Goal: Task Accomplishment & Management: Manage account settings

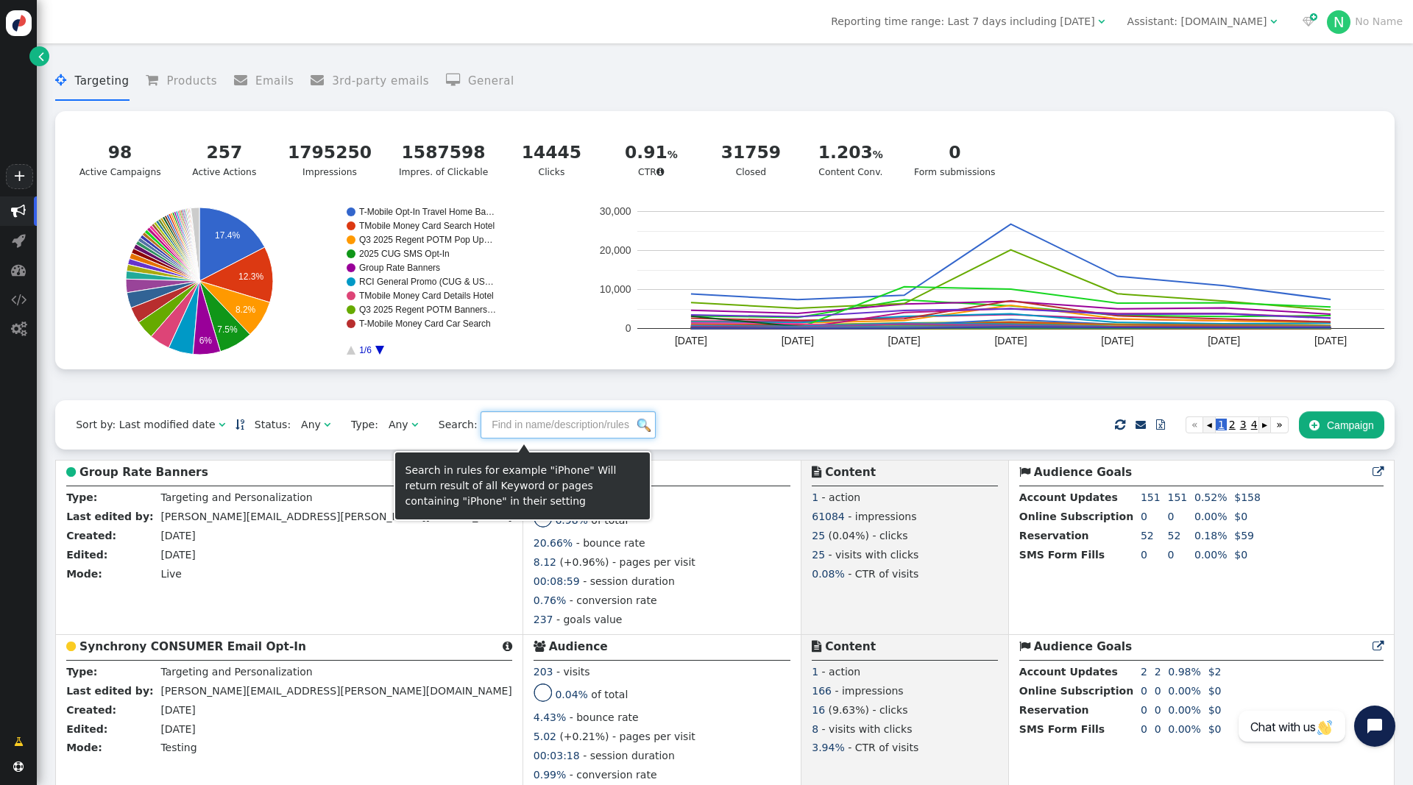
click at [501, 426] on input "text" at bounding box center [567, 424] width 175 height 26
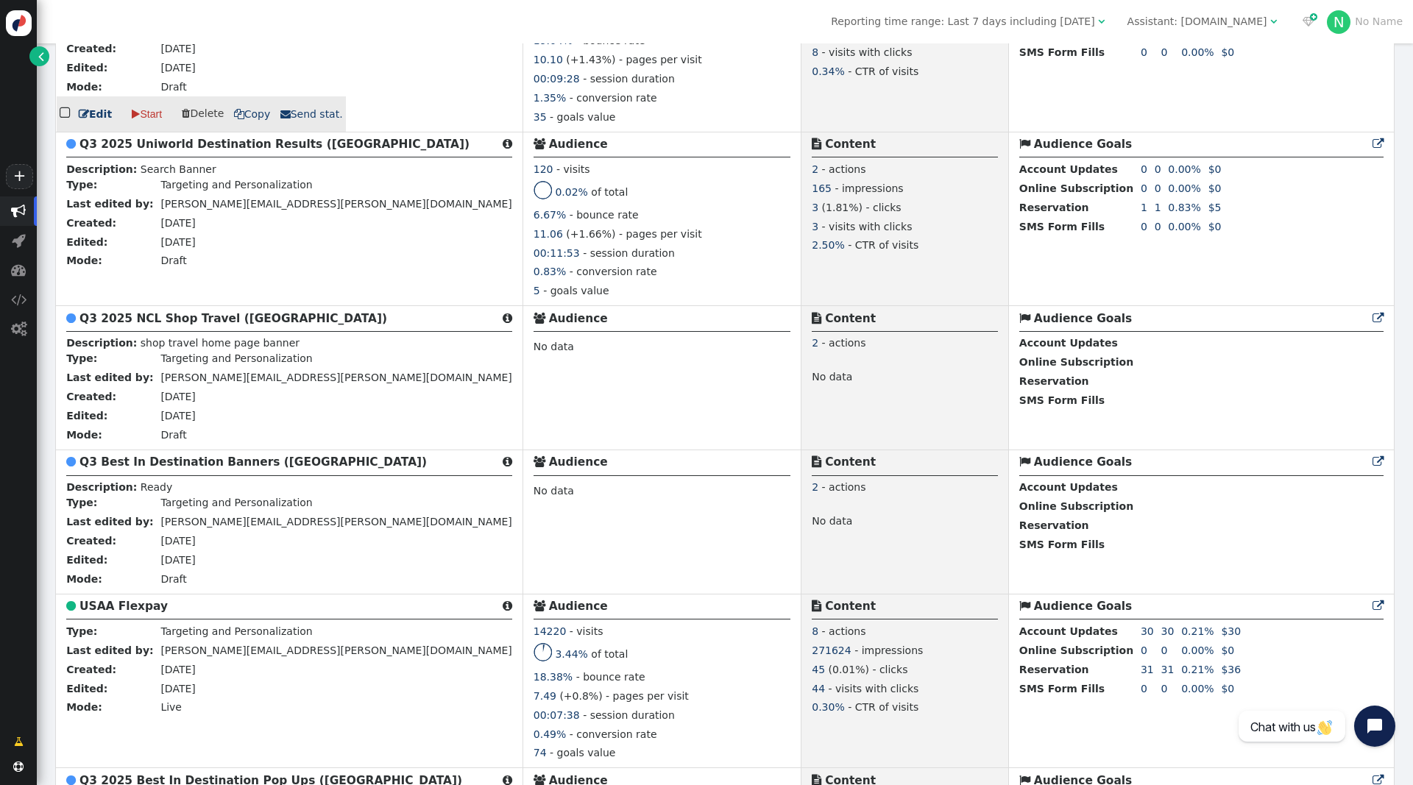
scroll to position [2533, 0]
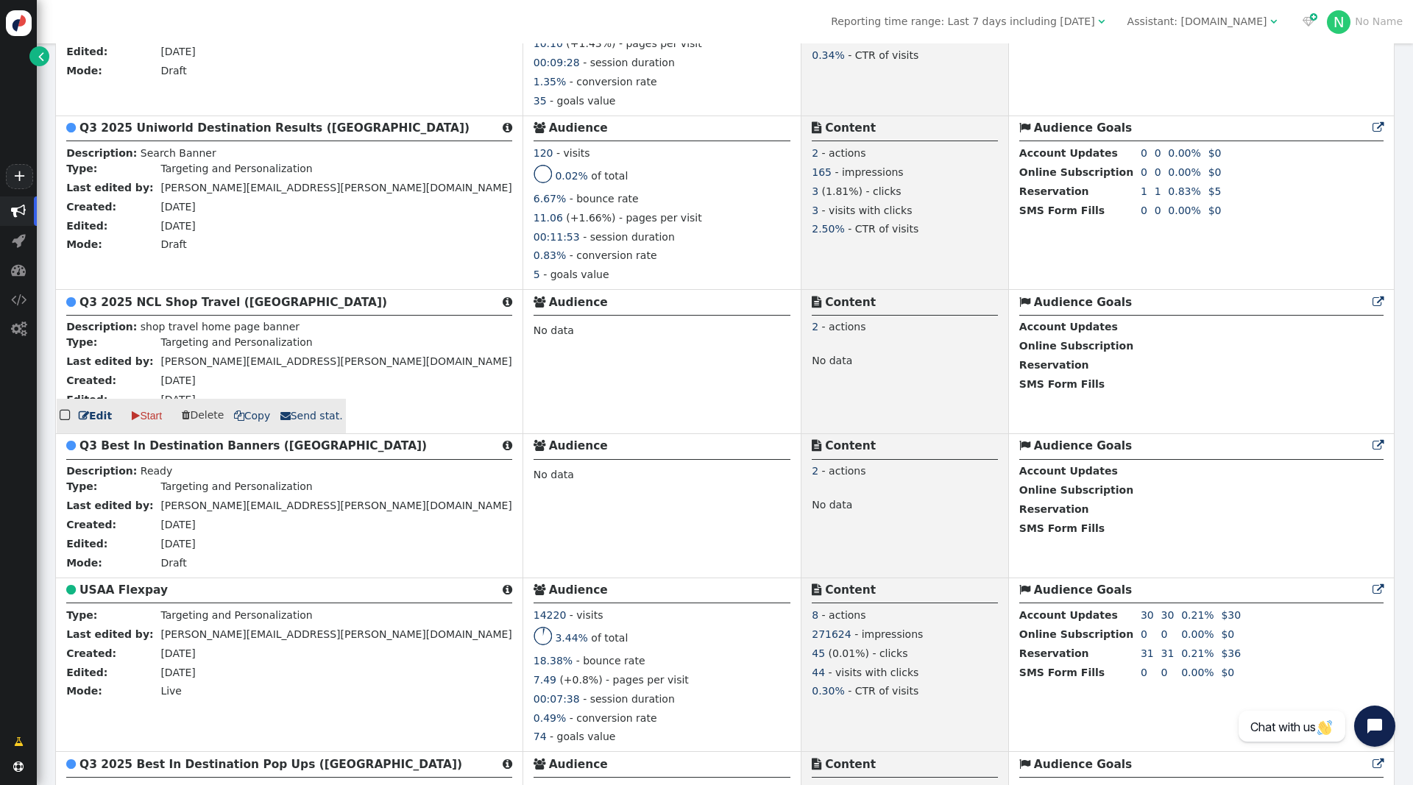
type input "USAA"
click at [212, 301] on b "Q3 2025 NCL Shop Travel (USAA)" at bounding box center [233, 302] width 308 height 13
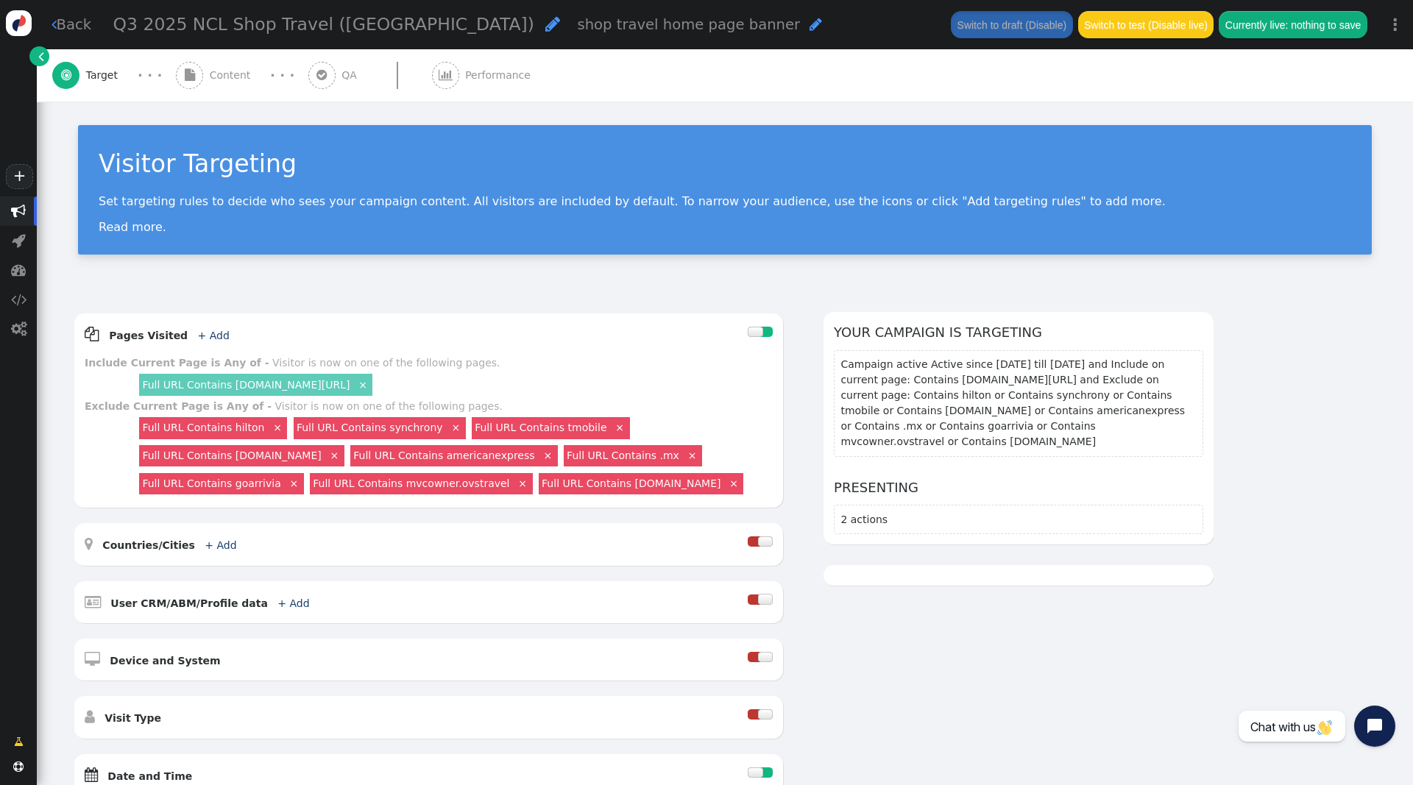
click at [545, 23] on span "" at bounding box center [552, 23] width 15 height 17
click at [163, 29] on input "Q3 2025 NCL Shop Travel (USAA)" at bounding box center [189, 25] width 152 height 26
click at [217, 26] on input "Q3 2025 NCL Shop Travel (USAA)" at bounding box center [189, 25] width 152 height 26
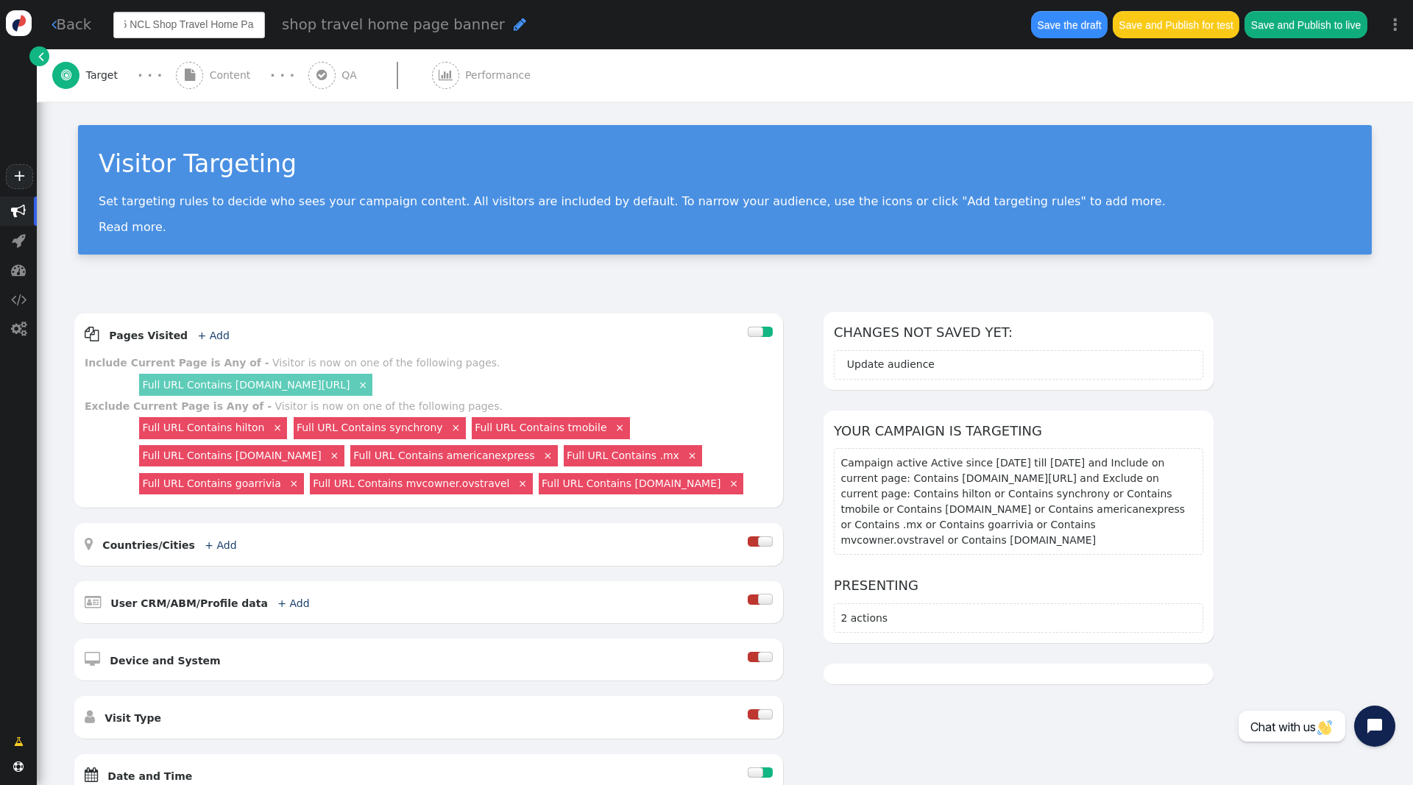
scroll to position [0, 48]
type input "Q3 2025 NCL Shop Travel Home Page (USAA)"
click at [499, 290] on div "Visitor Targeting Set targeting rules to decide who sees your campaign content.…" at bounding box center [725, 197] width 1376 height 190
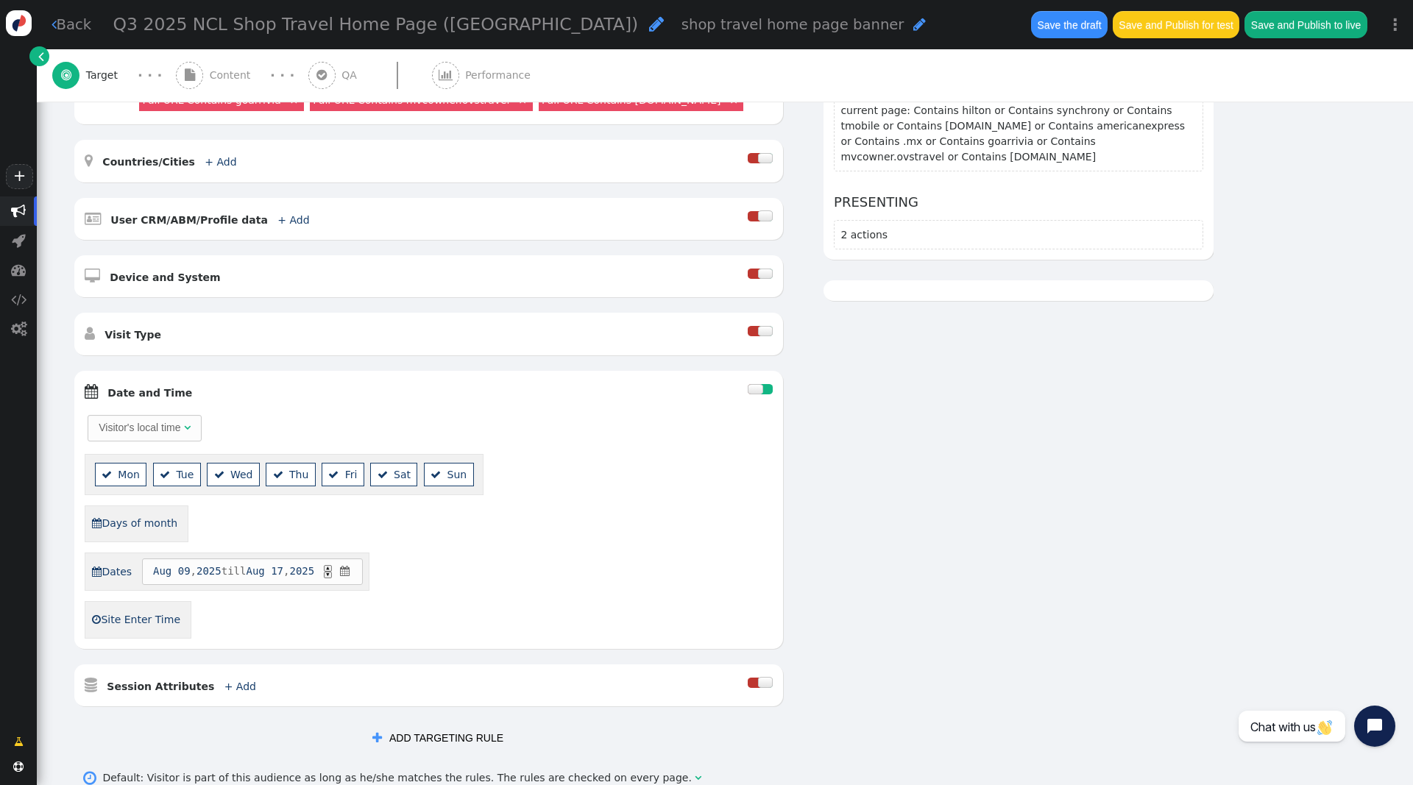
scroll to position [450, 0]
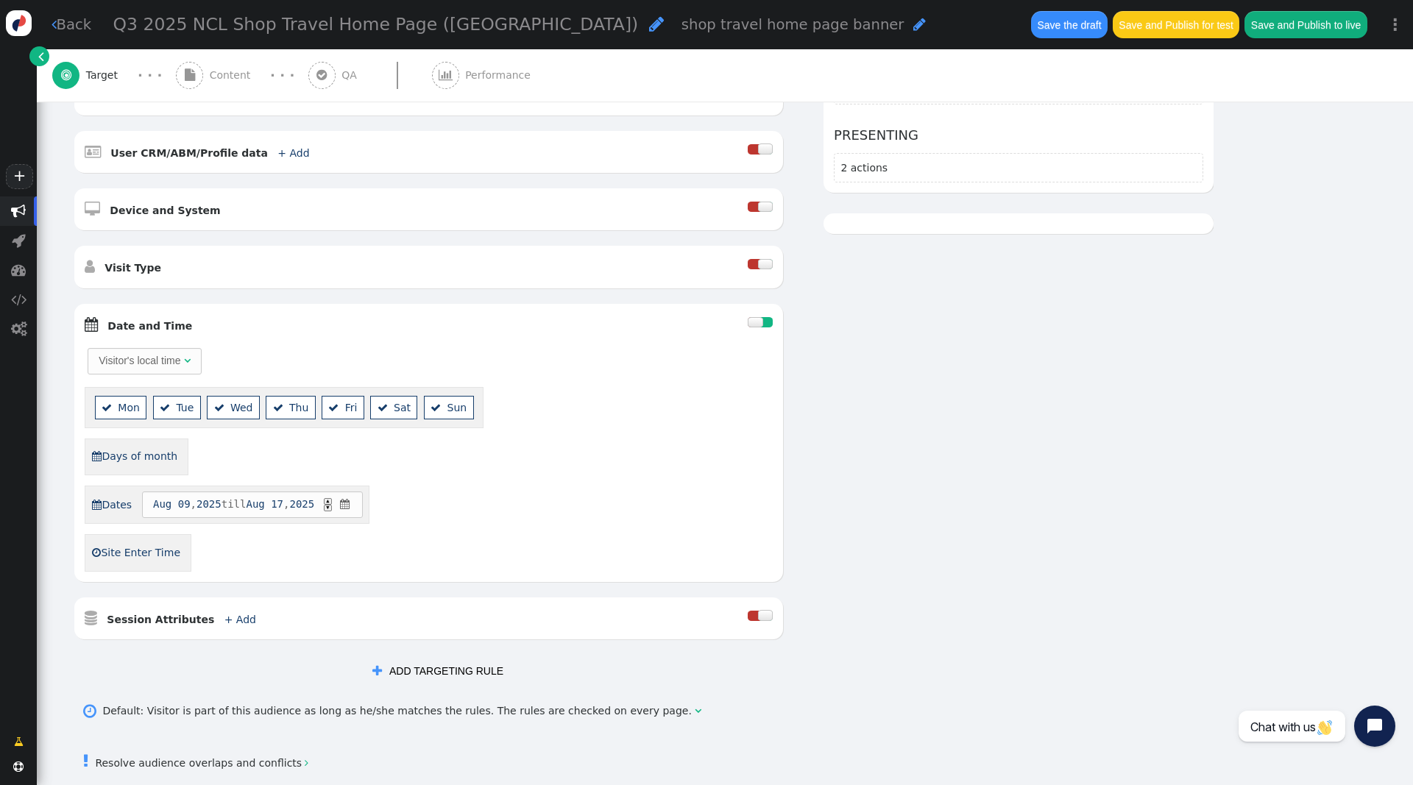
click at [160, 502] on span "Aug" at bounding box center [162, 504] width 18 height 15
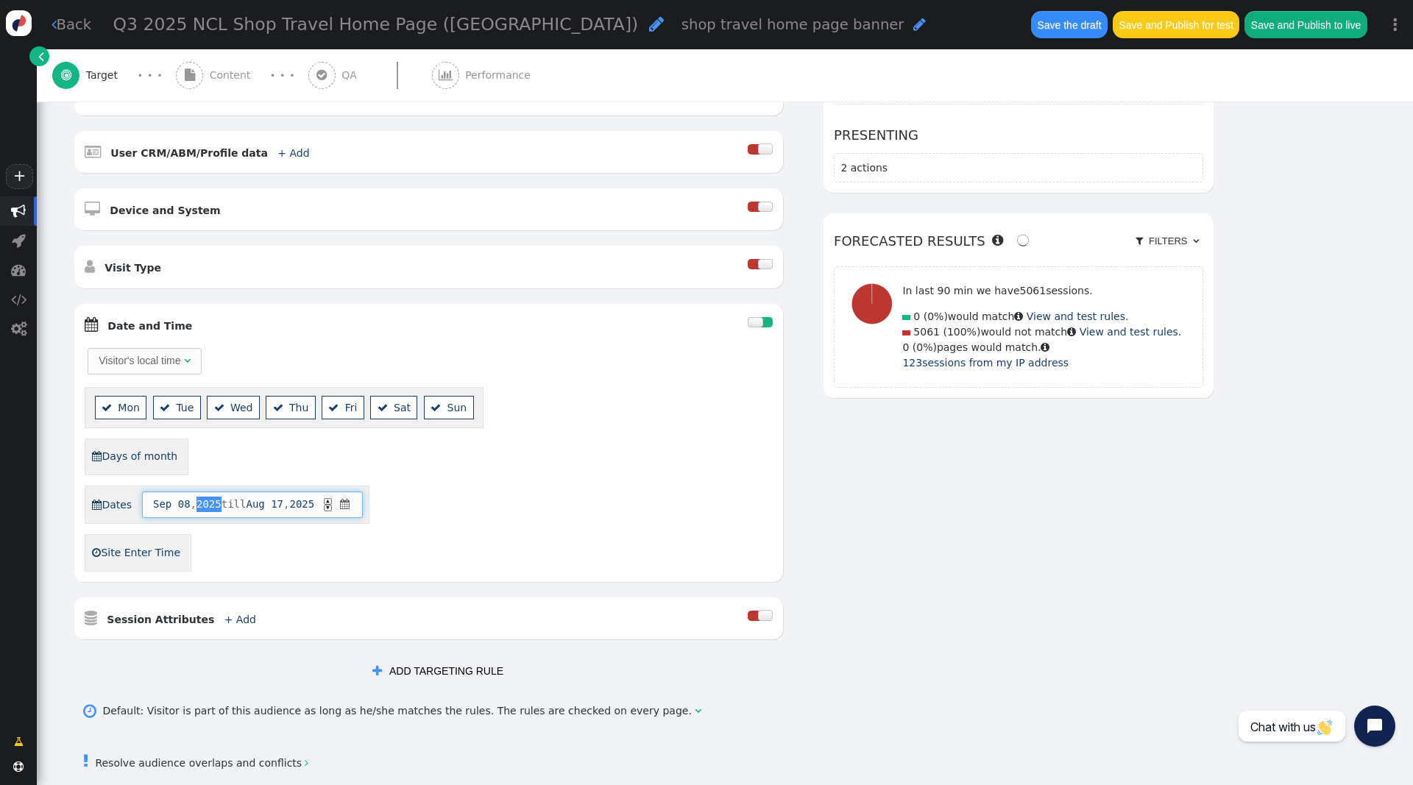
click at [763, 324] on div at bounding box center [766, 322] width 13 height 10
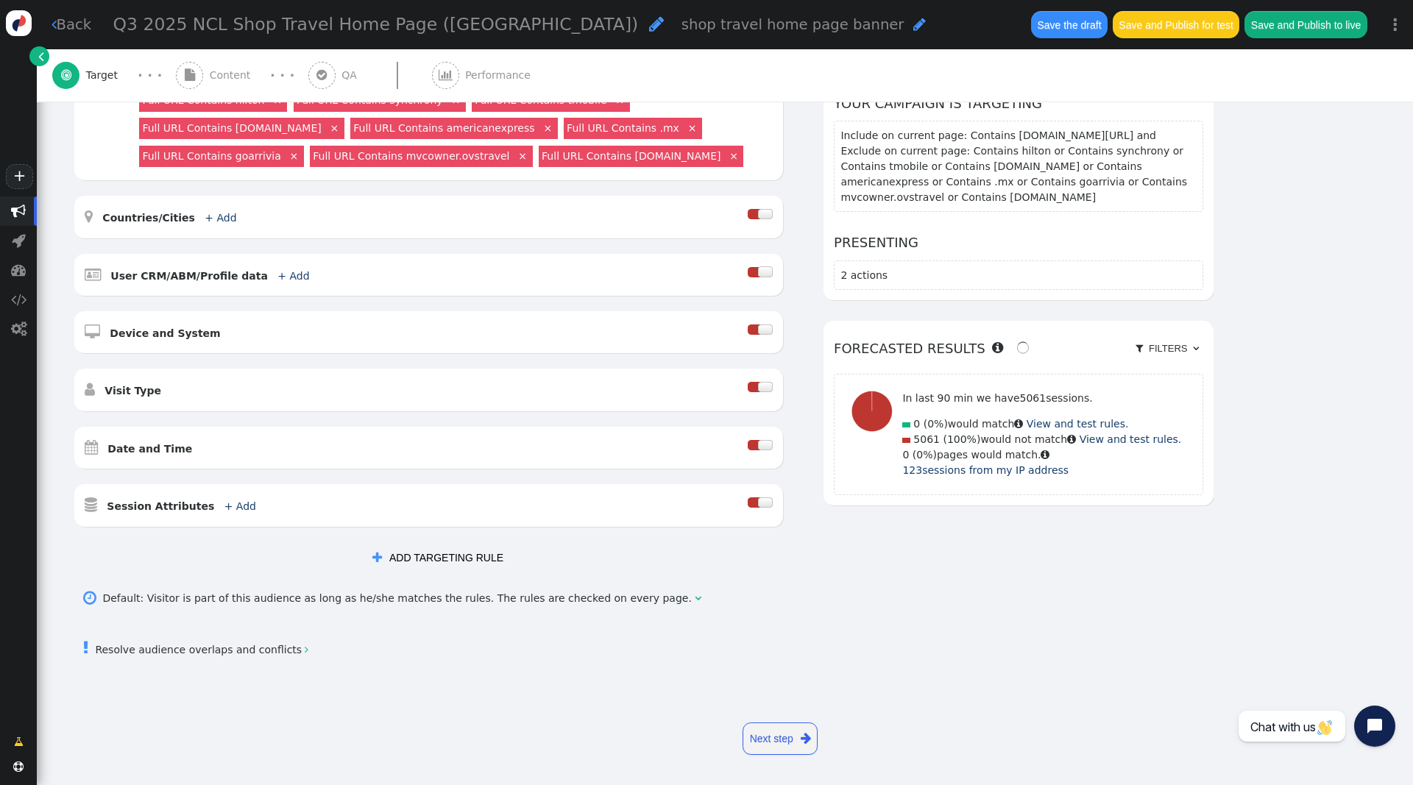
scroll to position [0, 0]
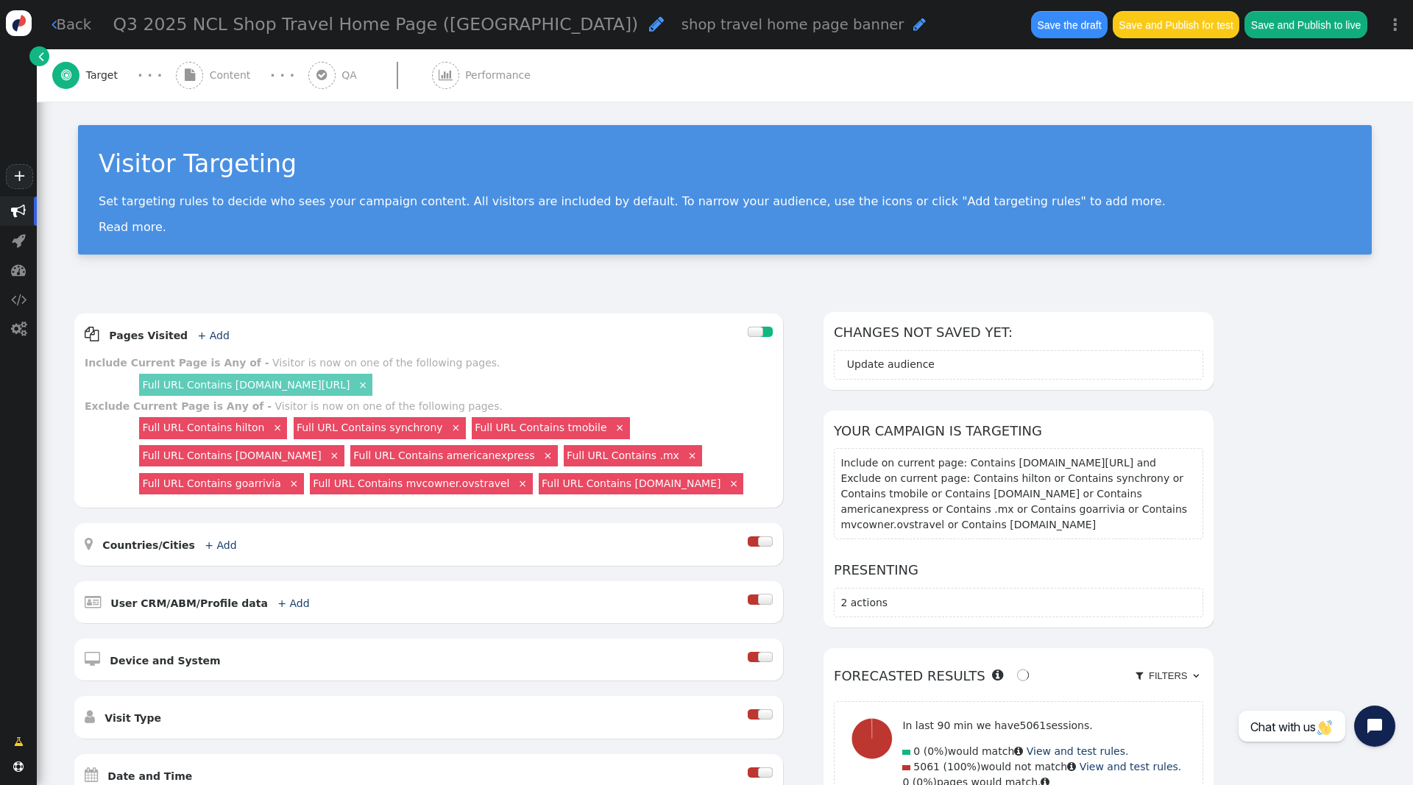
click at [202, 77] on span "" at bounding box center [189, 75] width 27 height 27
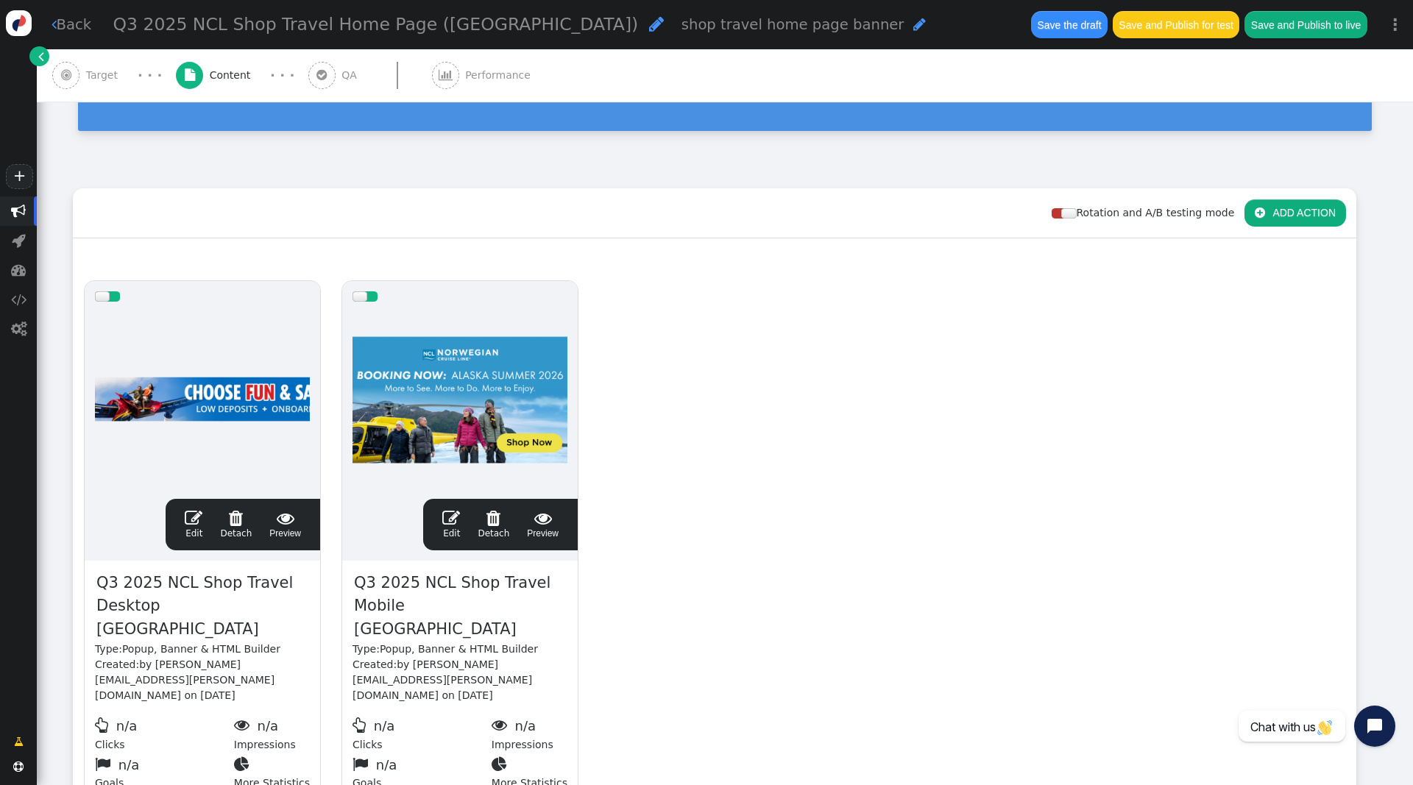
scroll to position [168, 0]
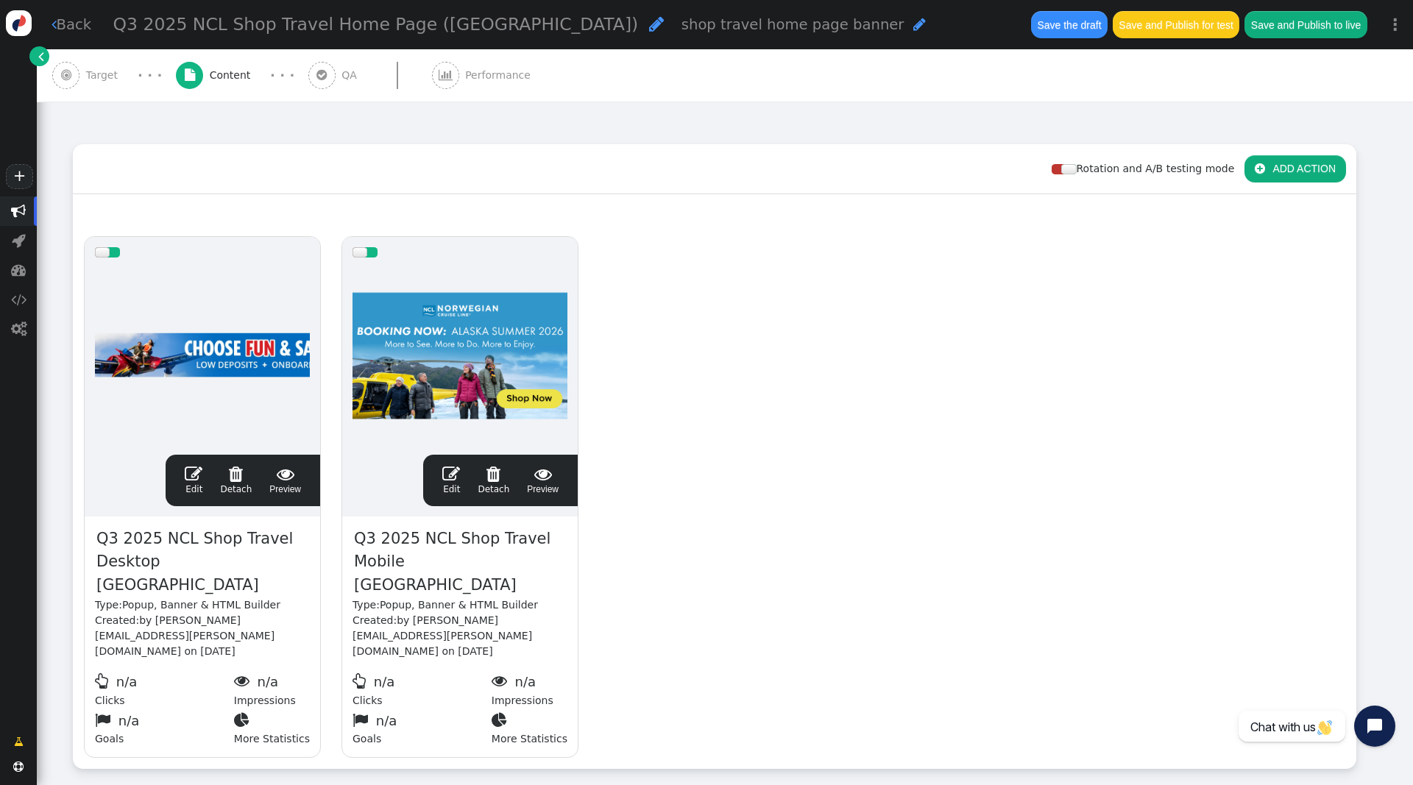
click at [194, 471] on span "" at bounding box center [194, 474] width 18 height 18
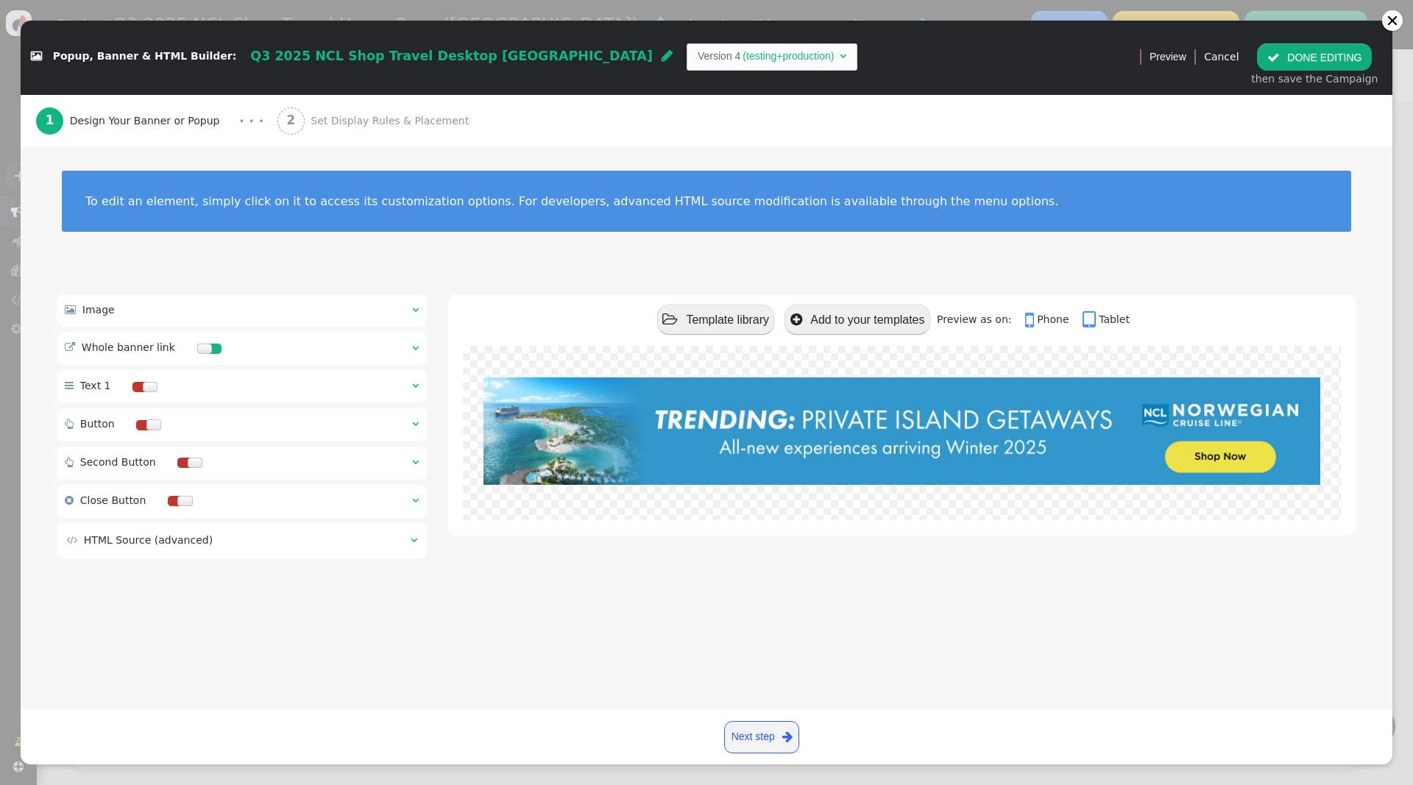
click at [411, 305] on div " Image  " at bounding box center [242, 310] width 370 height 32
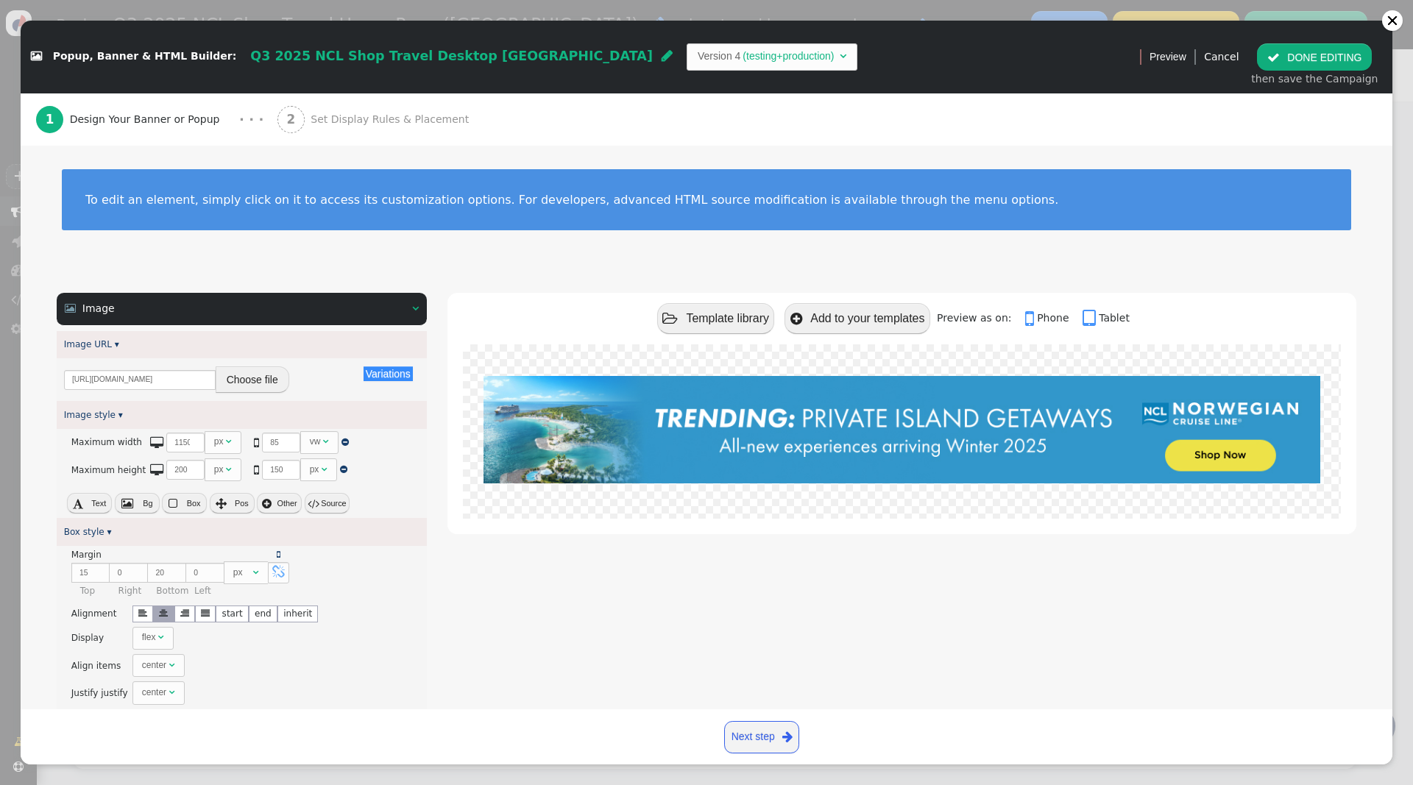
click at [255, 378] on button "Choose file" at bounding box center [253, 379] width 74 height 26
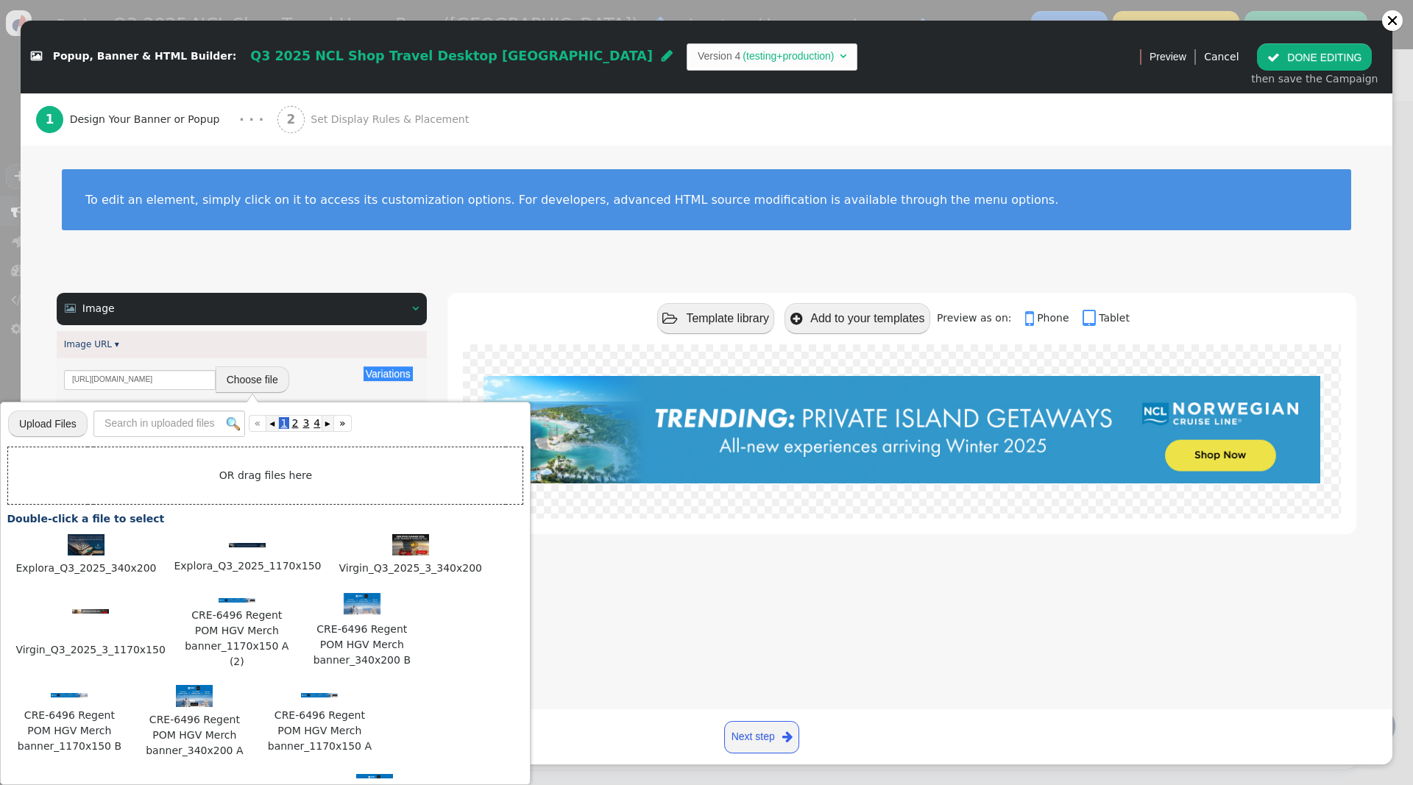
click at [45, 422] on input "file" at bounding box center [47, 423] width 79 height 29
type input "C:\fakepath\Norwegian_Q3_2025_3_1170x150.jpg"
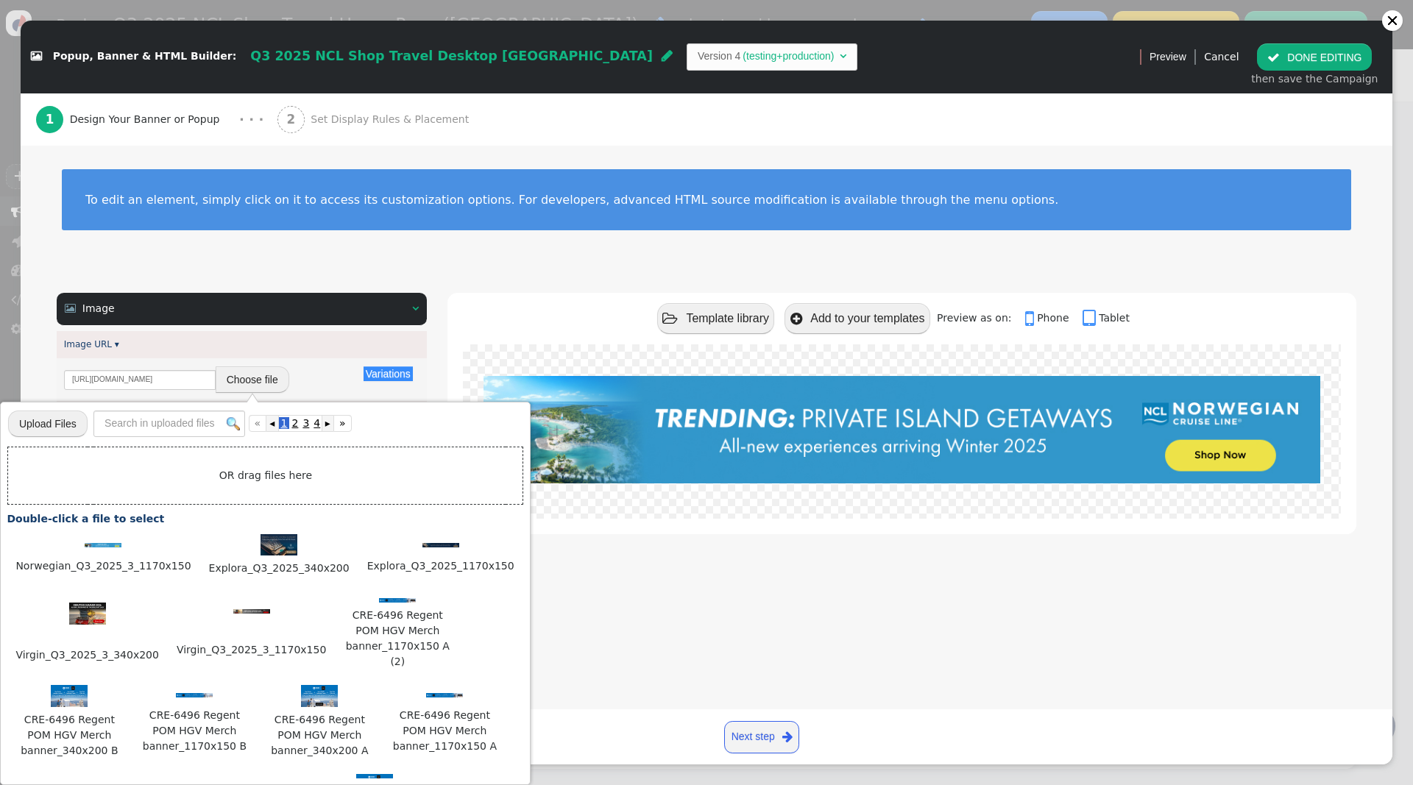
click at [83, 547] on div at bounding box center [103, 543] width 178 height 15
type input "https://cdn.personyze.com/upload/5748/f2b2d47aa668a457.jpeg"
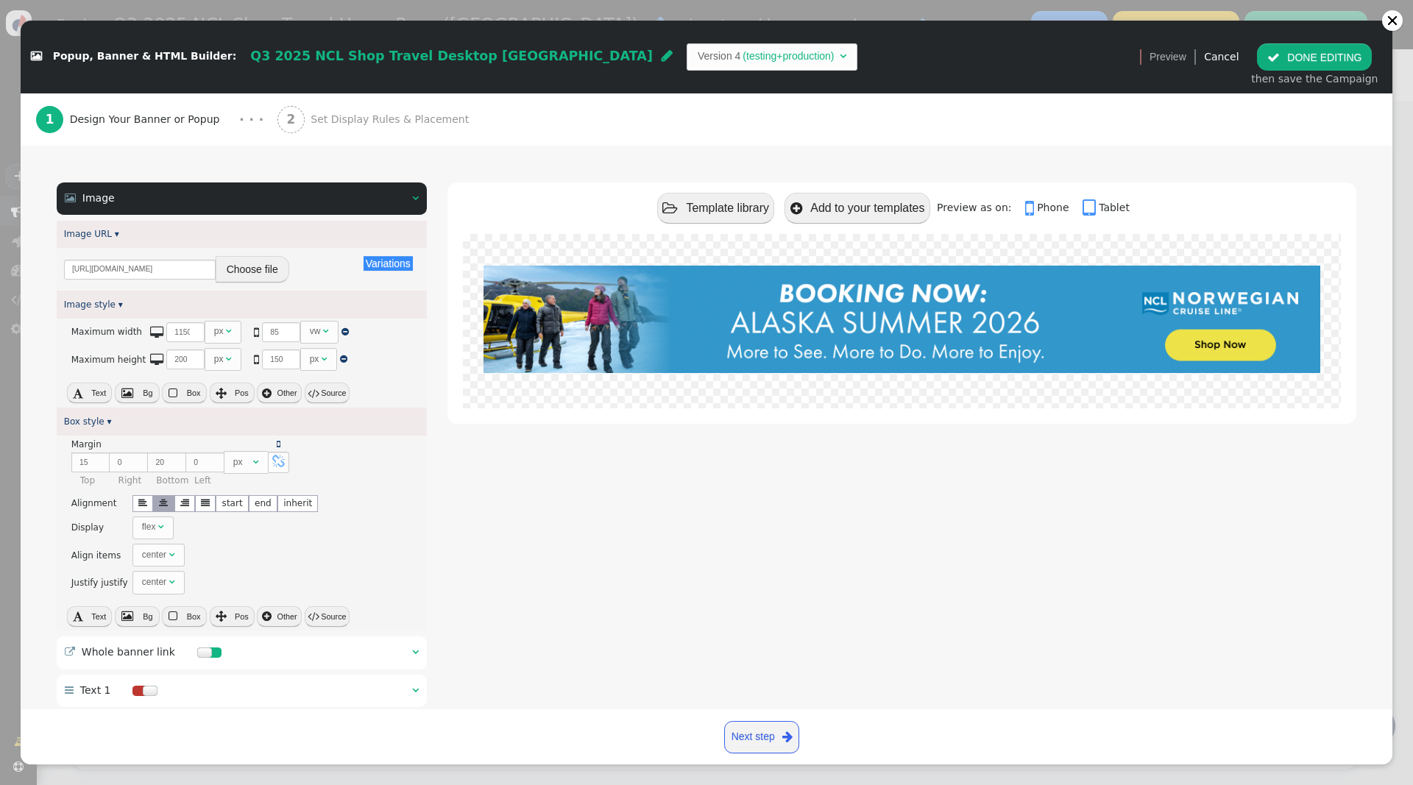
scroll to position [160, 0]
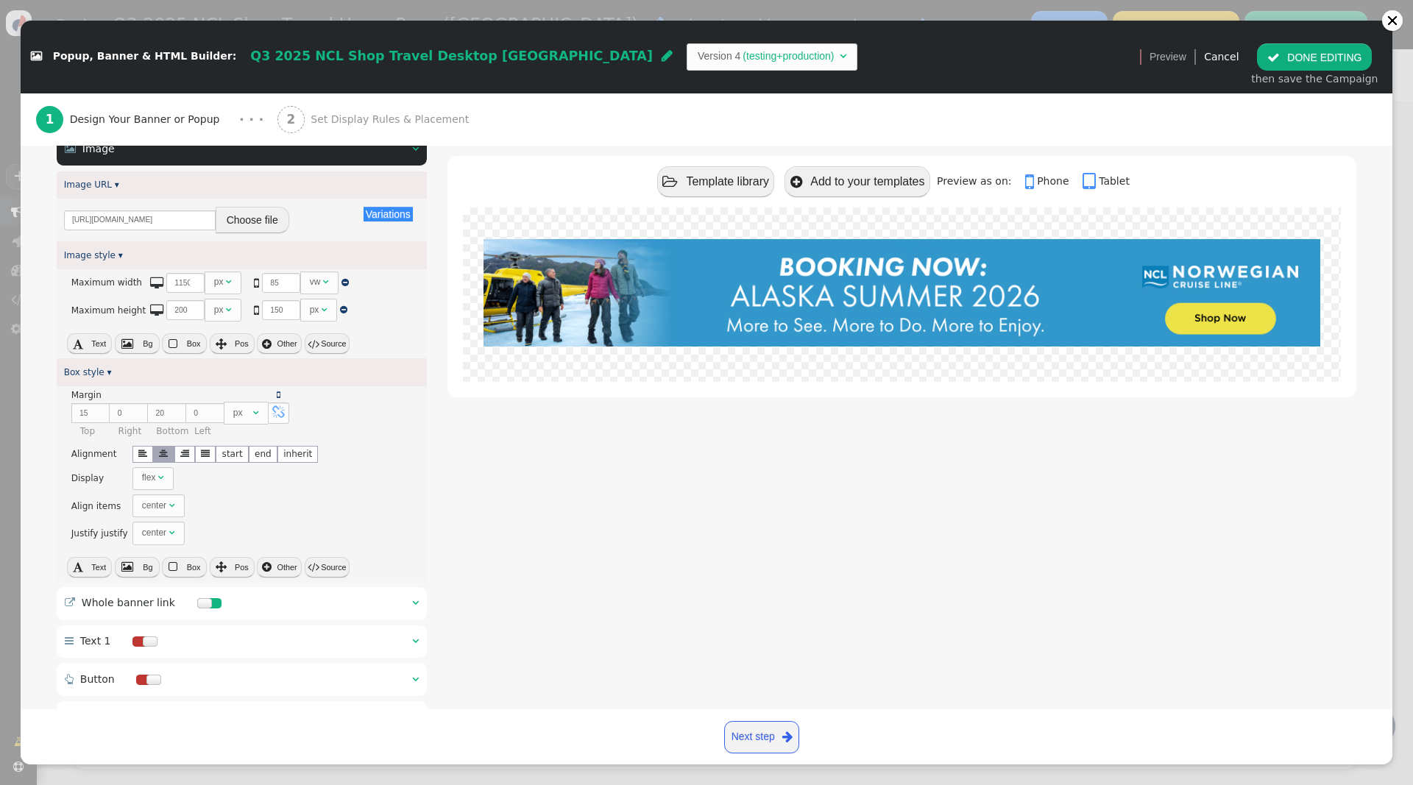
click at [409, 601] on div " Whole banner link  " at bounding box center [242, 603] width 370 height 33
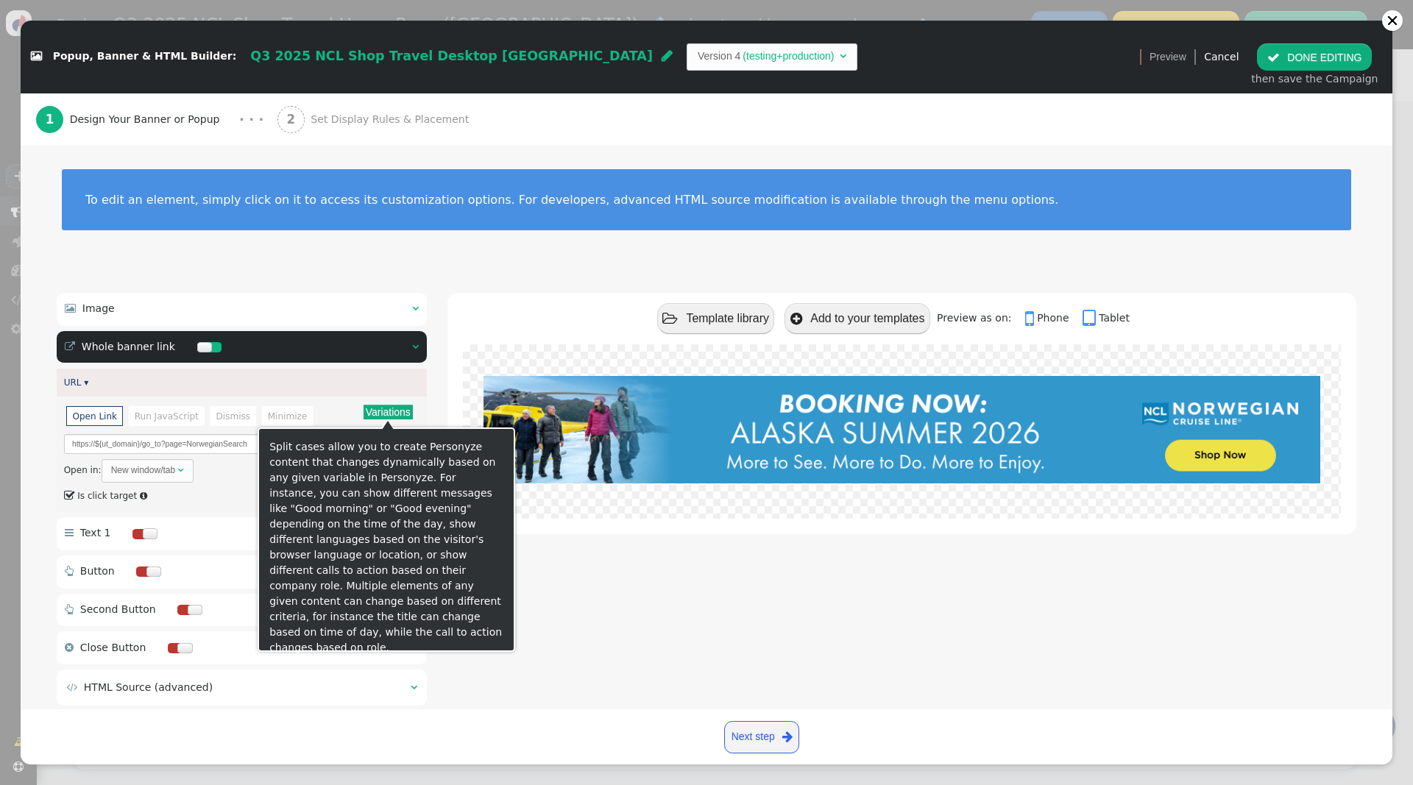
click at [390, 408] on button "Variations" at bounding box center [387, 412] width 49 height 15
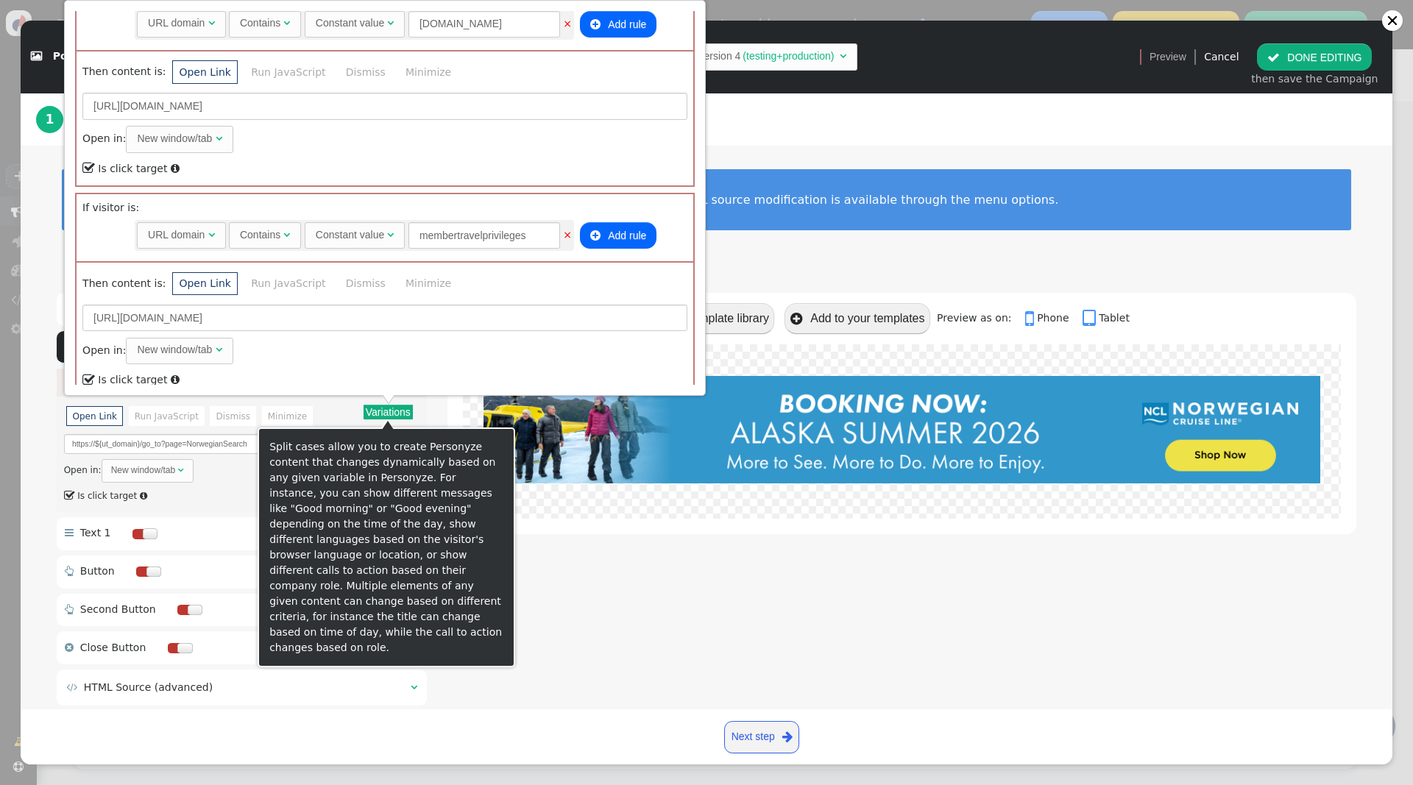
scroll to position [734, 0]
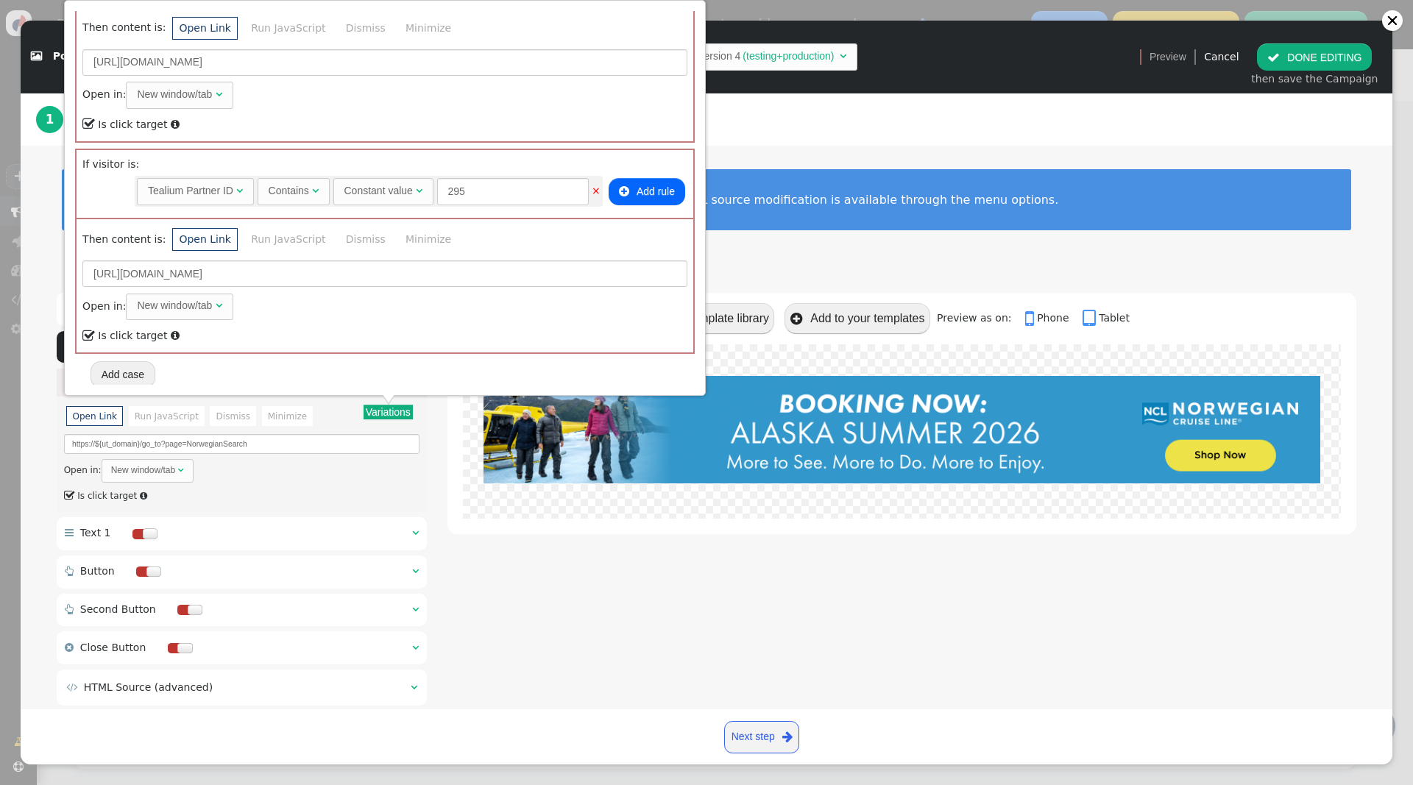
click at [792, 272] on div " Image   Image URL ▾ Variations There are alternatives. Default value: https…" at bounding box center [706, 501] width 1371 height 459
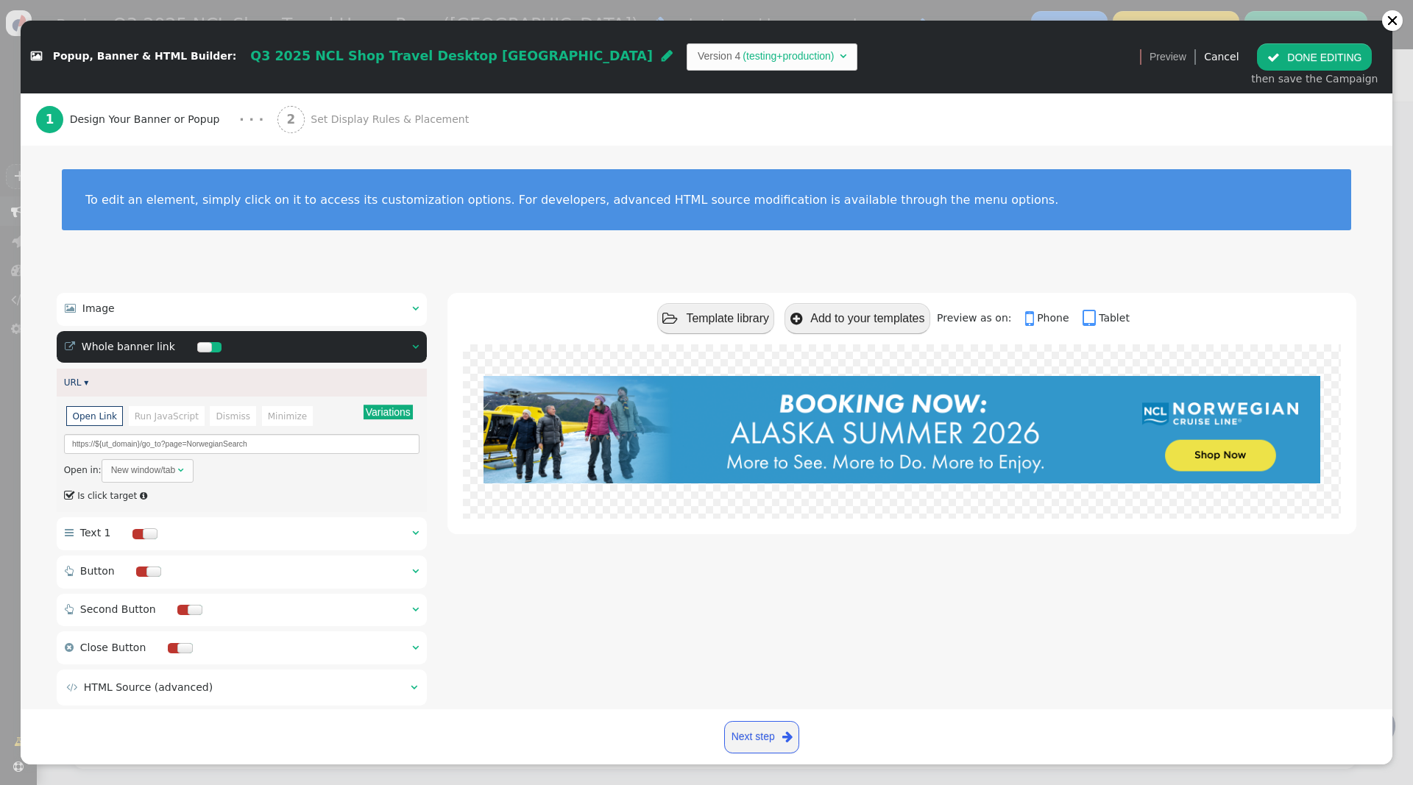
click at [355, 109] on div "2 Set Display Rules & Placement" at bounding box center [376, 119] width 198 height 52
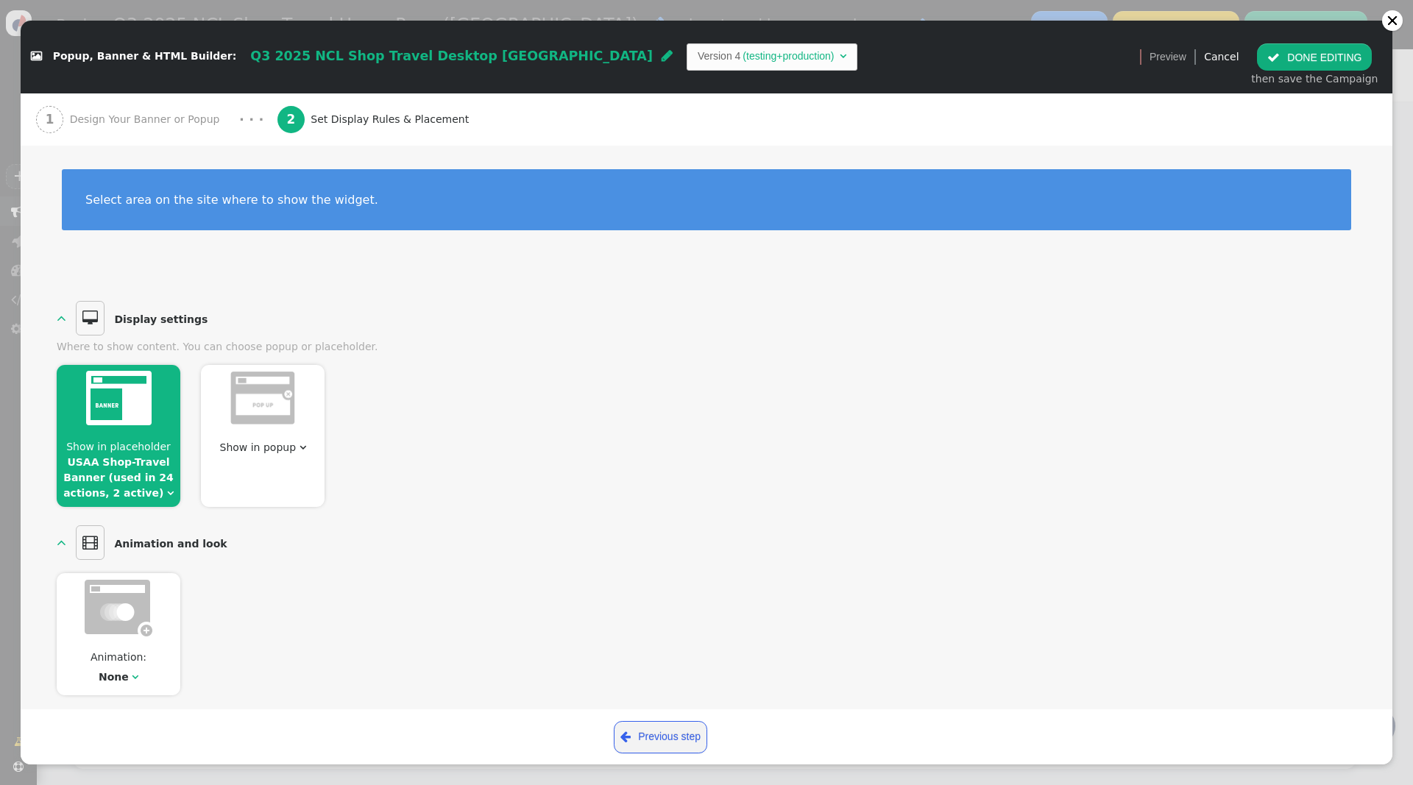
click at [140, 486] on link "USAA Shop-Travel Banner (used in 24 actions, 2 active)" at bounding box center [118, 477] width 110 height 43
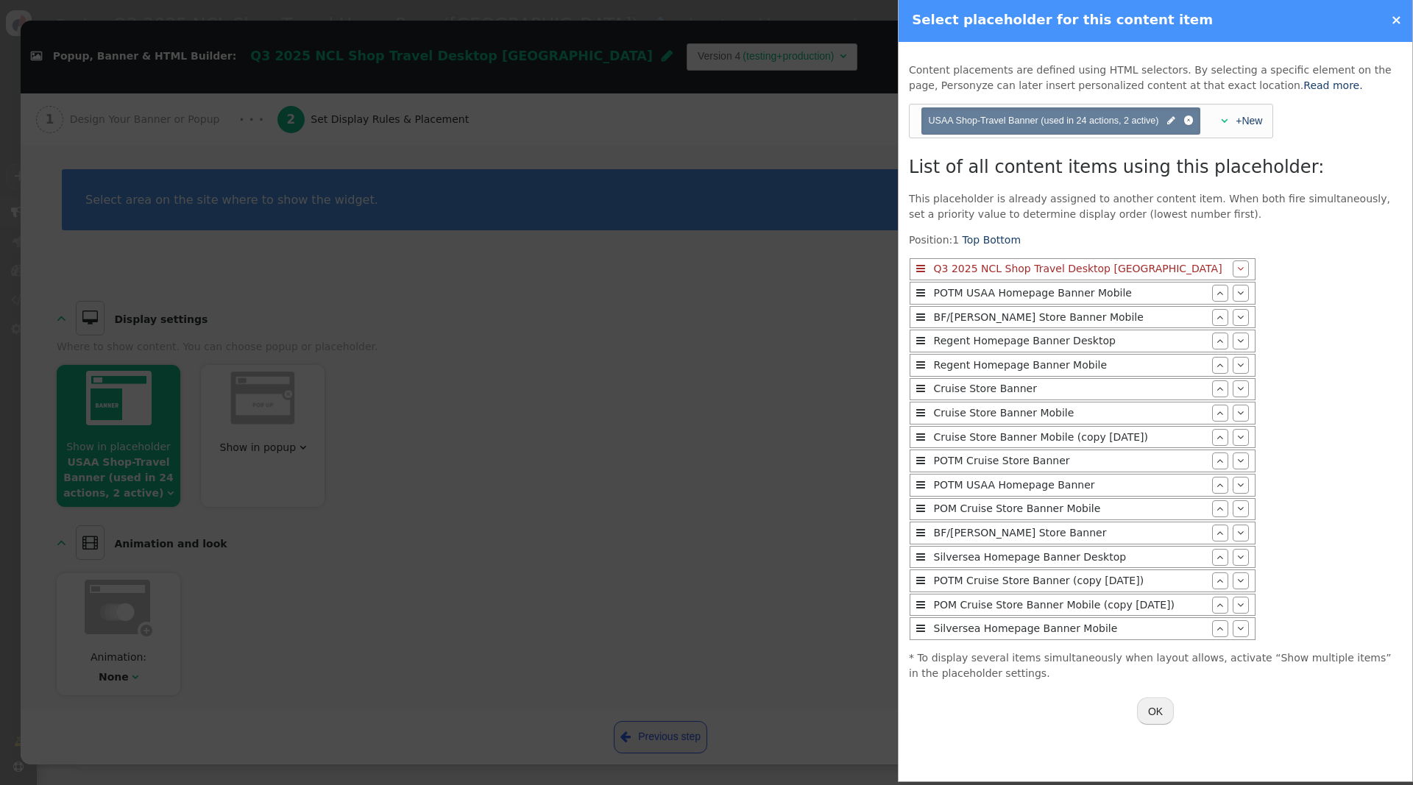
scroll to position [6, 0]
click at [1154, 705] on button "OK" at bounding box center [1155, 711] width 37 height 26
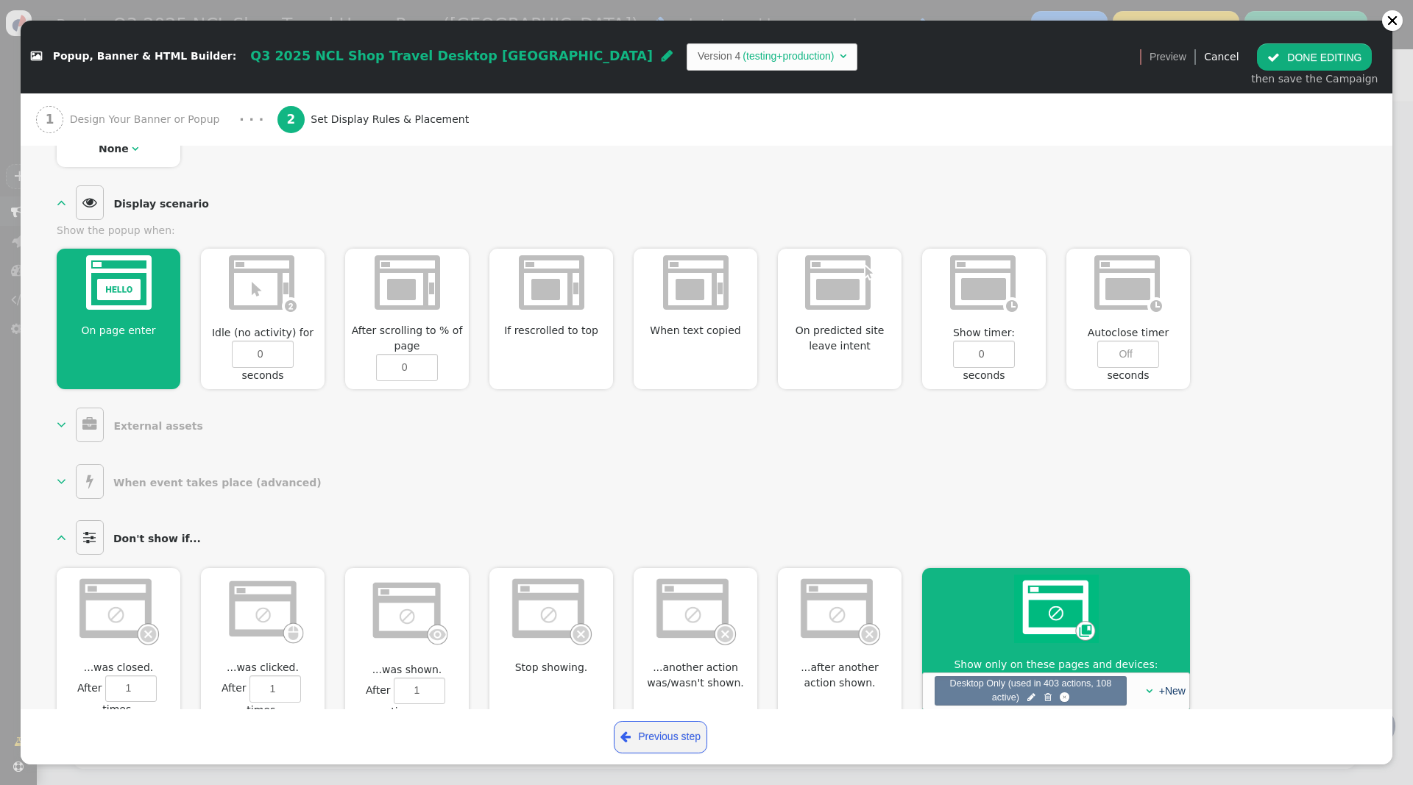
scroll to position [635, 0]
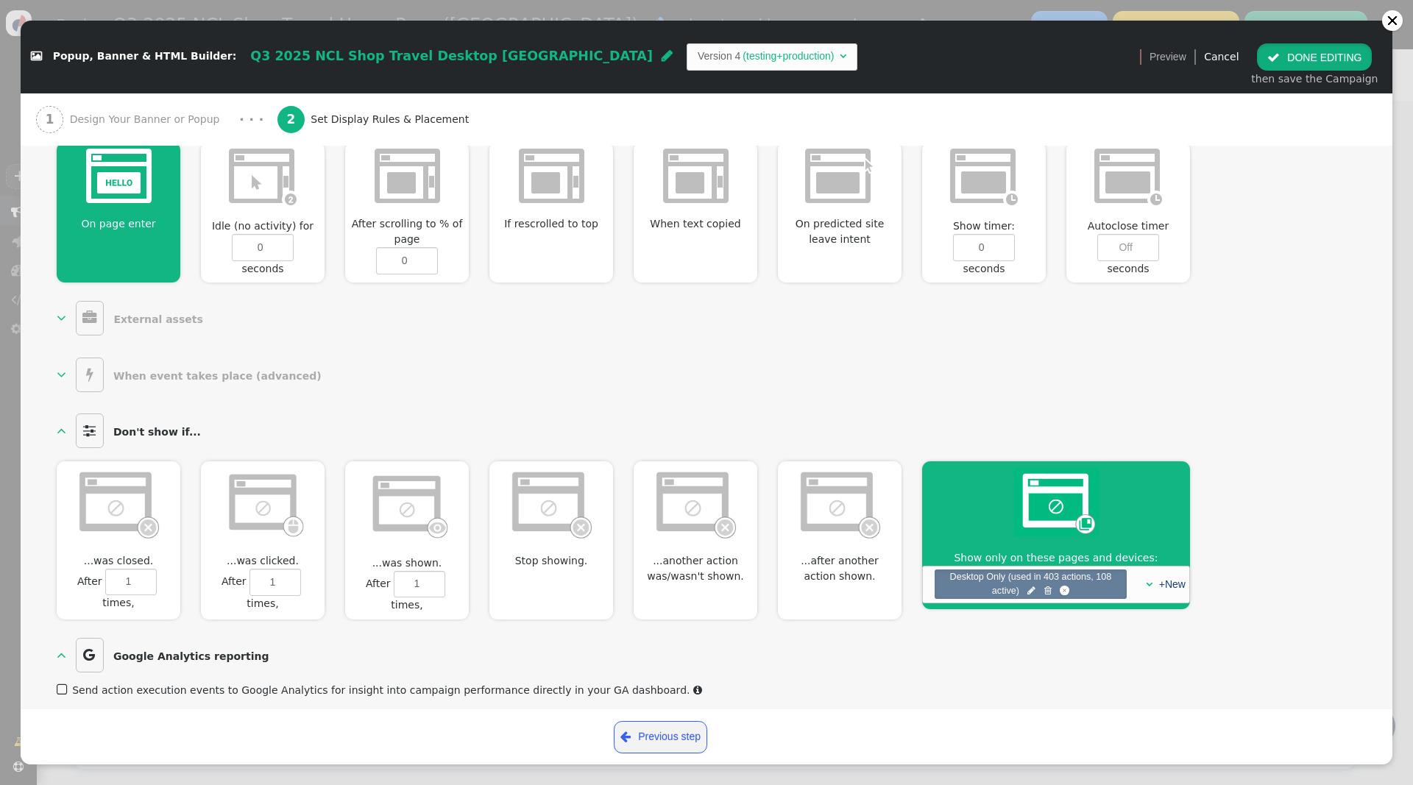
click at [1289, 49] on button " DONE EDITING" at bounding box center [1314, 56] width 115 height 26
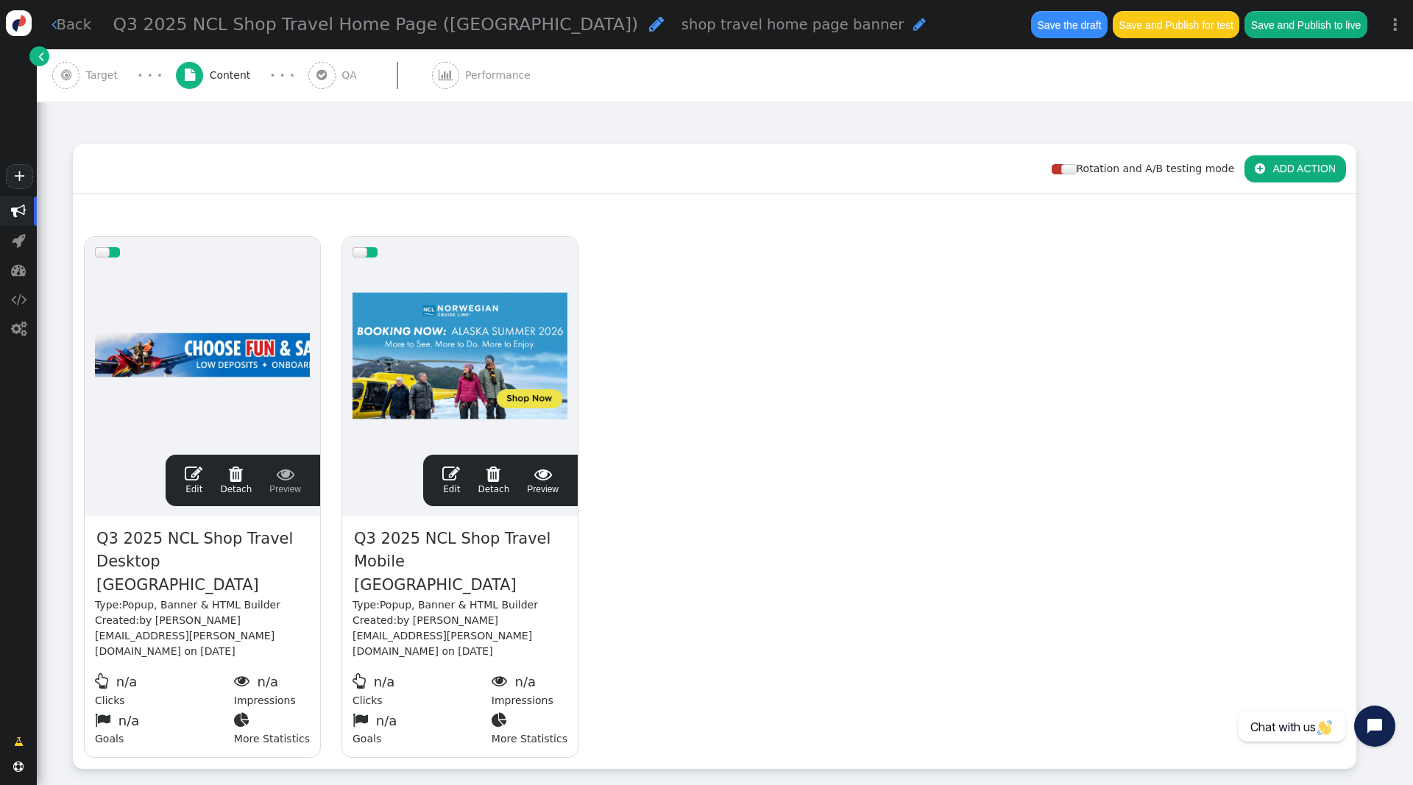
click at [450, 472] on span "" at bounding box center [451, 474] width 18 height 18
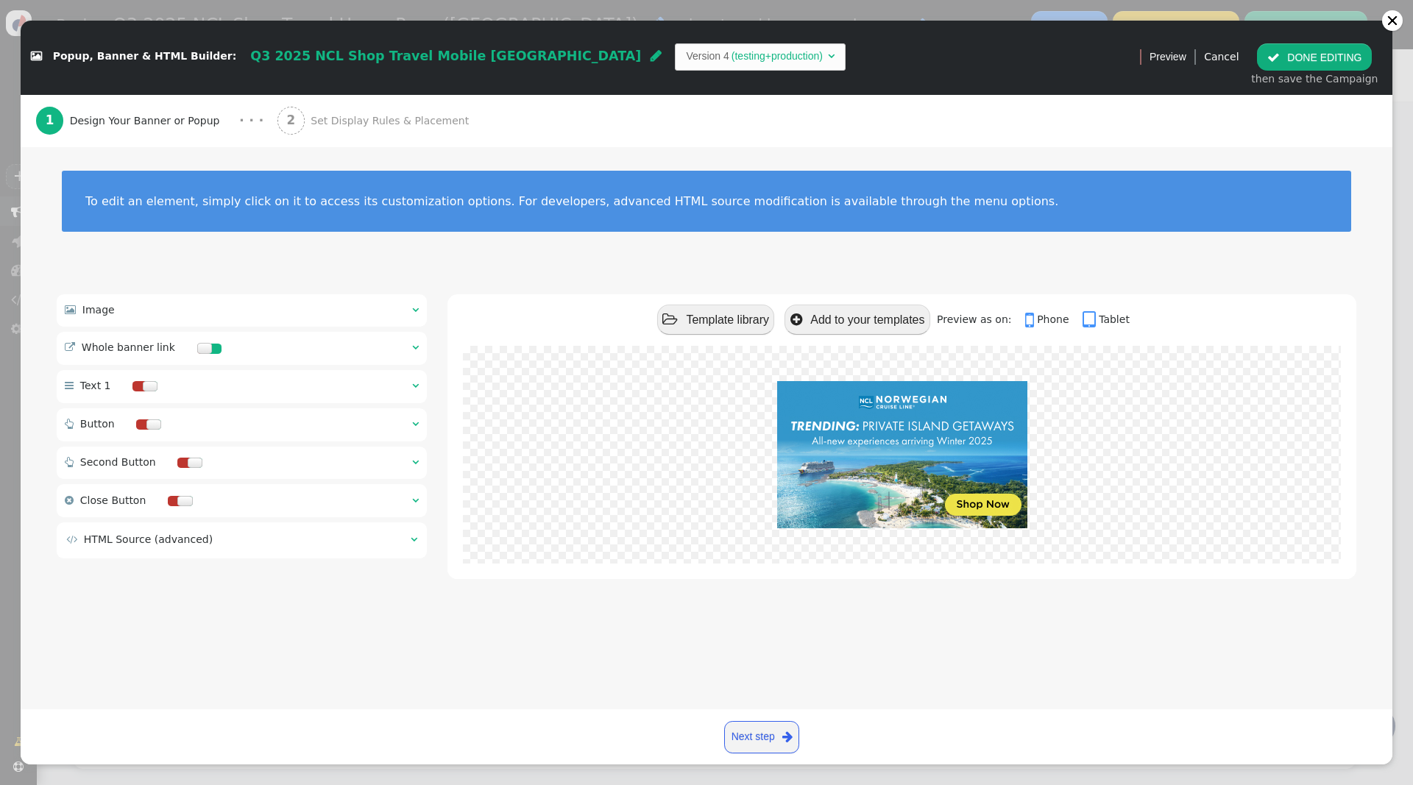
click at [410, 305] on div " Image  " at bounding box center [242, 310] width 370 height 32
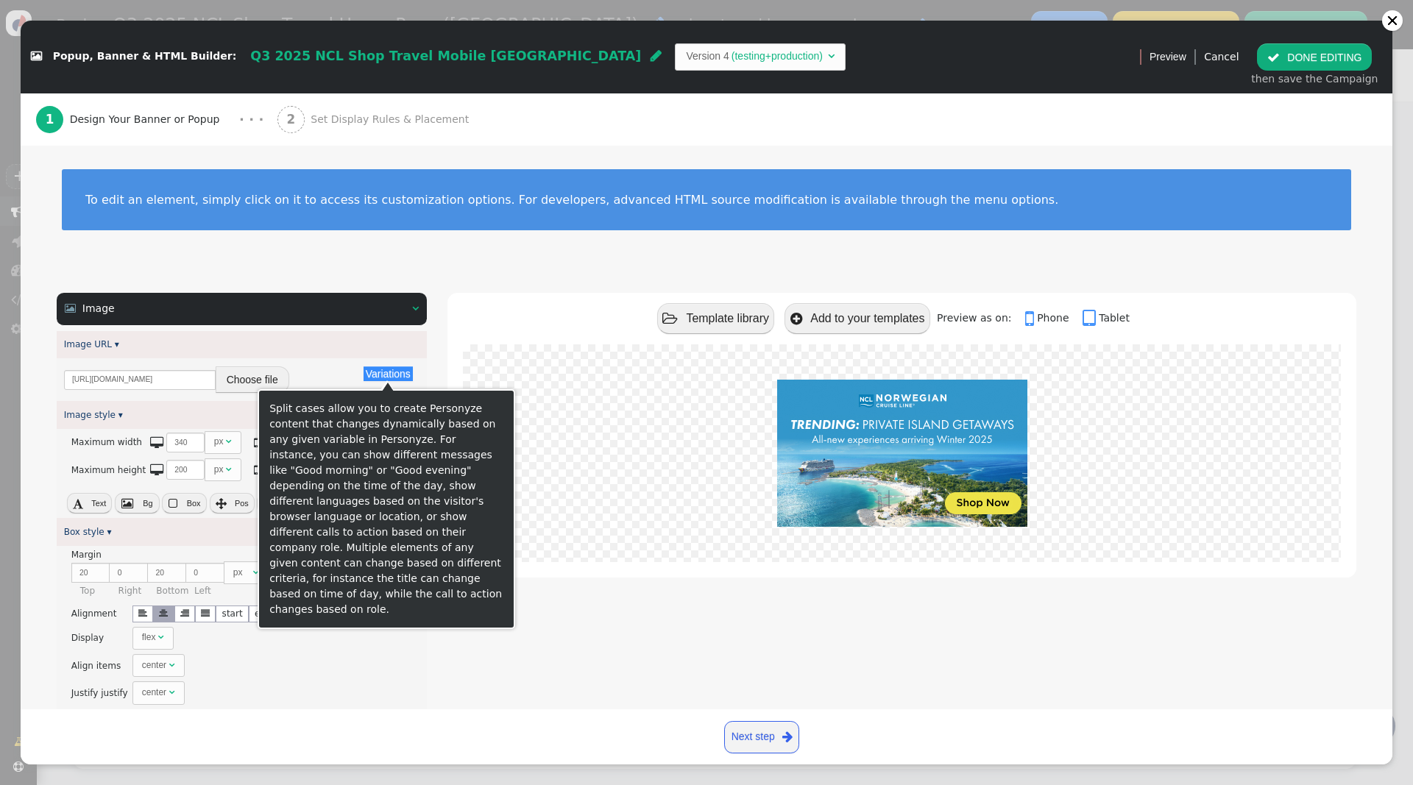
click at [267, 372] on button "Choose file" at bounding box center [253, 379] width 74 height 26
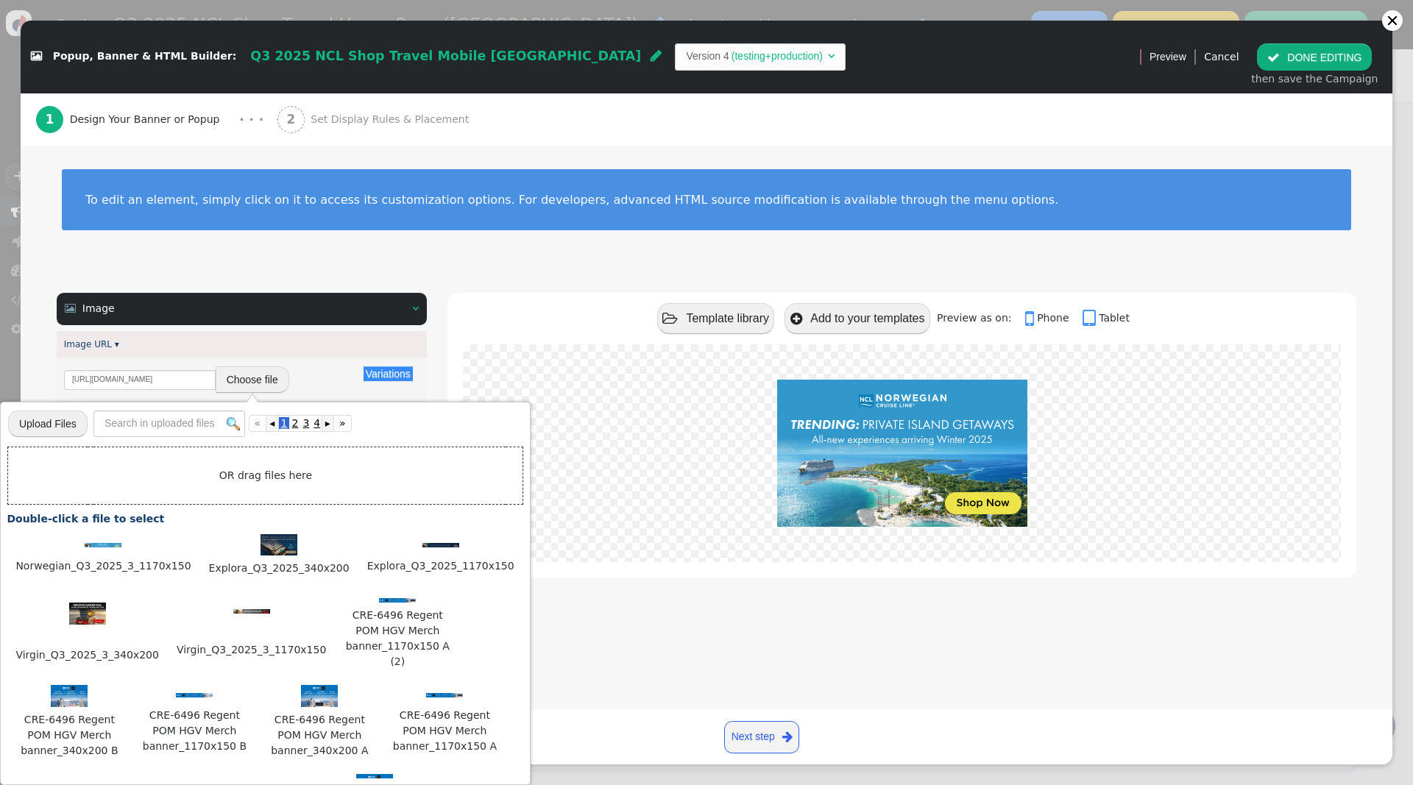
click at [38, 425] on input "file" at bounding box center [47, 423] width 79 height 29
type input "C:\fakepath\Norwegian_Q3_2025_3_340x200.jpg"
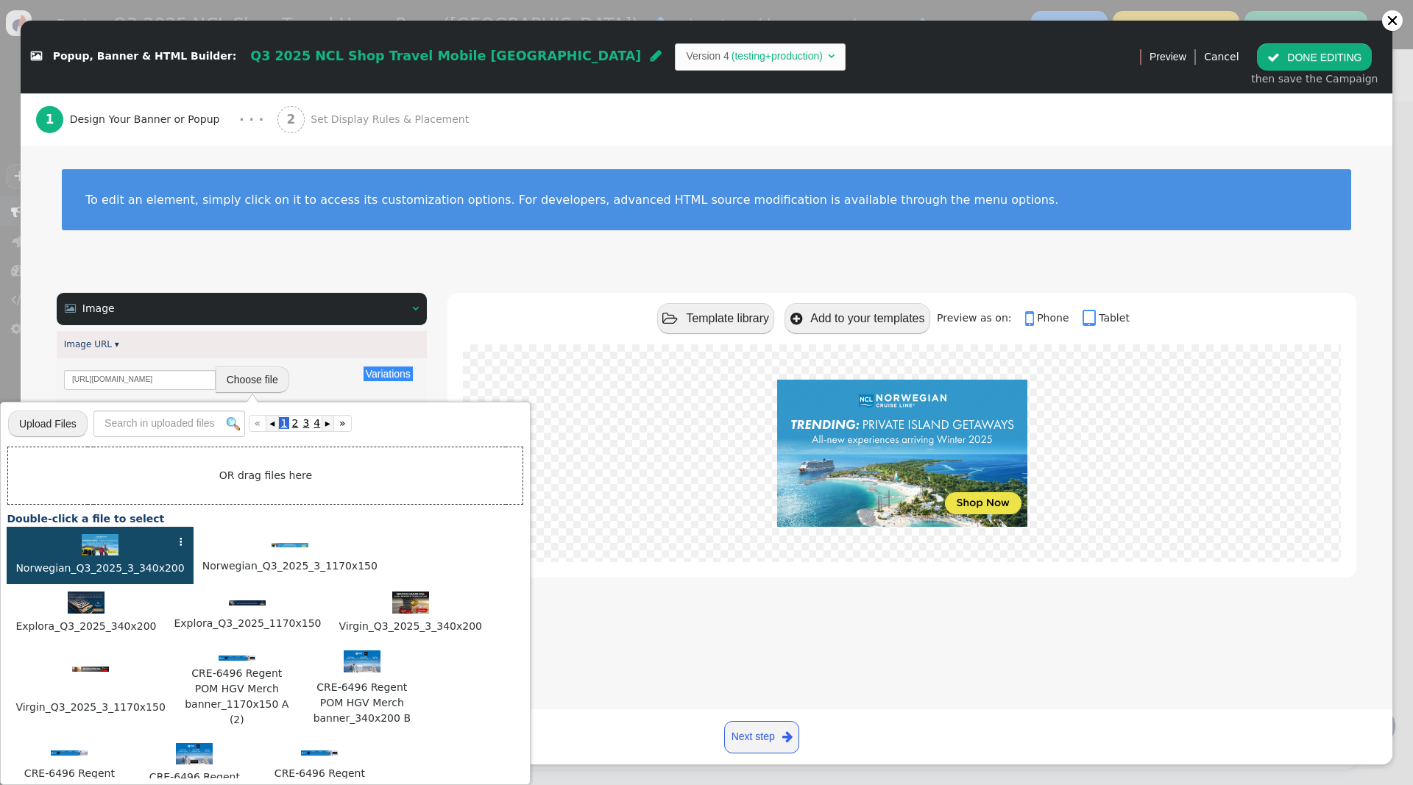
click at [109, 541] on img at bounding box center [100, 545] width 37 height 22
type input "https://cdn.personyze.com/upload/5748/fd2b1a6d6ae697b2.jpeg"
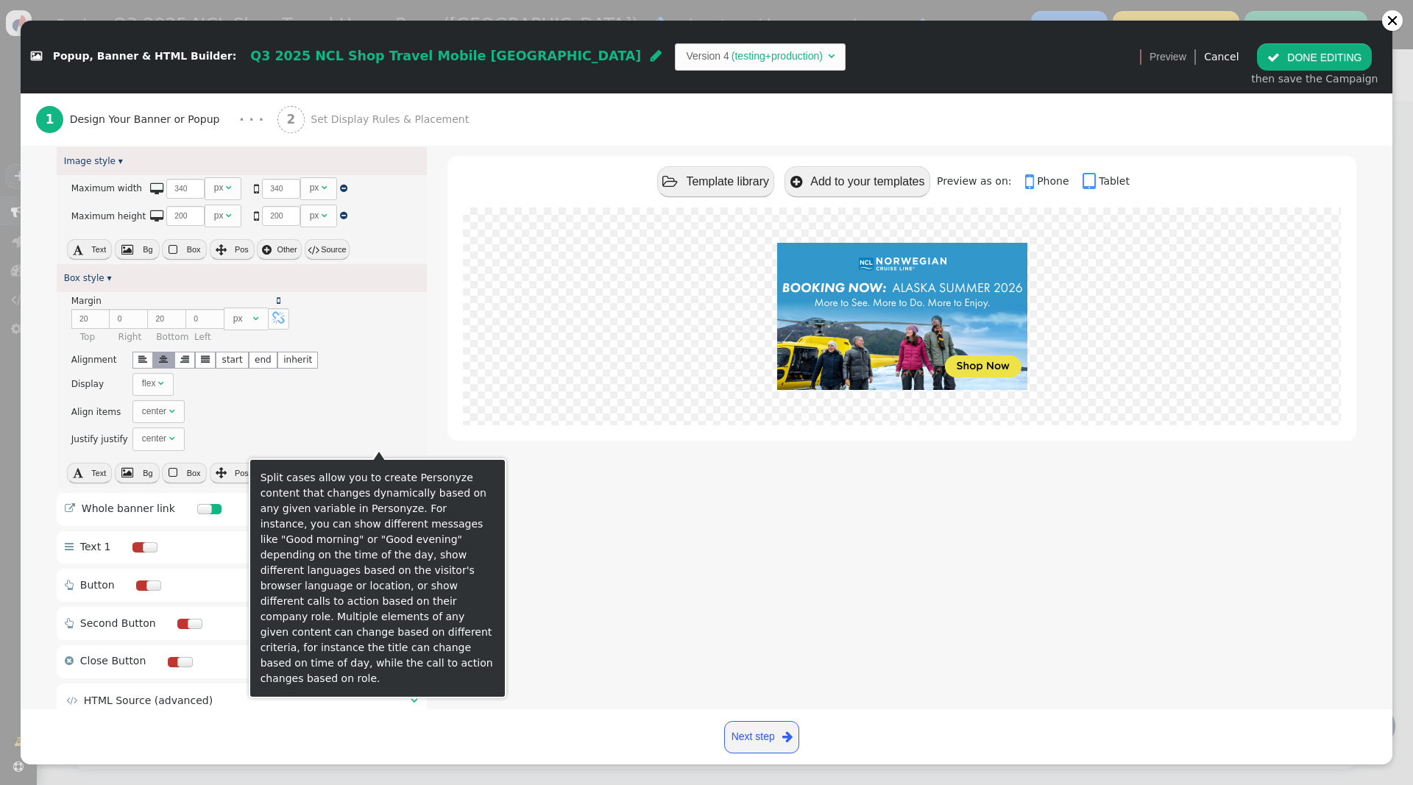
scroll to position [299, 0]
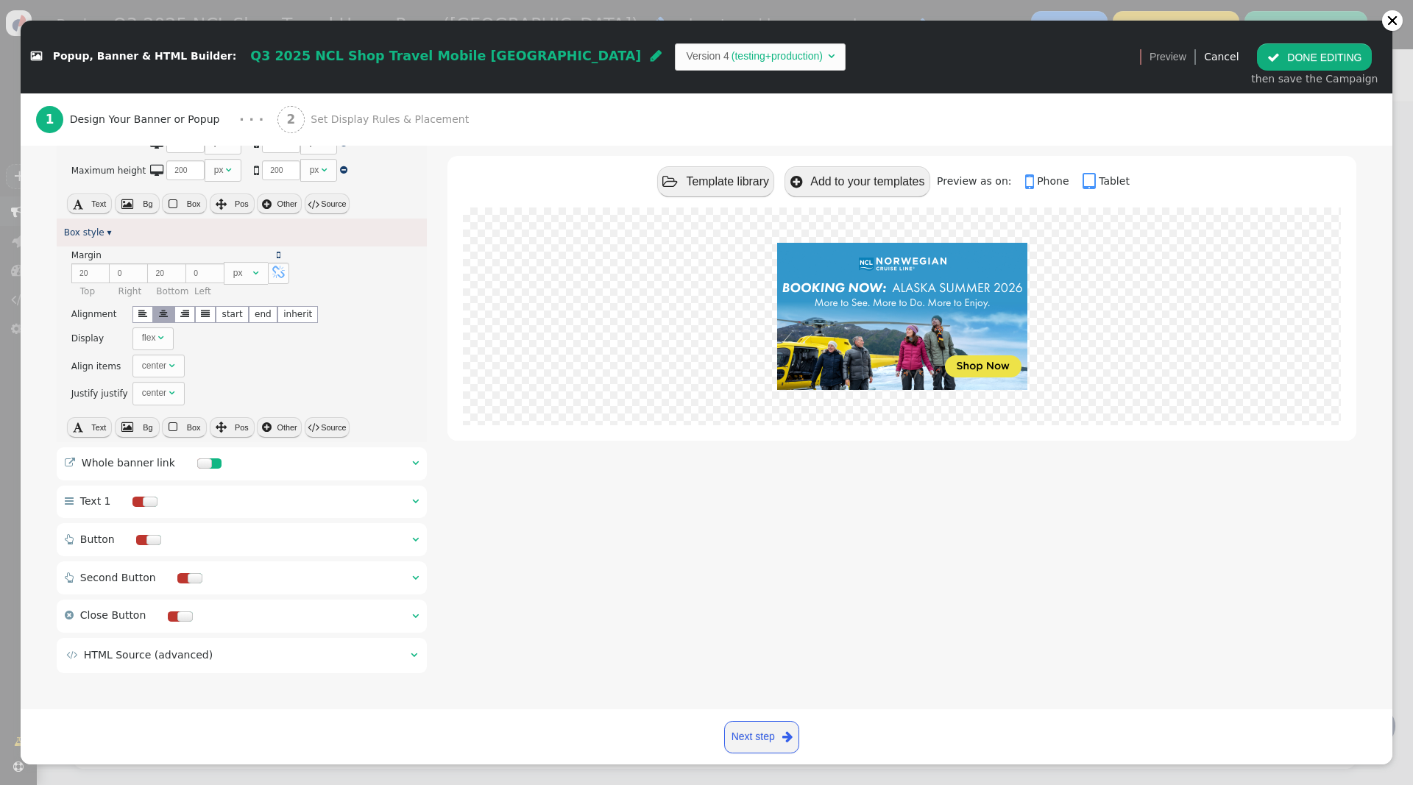
click at [408, 460] on div " Whole banner link  " at bounding box center [242, 463] width 370 height 33
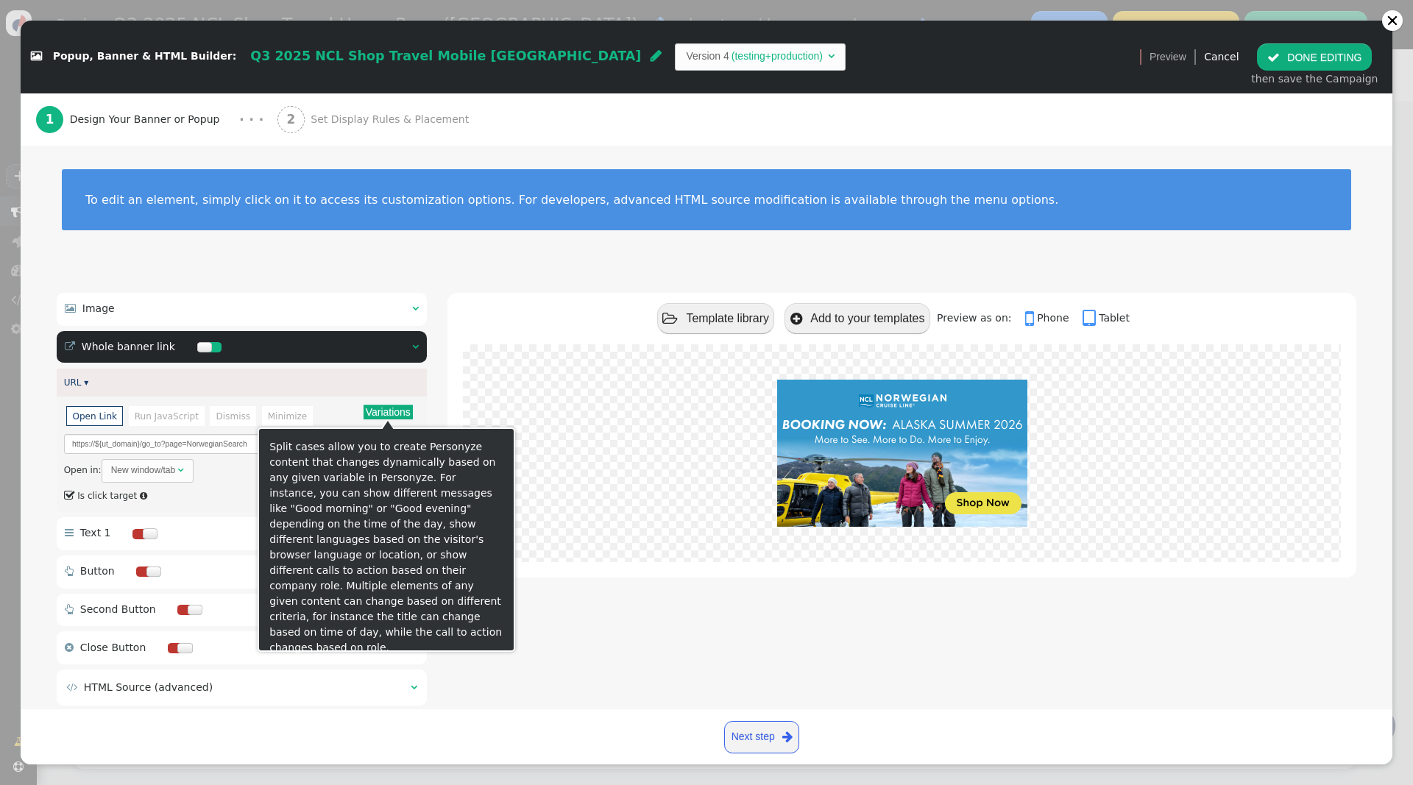
click at [390, 409] on button "Variations" at bounding box center [387, 412] width 49 height 15
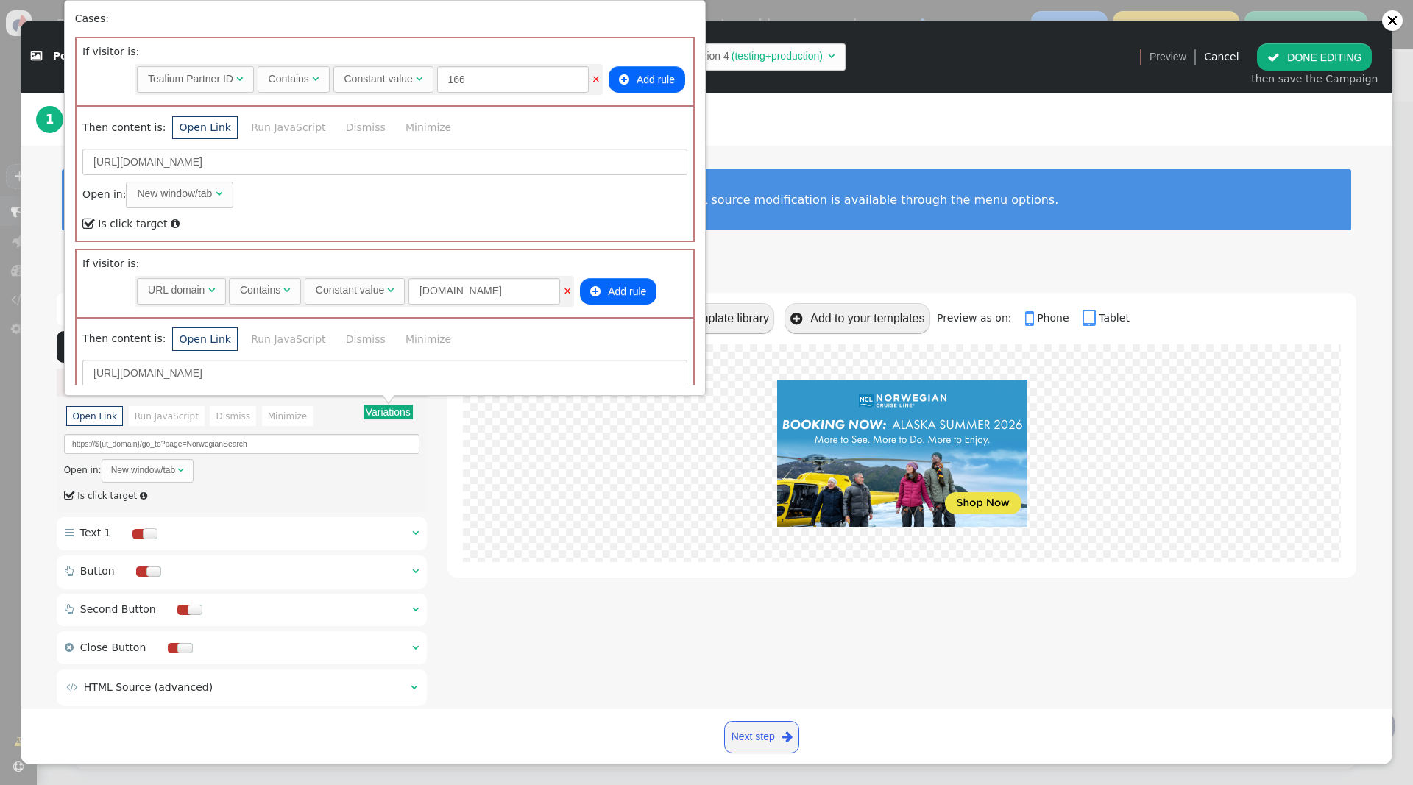
click at [871, 261] on div "To edit an element, simply click on it to access its customization options. For…" at bounding box center [706, 209] width 1371 height 127
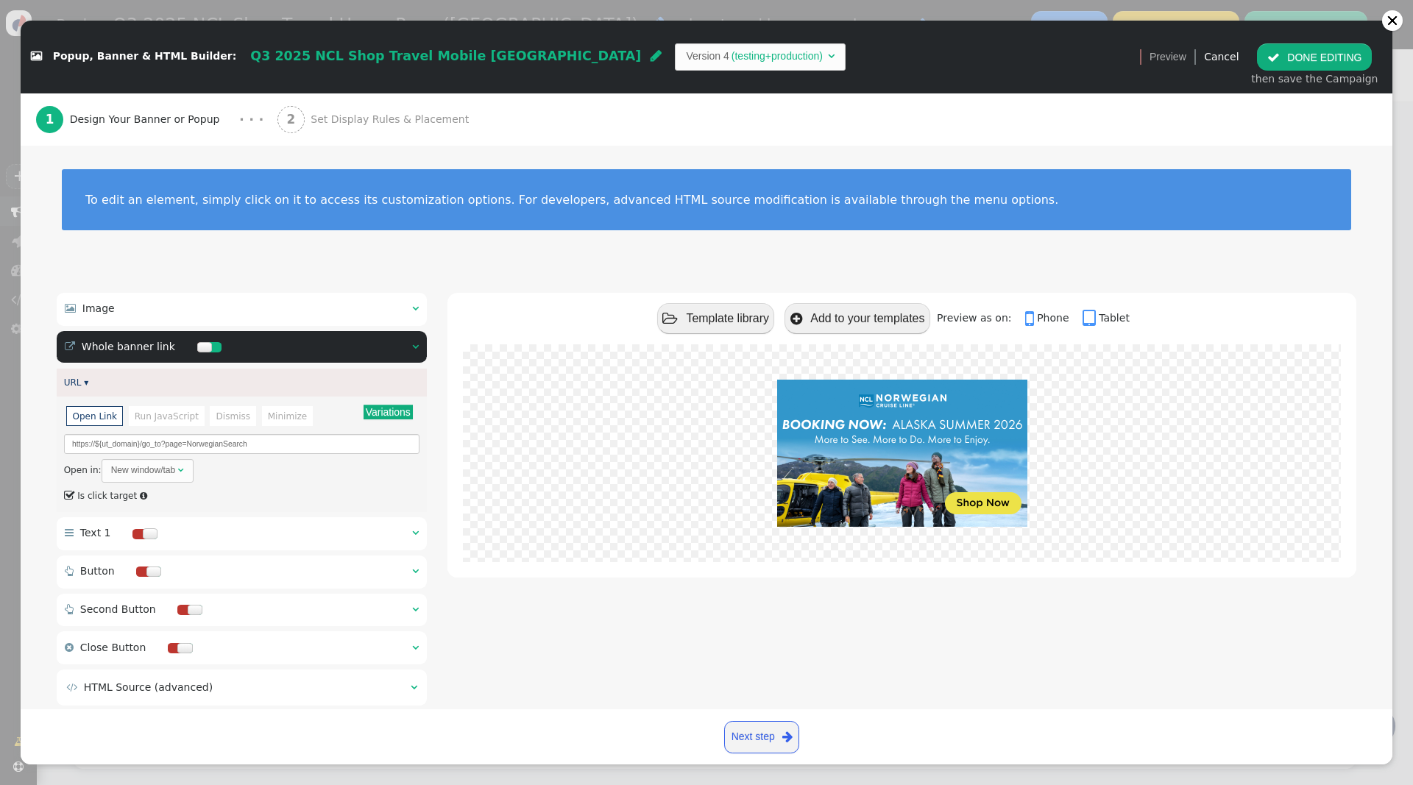
click at [378, 127] on span "Set Display Rules & Placement" at bounding box center [392, 119] width 164 height 15
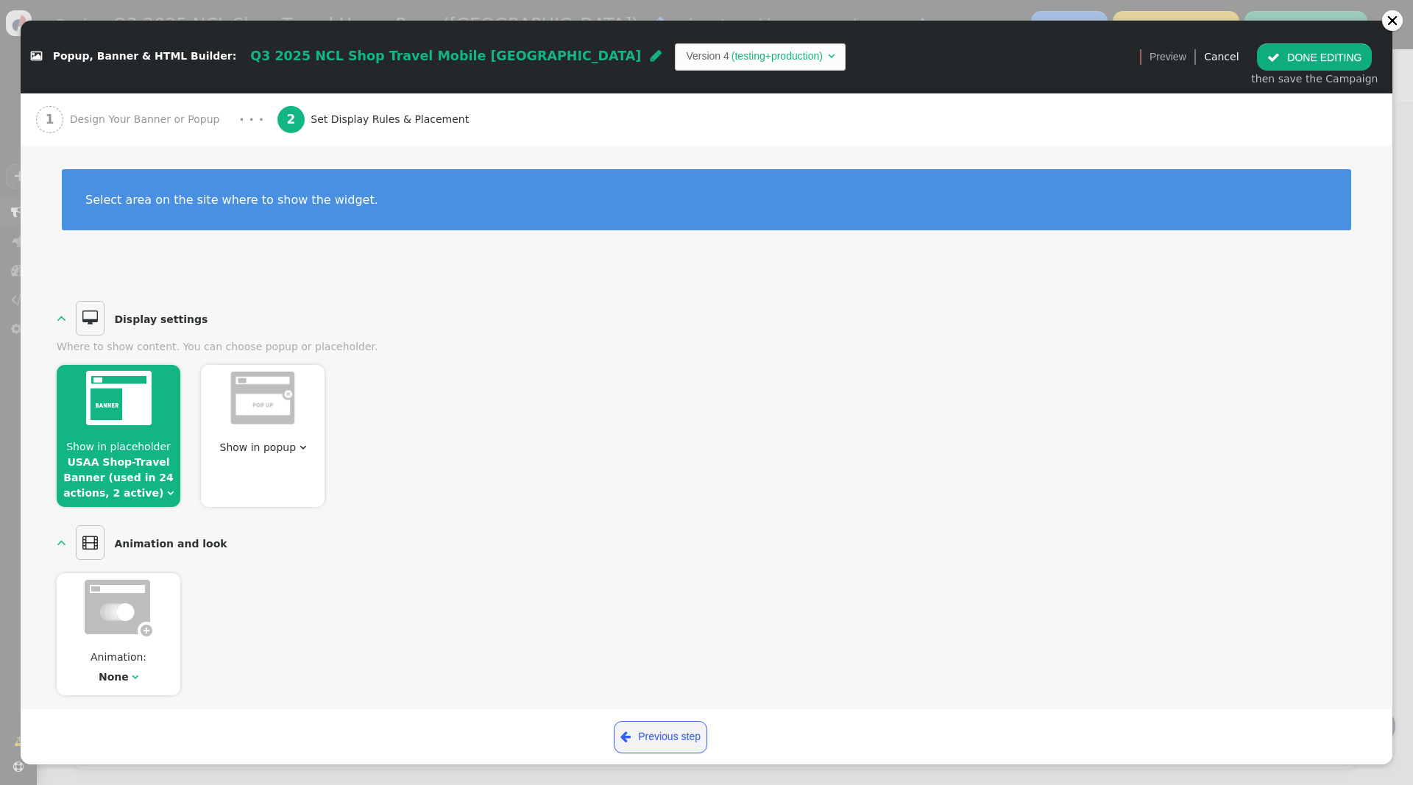
click at [143, 489] on link "USAA Shop-Travel Banner (used in 24 actions, 2 active)" at bounding box center [118, 477] width 110 height 43
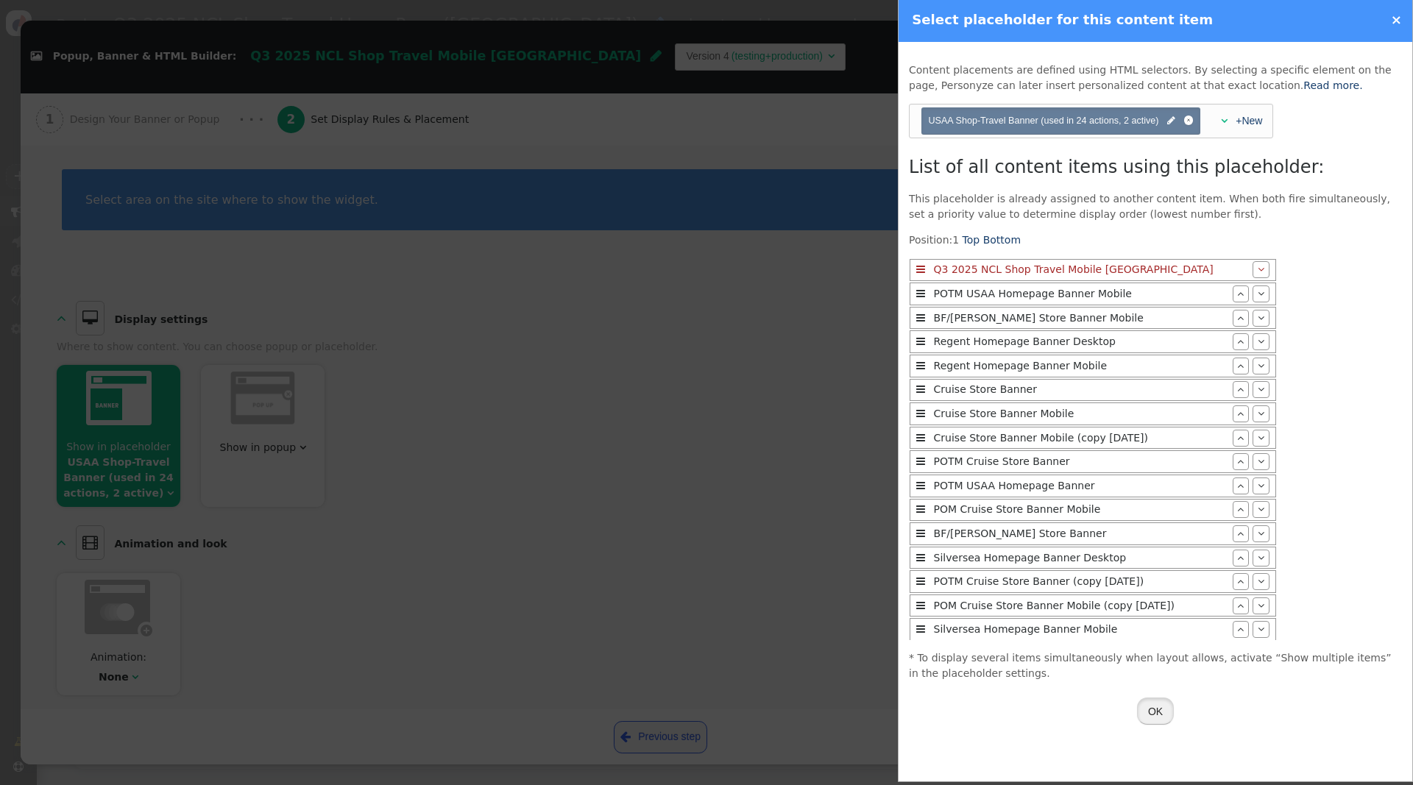
drag, startPoint x: 1157, startPoint y: 706, endPoint x: 1075, endPoint y: 441, distance: 277.9
click at [1157, 706] on button "OK" at bounding box center [1155, 711] width 37 height 26
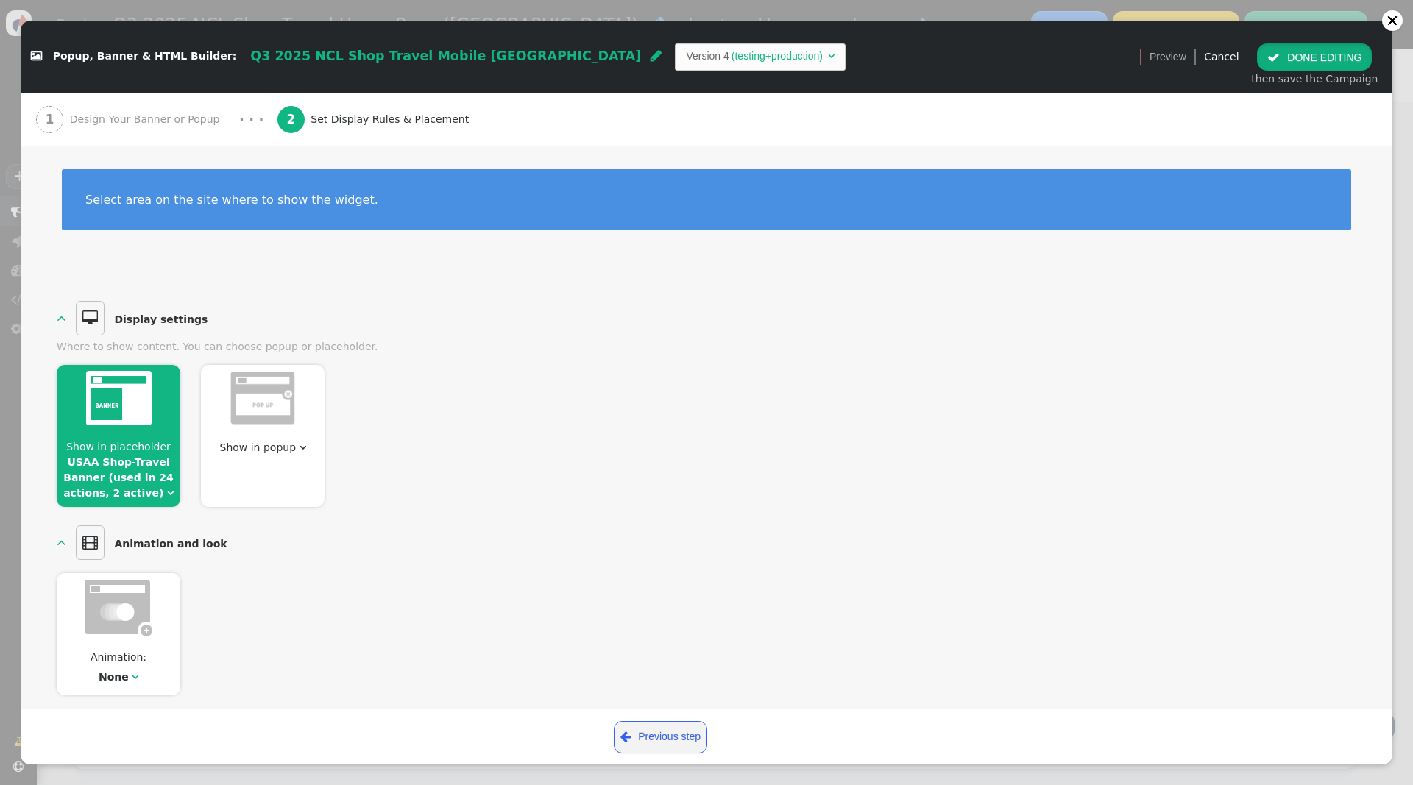
click at [1291, 54] on button " DONE EDITING" at bounding box center [1314, 56] width 115 height 26
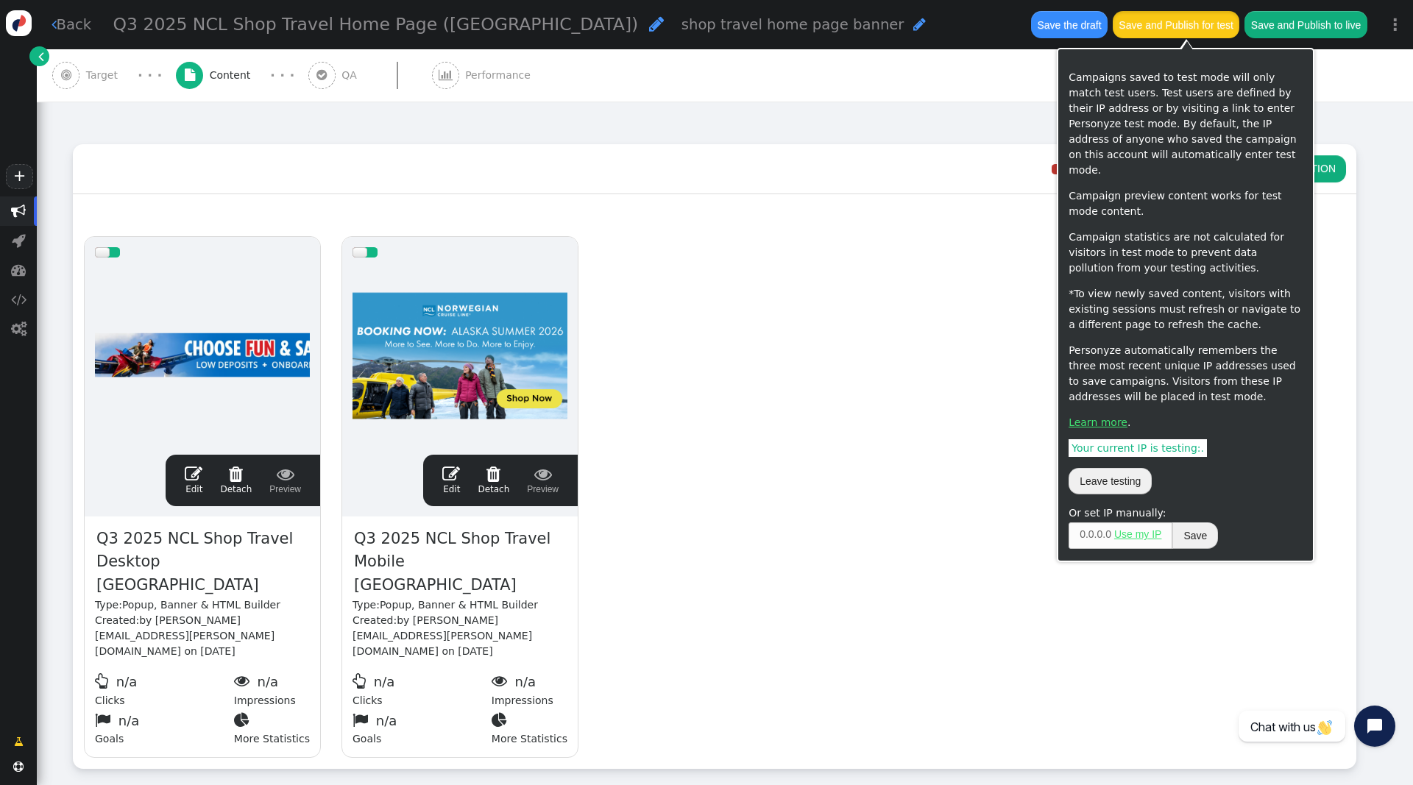
click at [1196, 26] on button "Save and Publish for test" at bounding box center [1175, 24] width 127 height 26
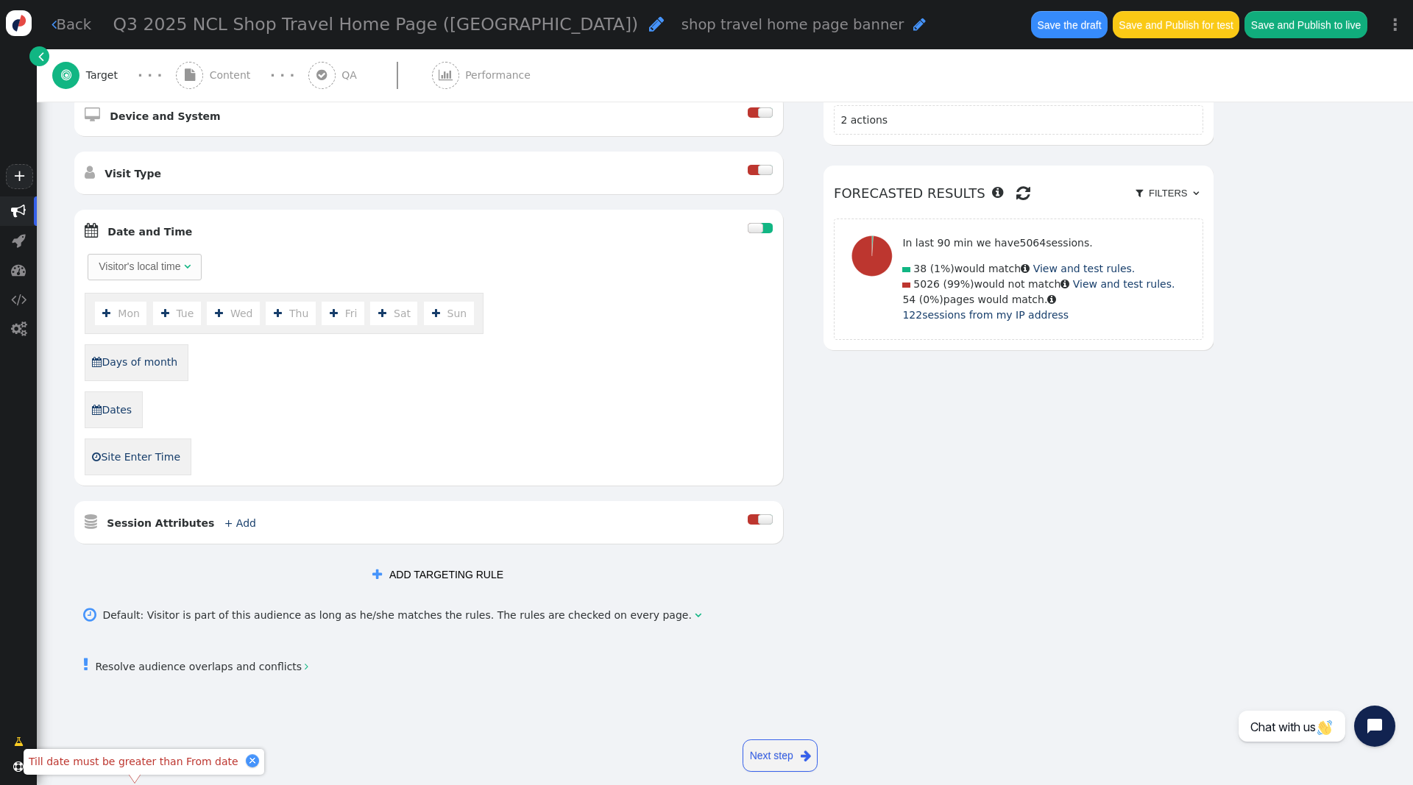
scroll to position [558, 0]
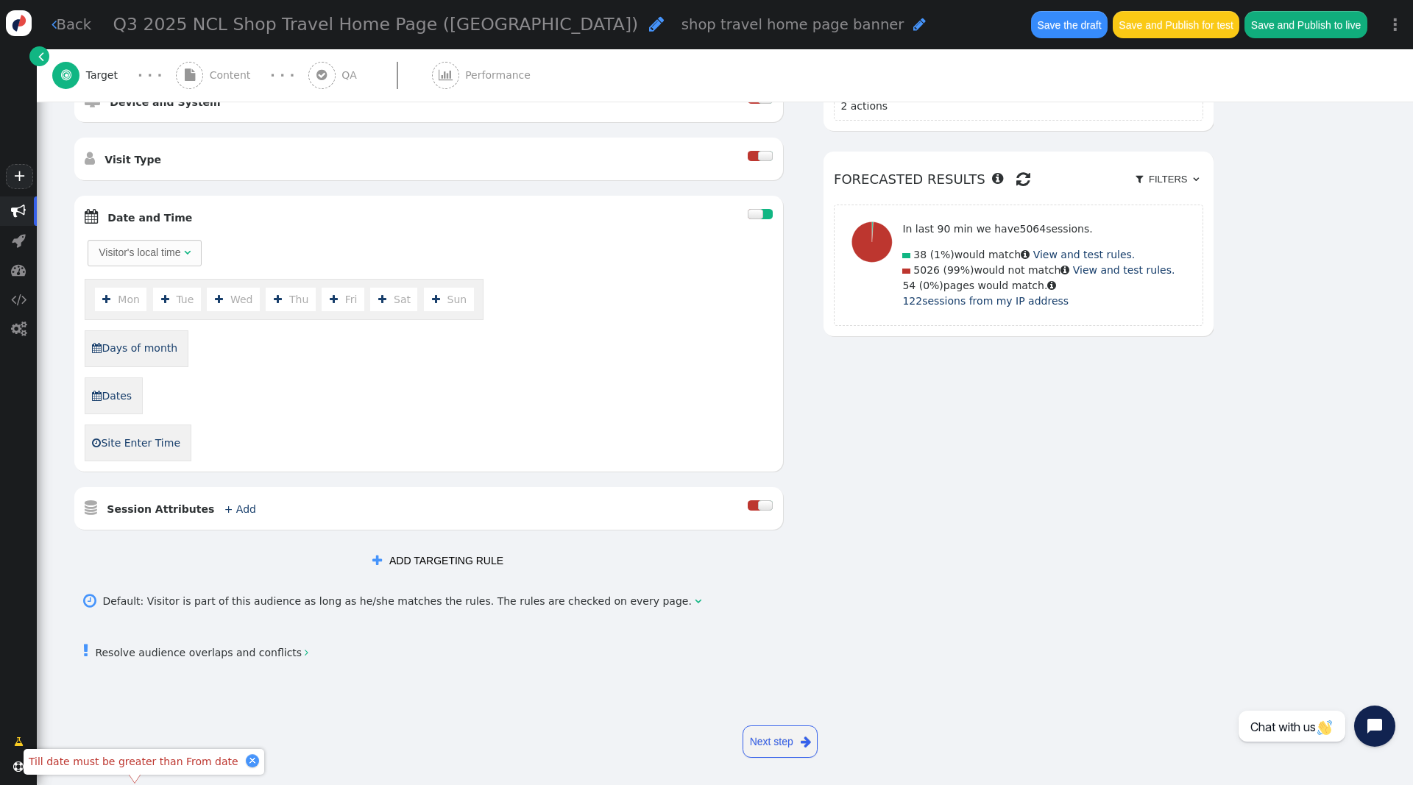
click at [765, 216] on div at bounding box center [766, 214] width 13 height 10
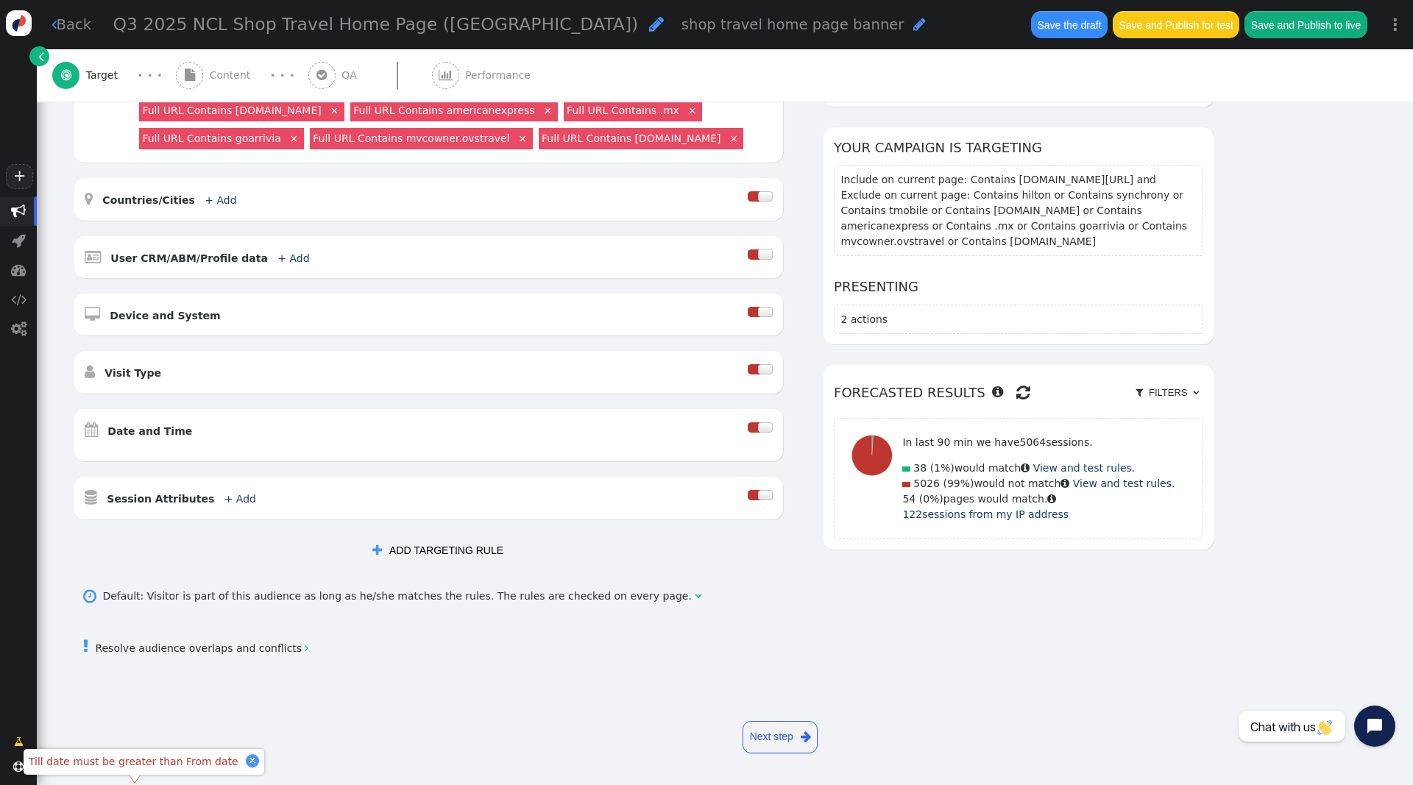
scroll to position [343, 0]
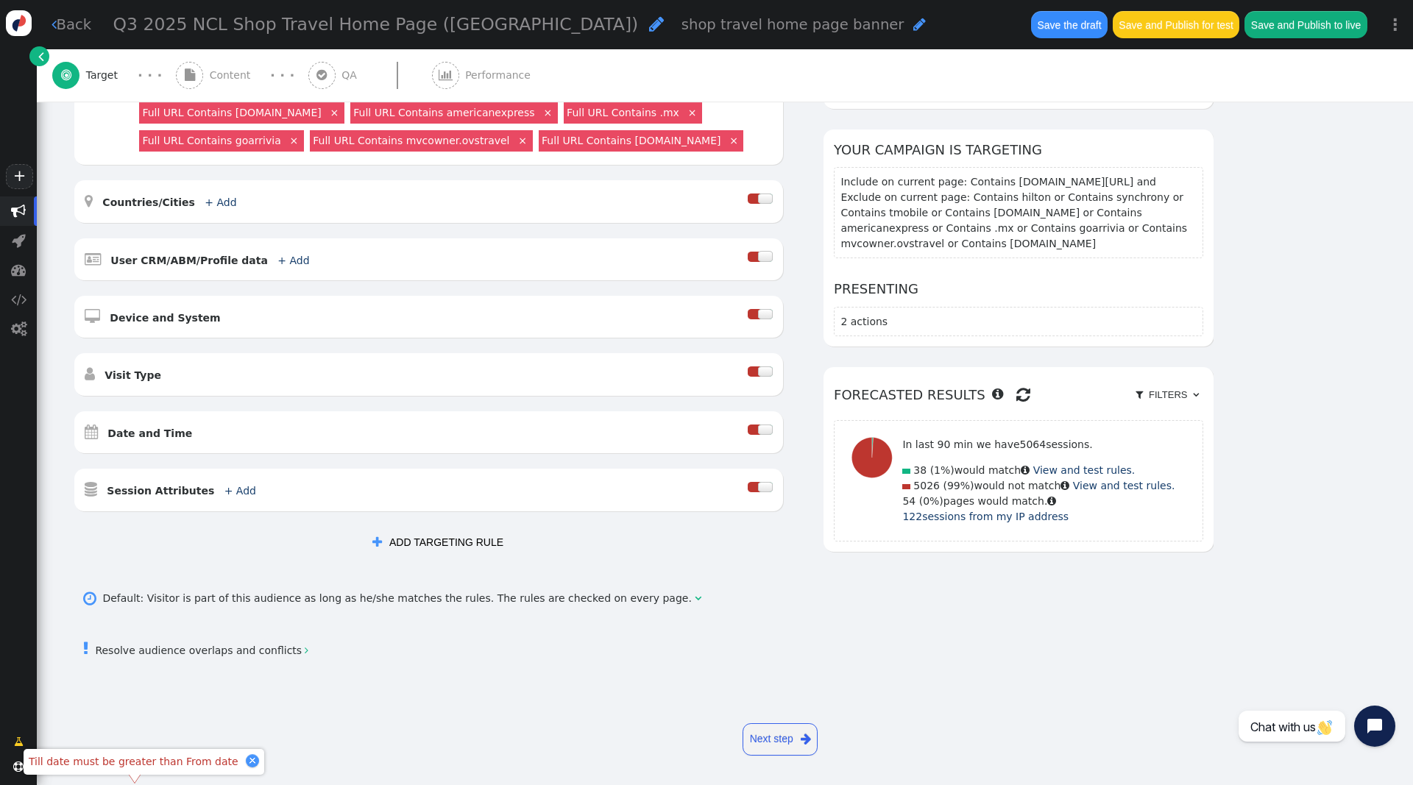
click at [1169, 30] on button "Save and Publish for test" at bounding box center [1175, 24] width 127 height 26
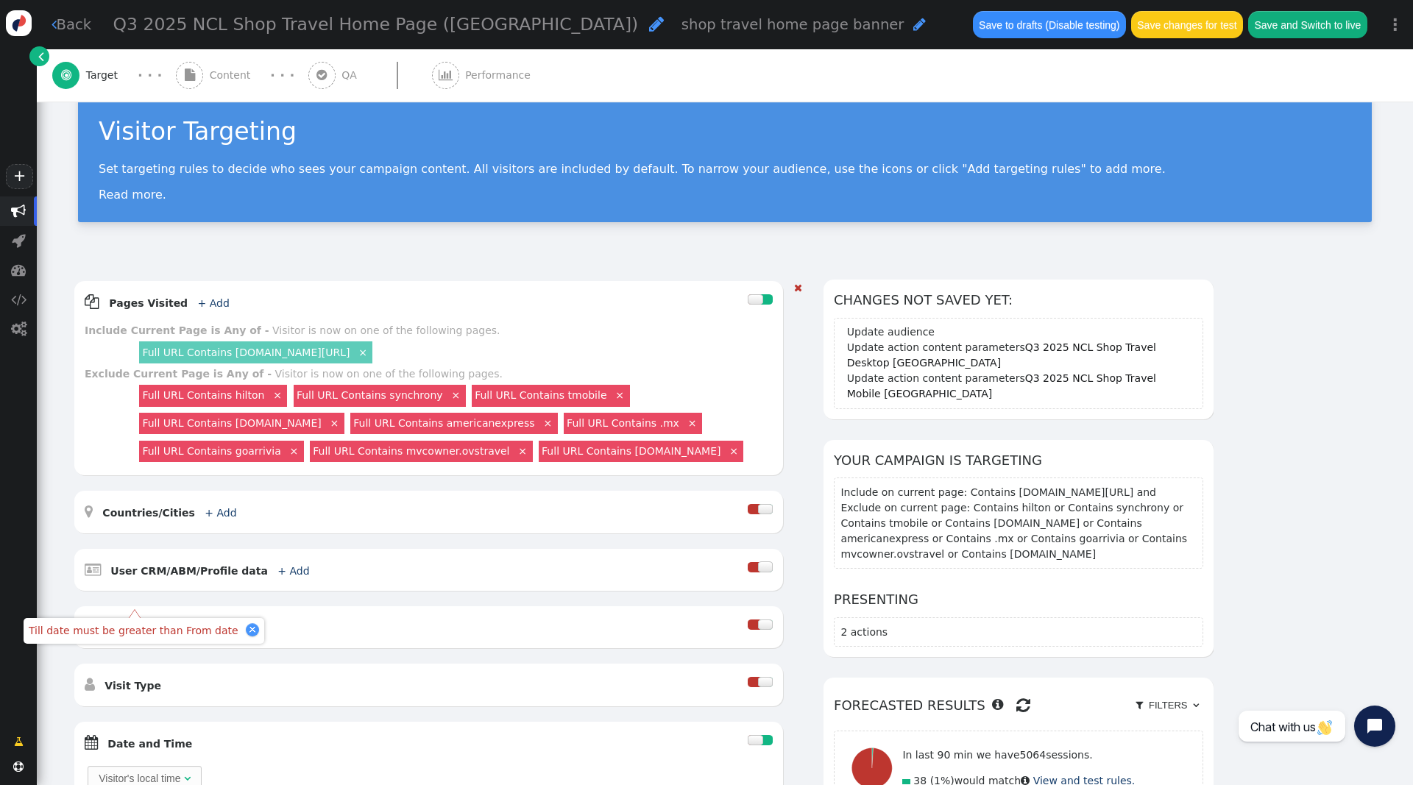
scroll to position [0, 0]
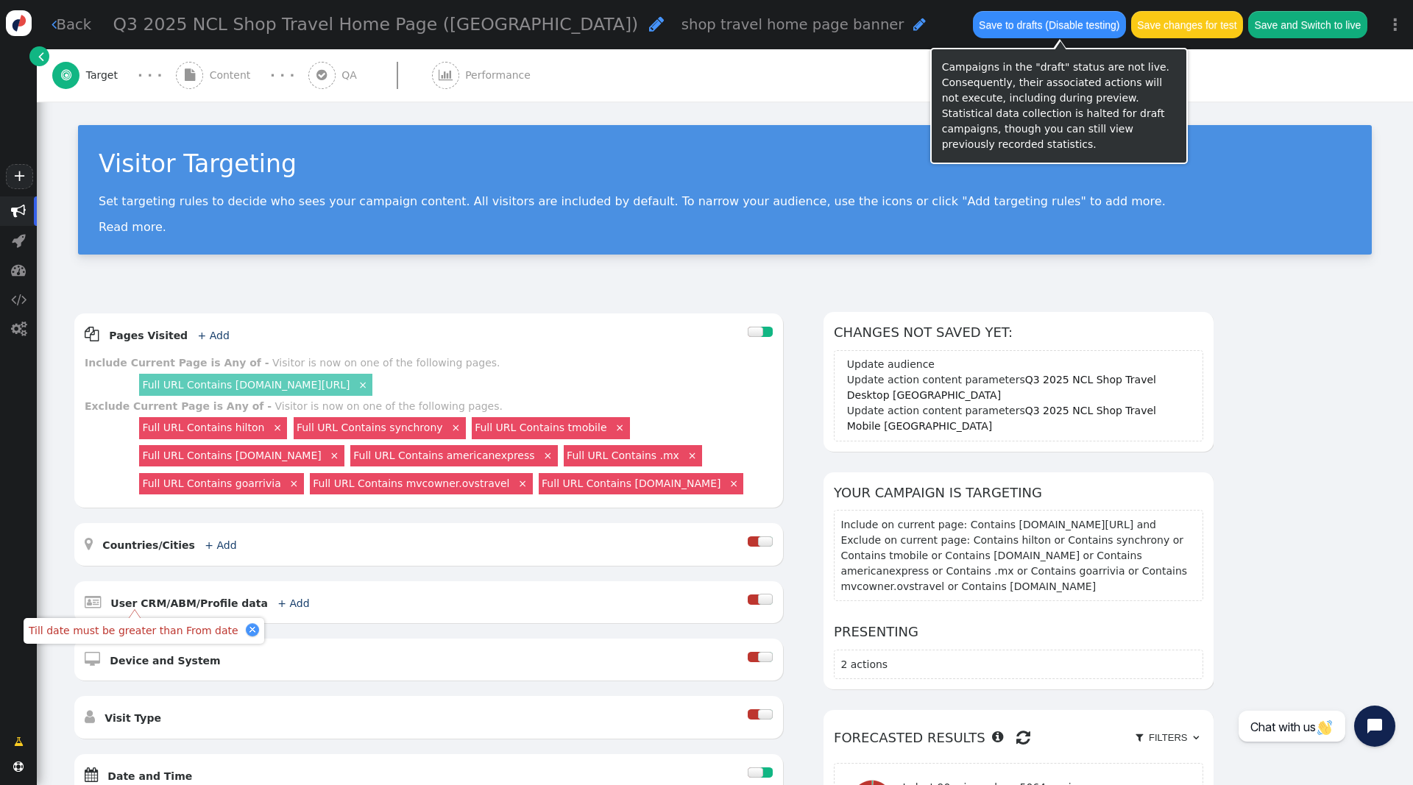
click at [1004, 32] on button "Save to drafts (Disable testing)" at bounding box center [1049, 24] width 153 height 26
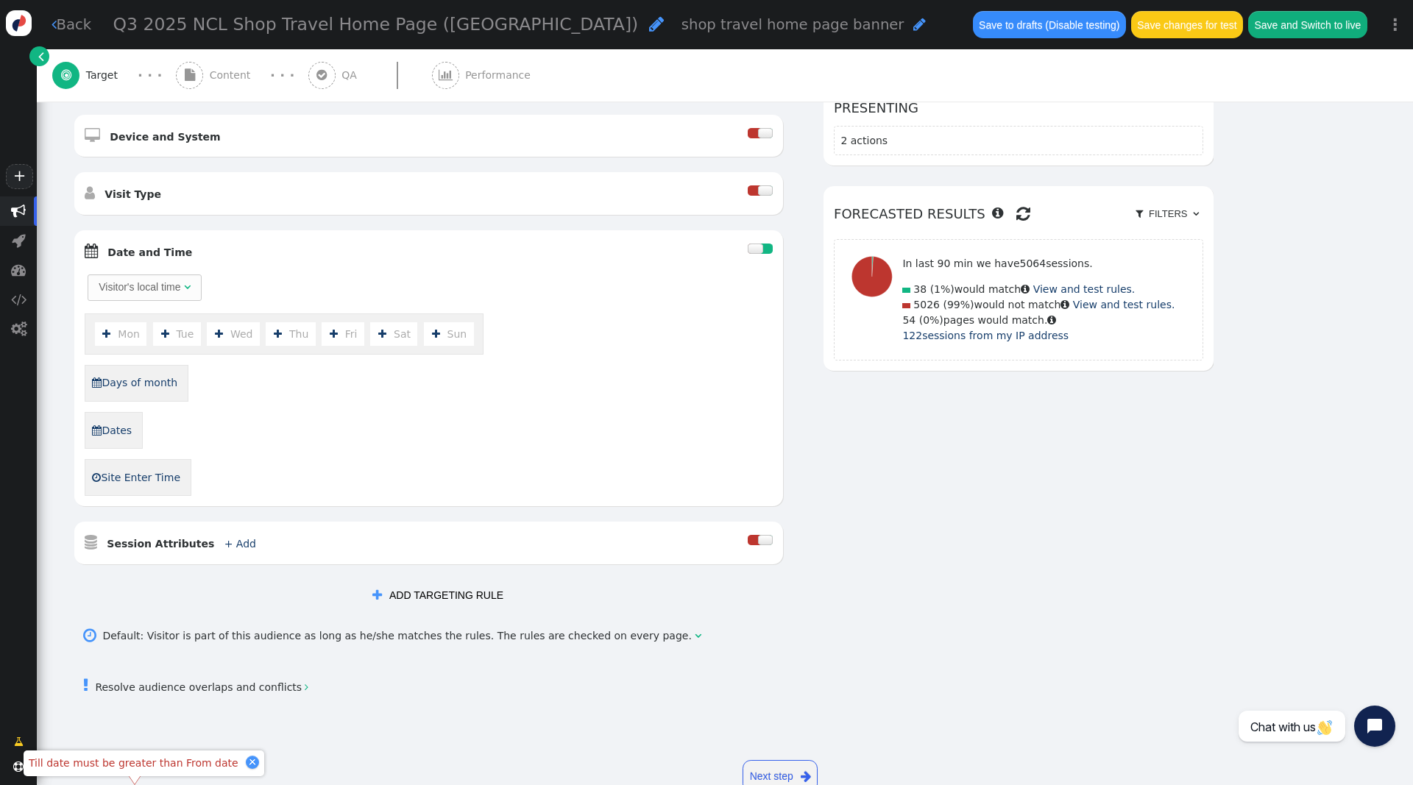
scroll to position [558, 0]
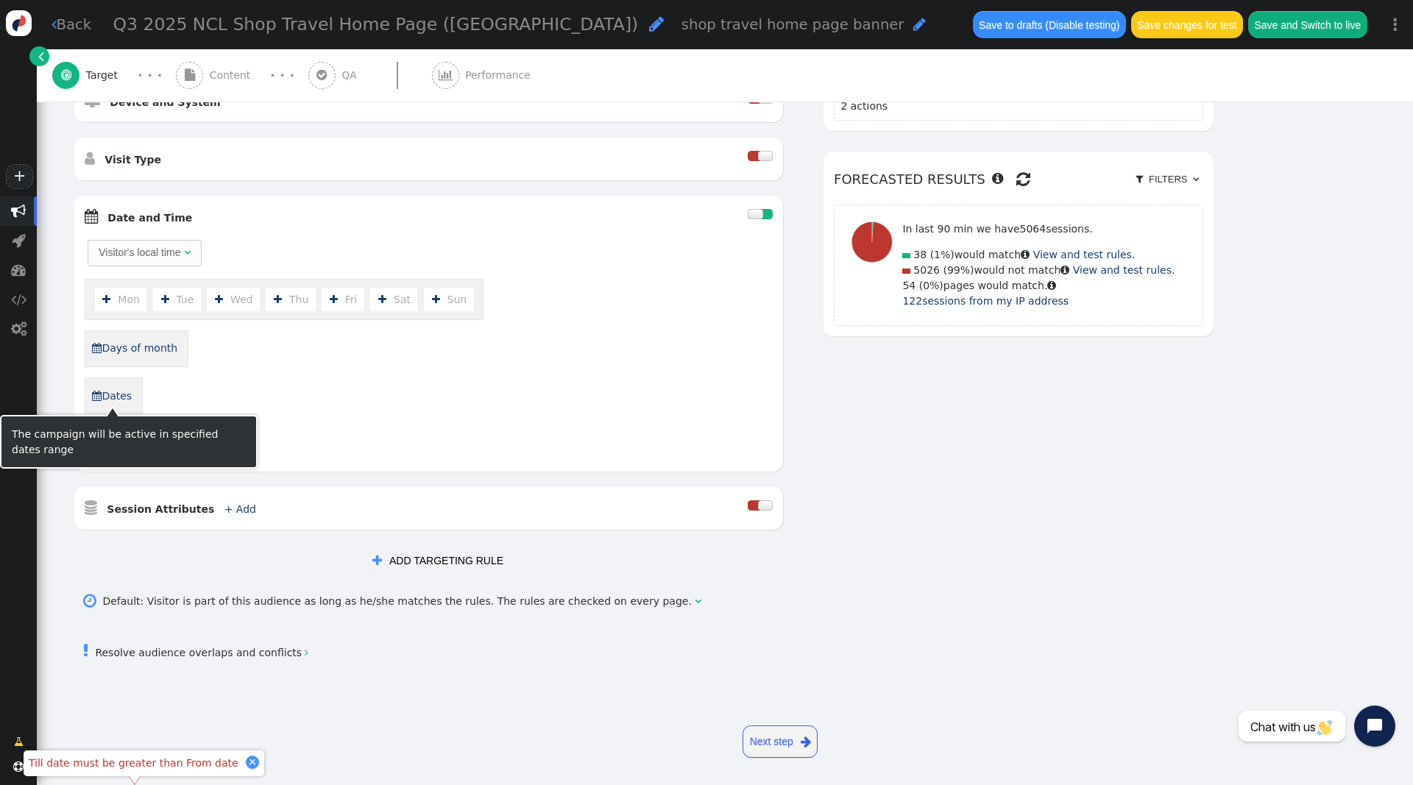
click at [113, 397] on link " Dates" at bounding box center [111, 395] width 41 height 25
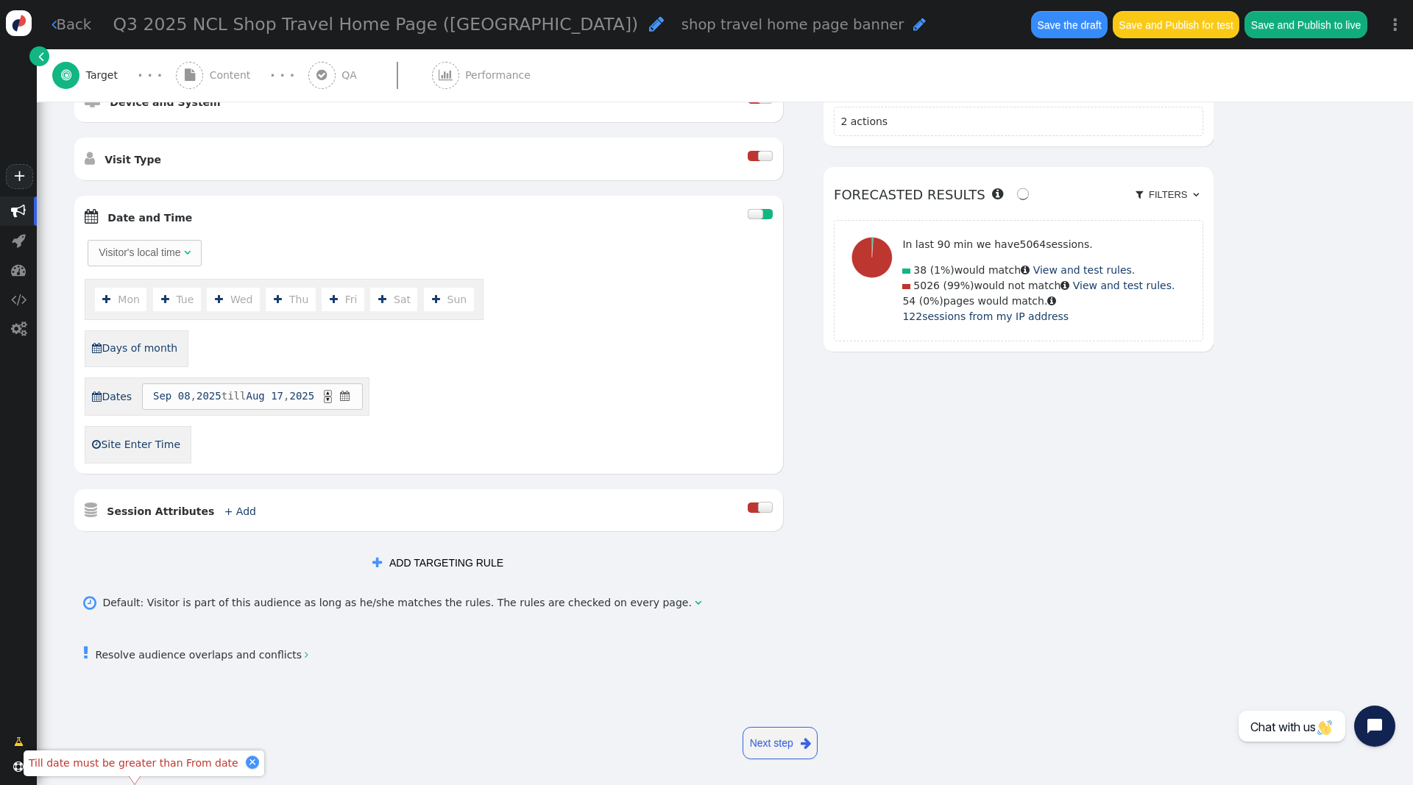
click at [264, 396] on span "Aug" at bounding box center [255, 395] width 18 height 15
click at [690, 446] on div "Visitor's local time   Mon  Tue  Wed  Thu  Fri  Sat  Sun  Days of mont…" at bounding box center [429, 350] width 688 height 225
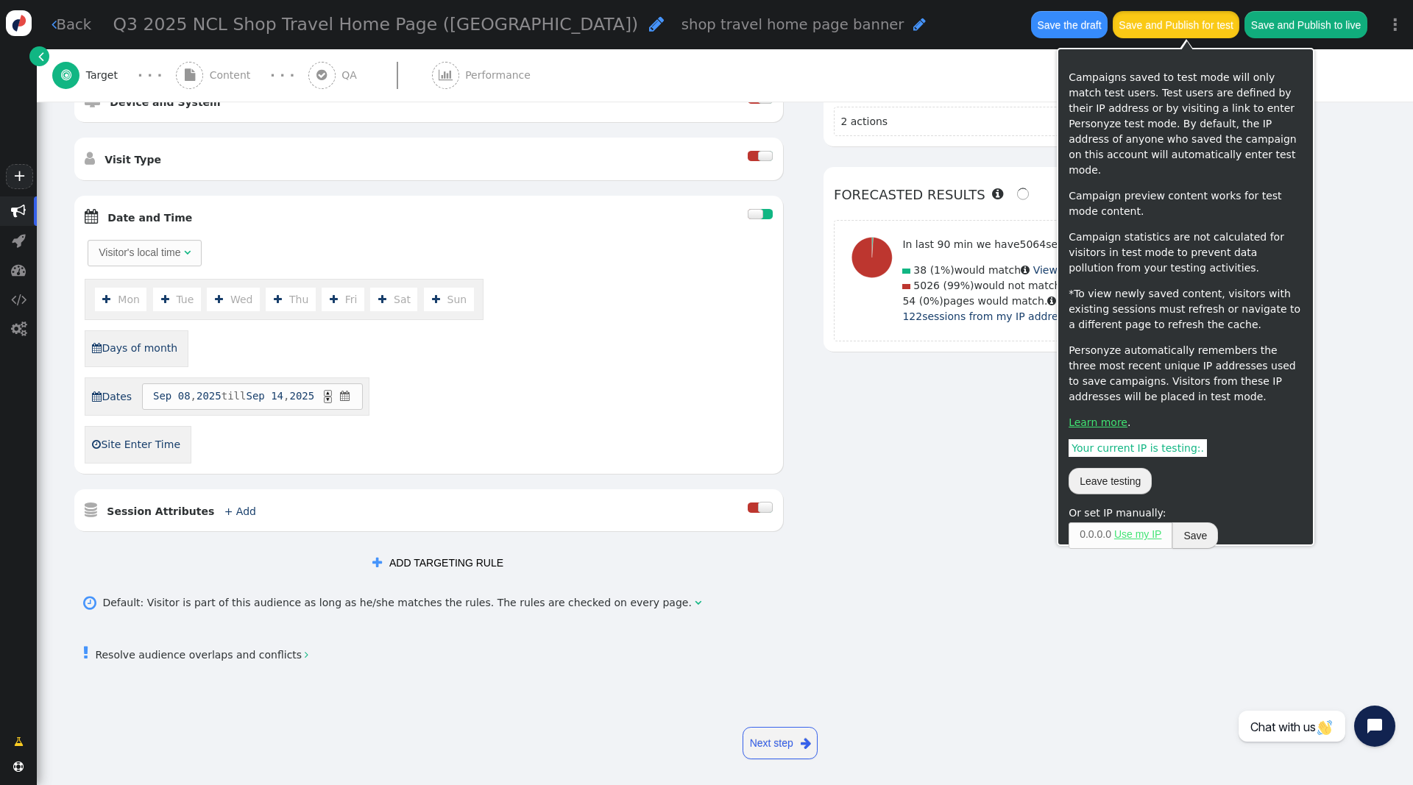
click at [1186, 30] on button "Save and Publish for test" at bounding box center [1175, 24] width 127 height 26
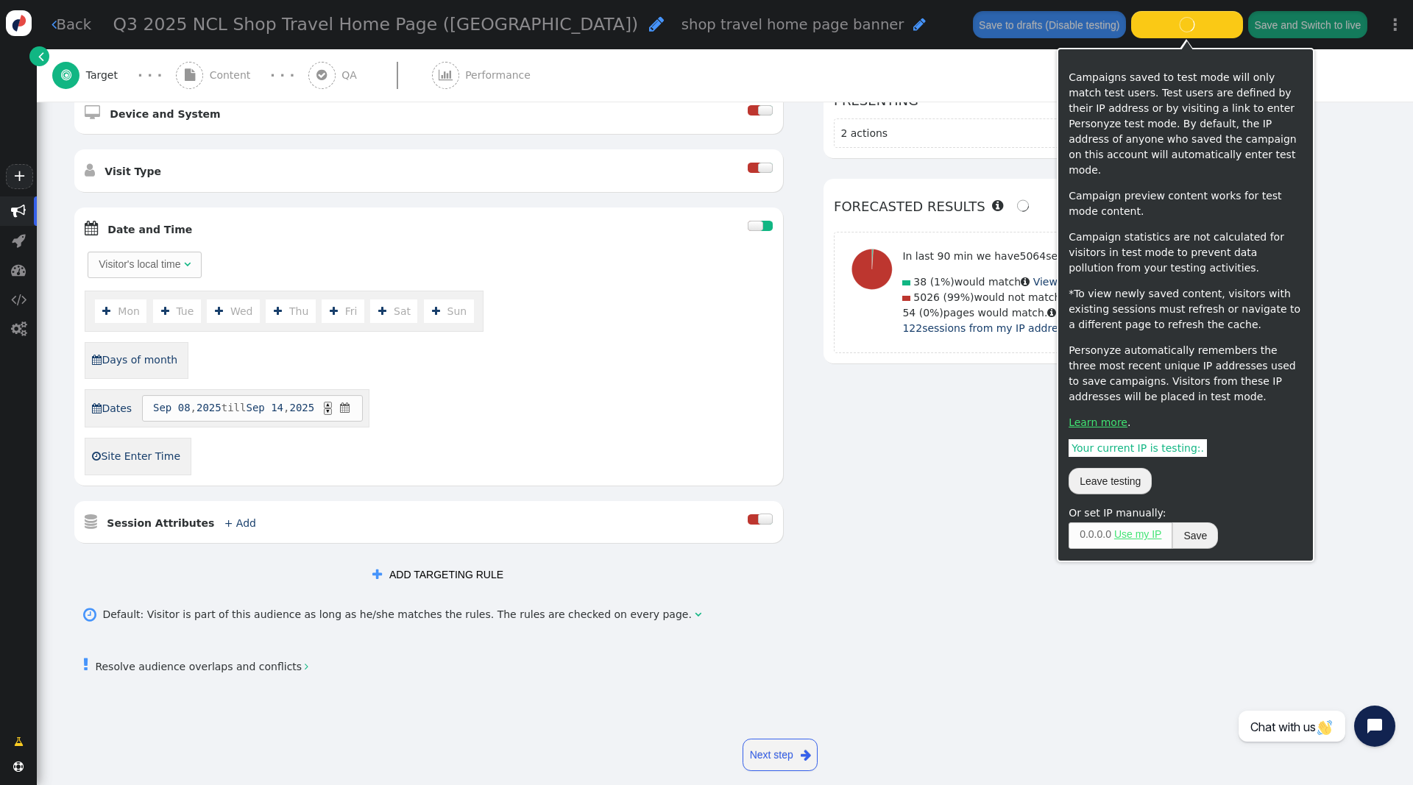
scroll to position [548, 0]
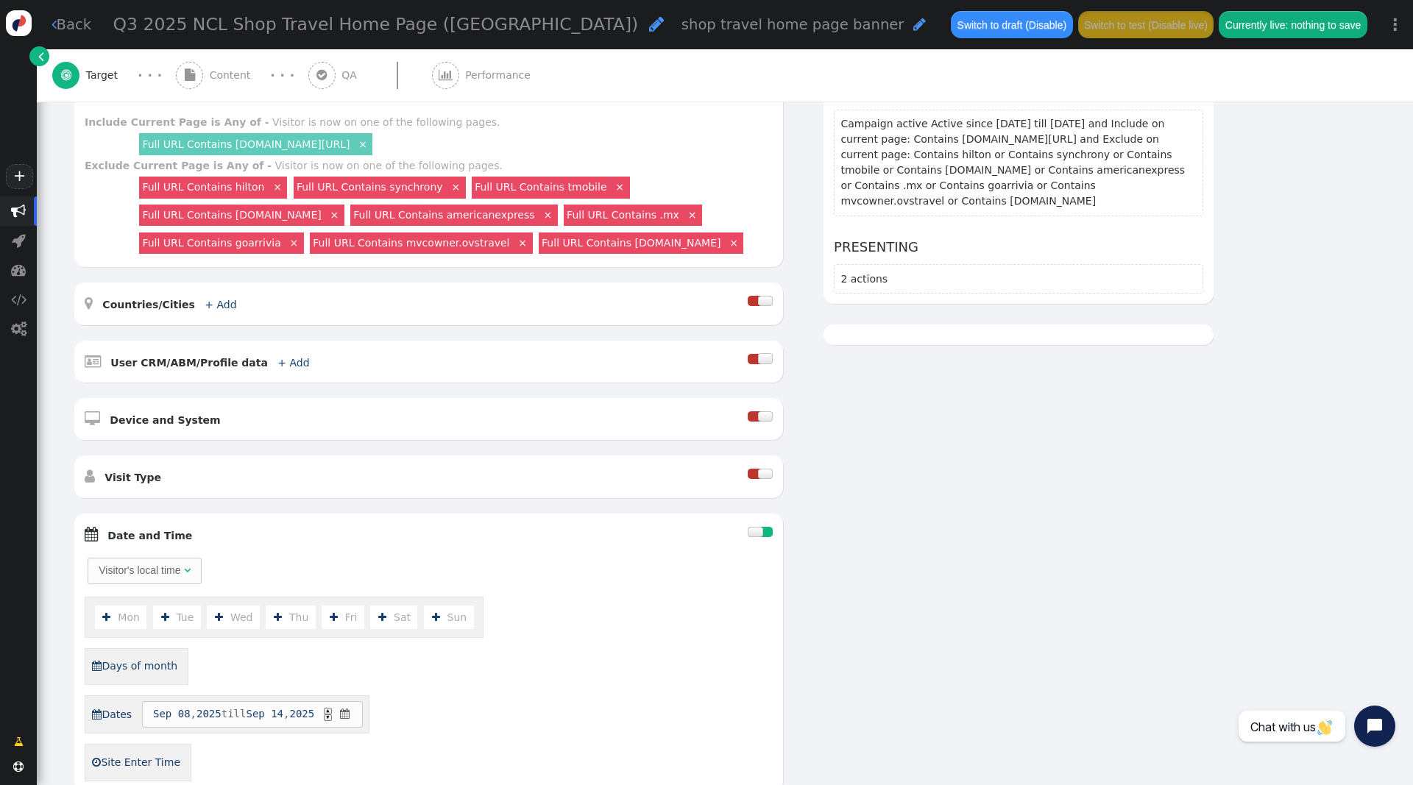
scroll to position [246, 0]
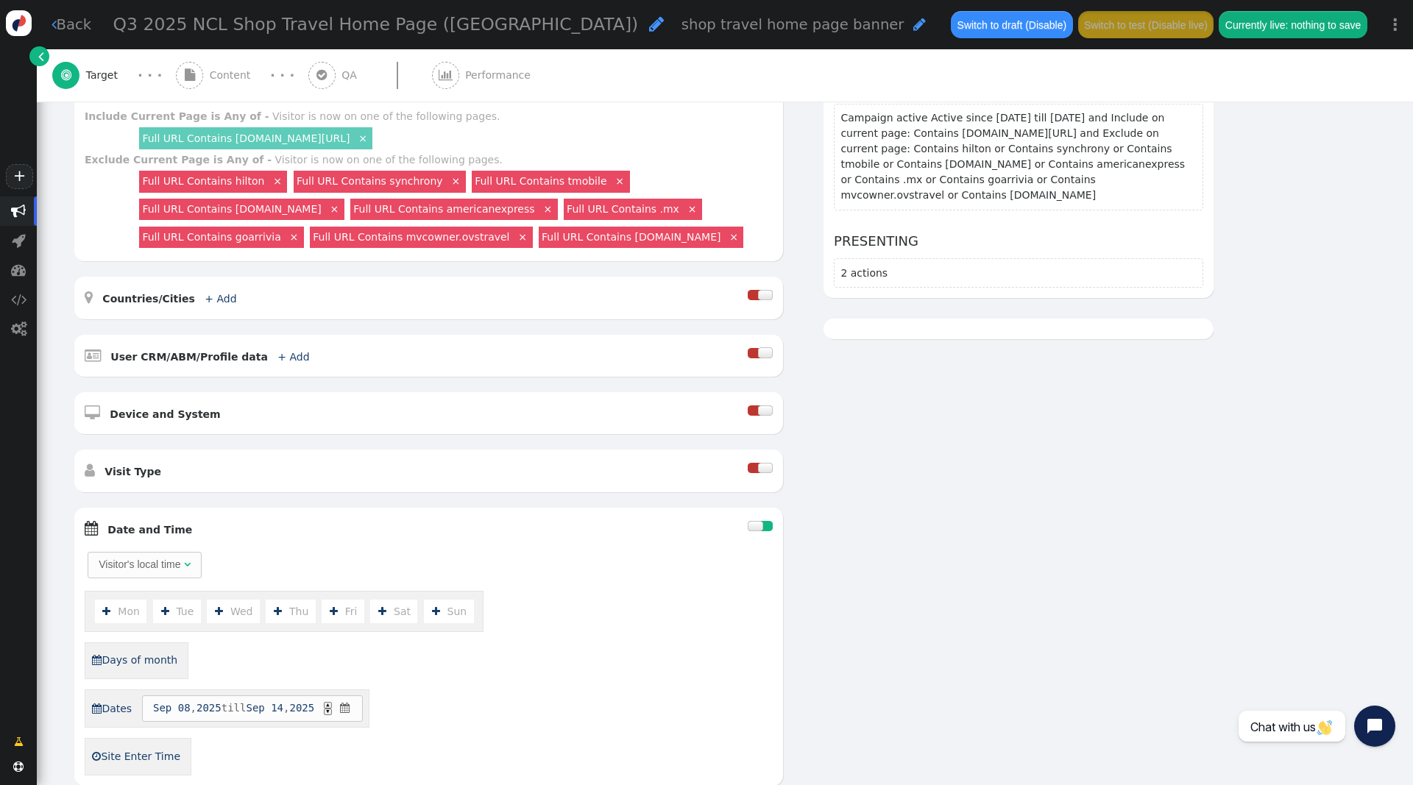
click at [758, 525] on div at bounding box center [755, 526] width 15 height 10
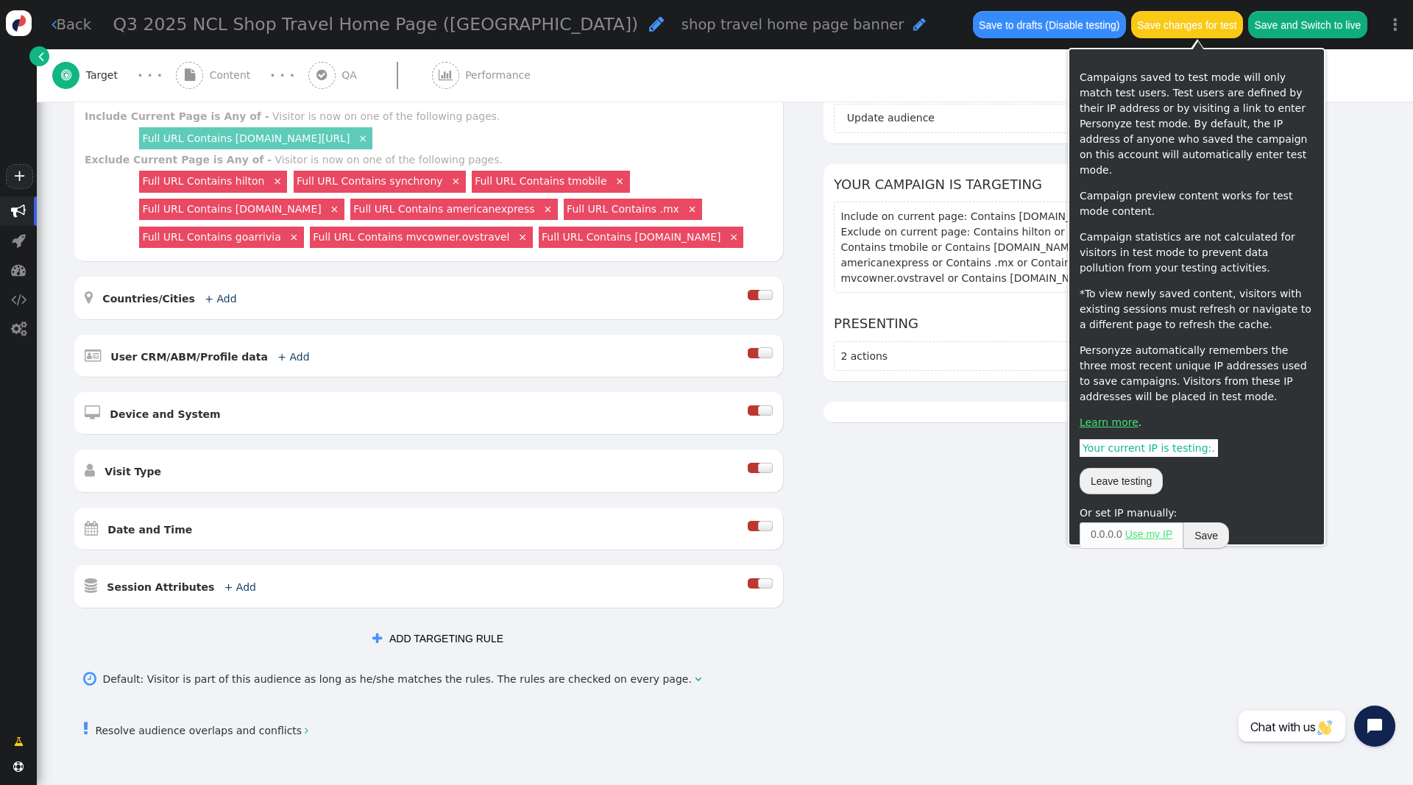
click at [1152, 29] on button "Save changes for test" at bounding box center [1187, 24] width 112 height 26
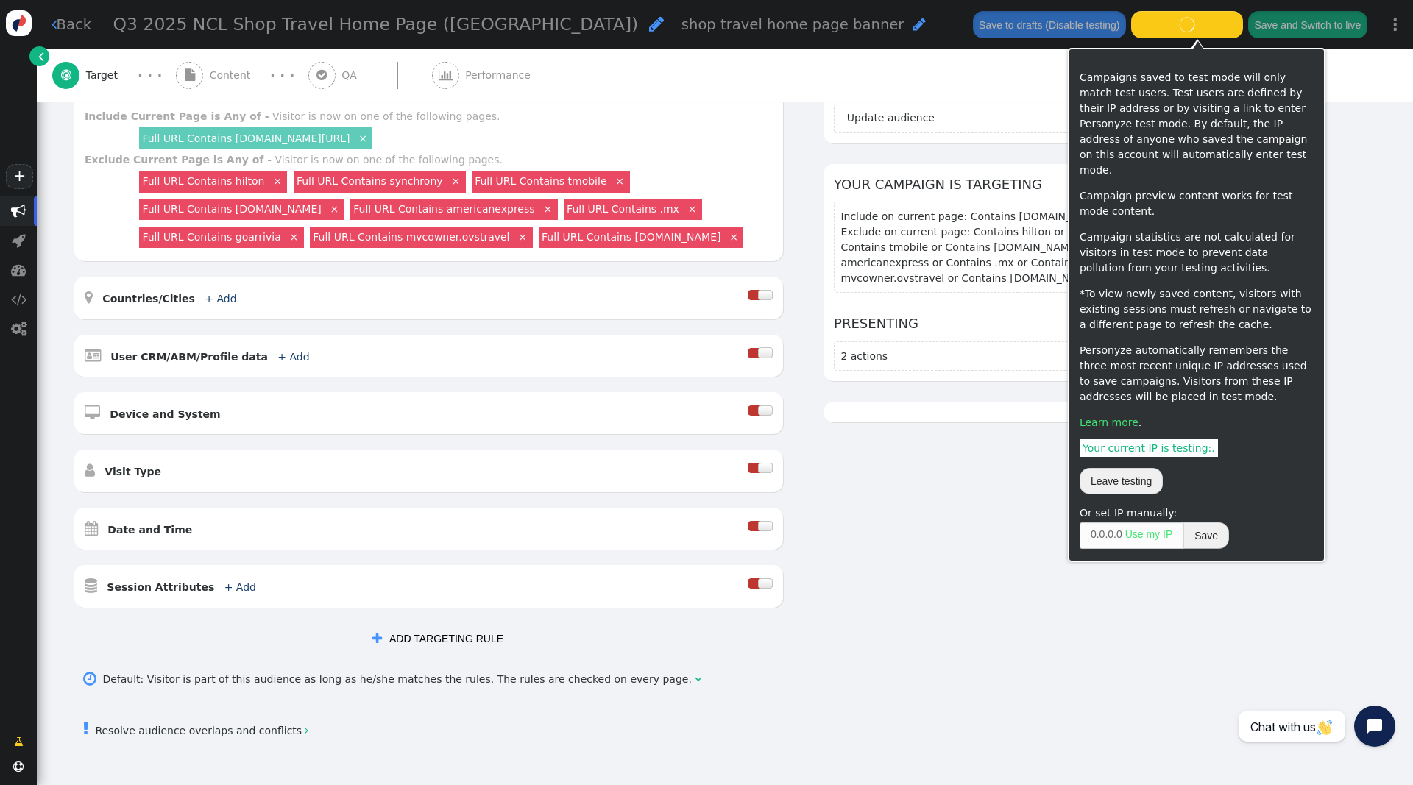
scroll to position [247, 0]
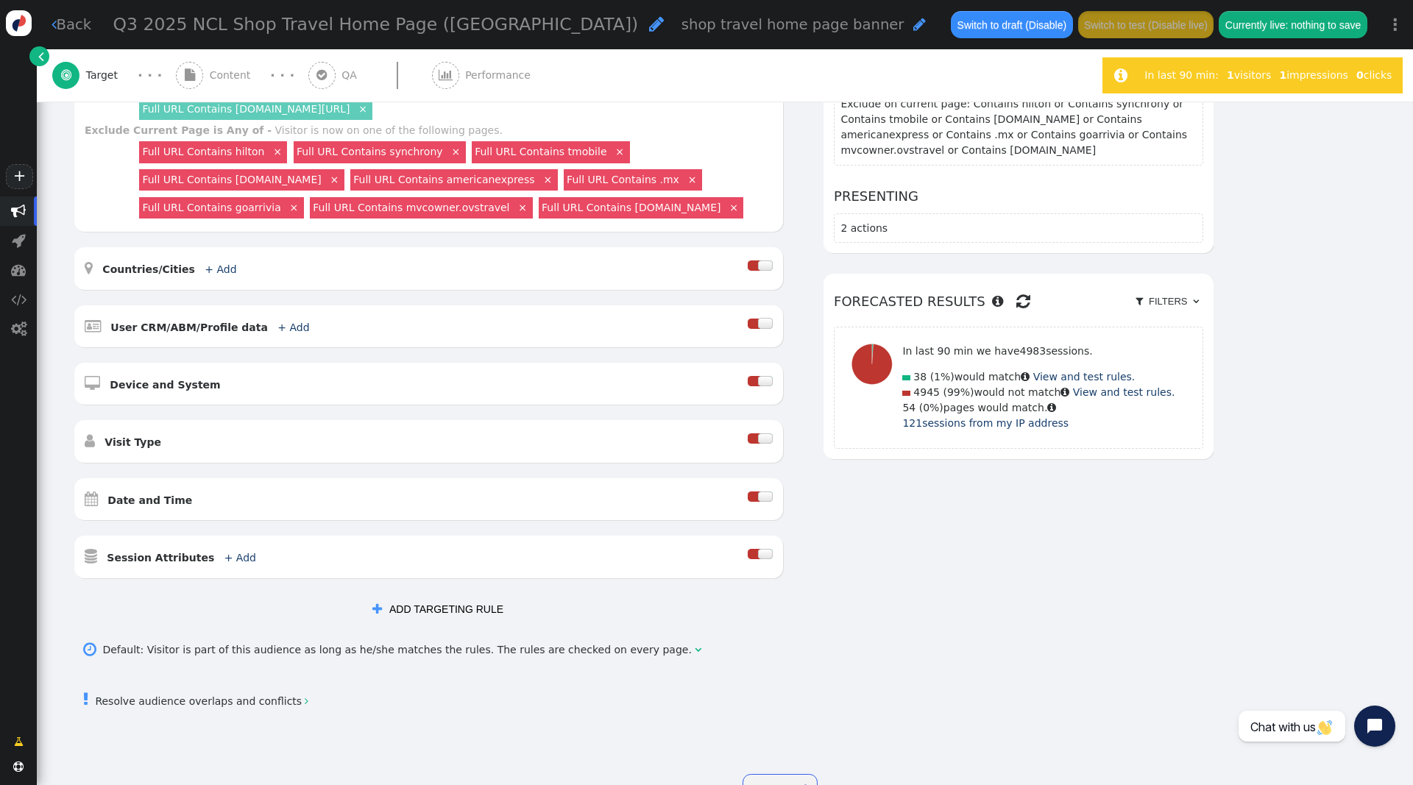
scroll to position [274, 0]
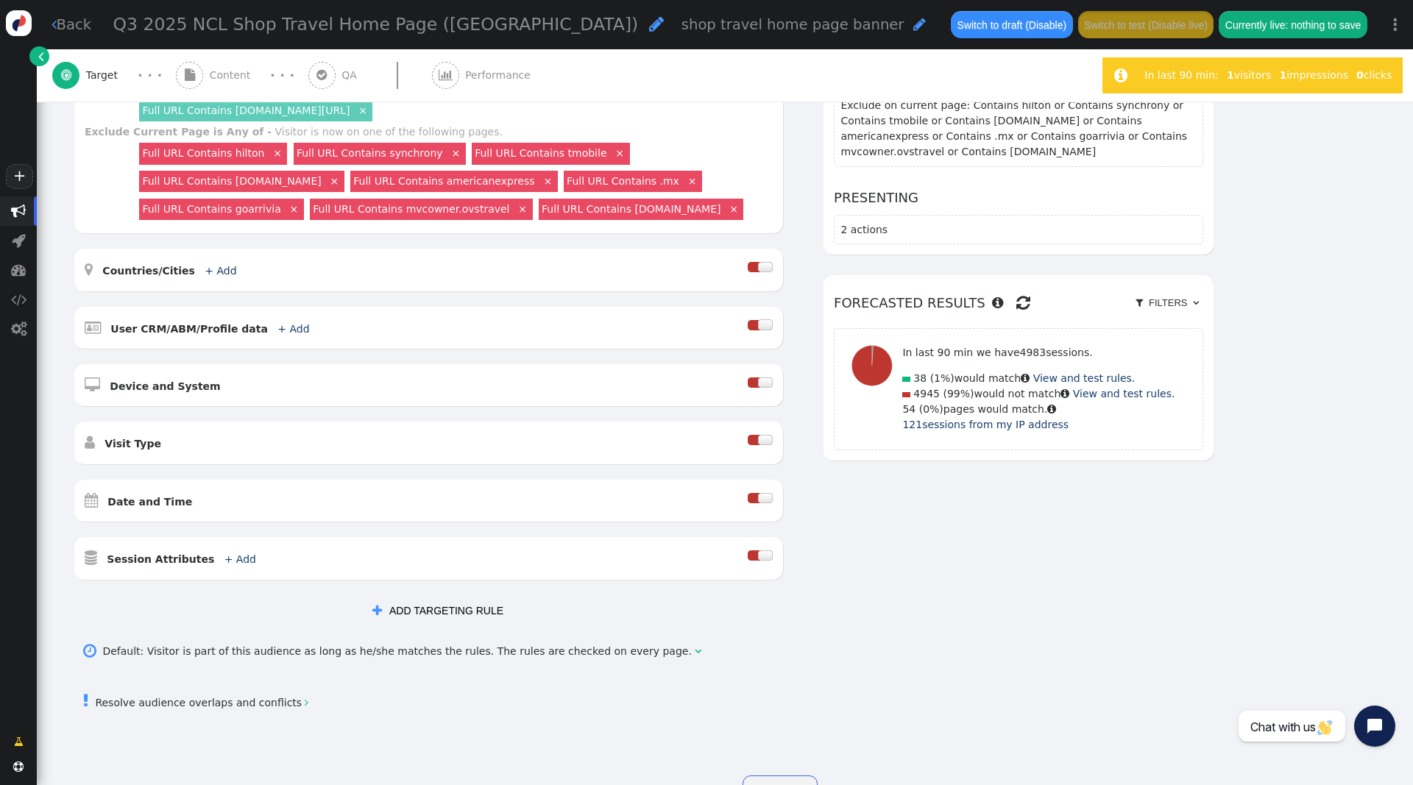
click at [766, 497] on div at bounding box center [765, 498] width 15 height 10
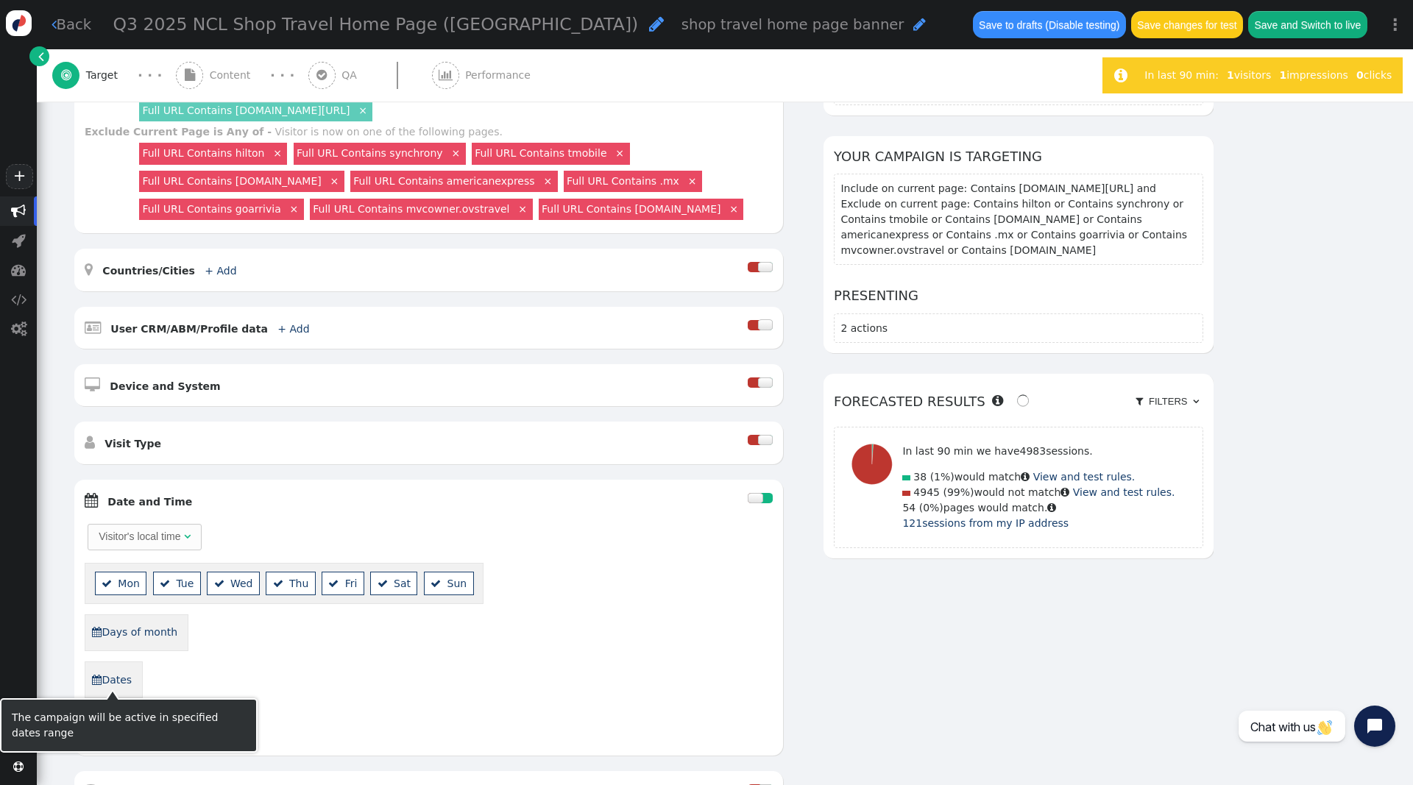
click at [108, 674] on link " Dates" at bounding box center [111, 679] width 41 height 25
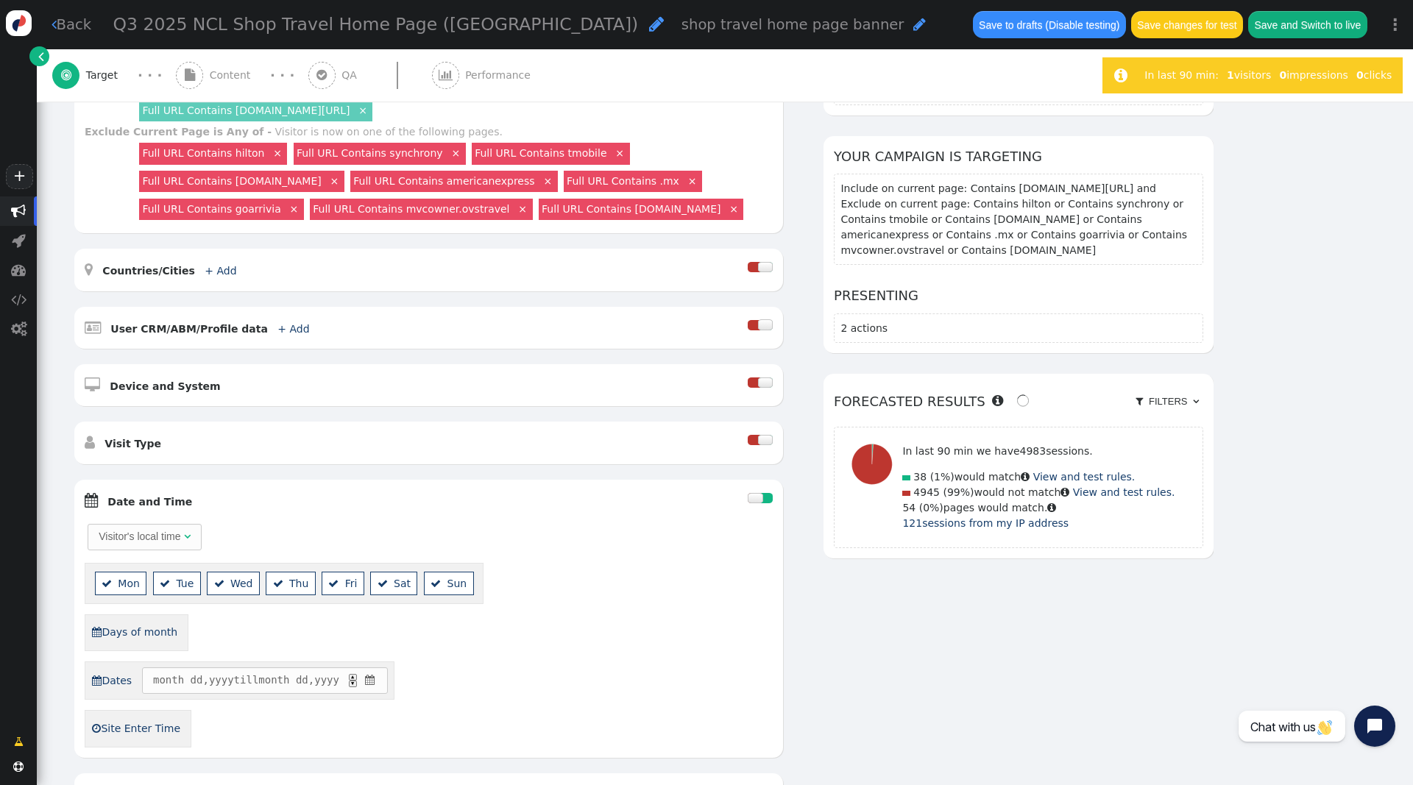
click at [377, 675] on span "" at bounding box center [370, 679] width 14 height 15
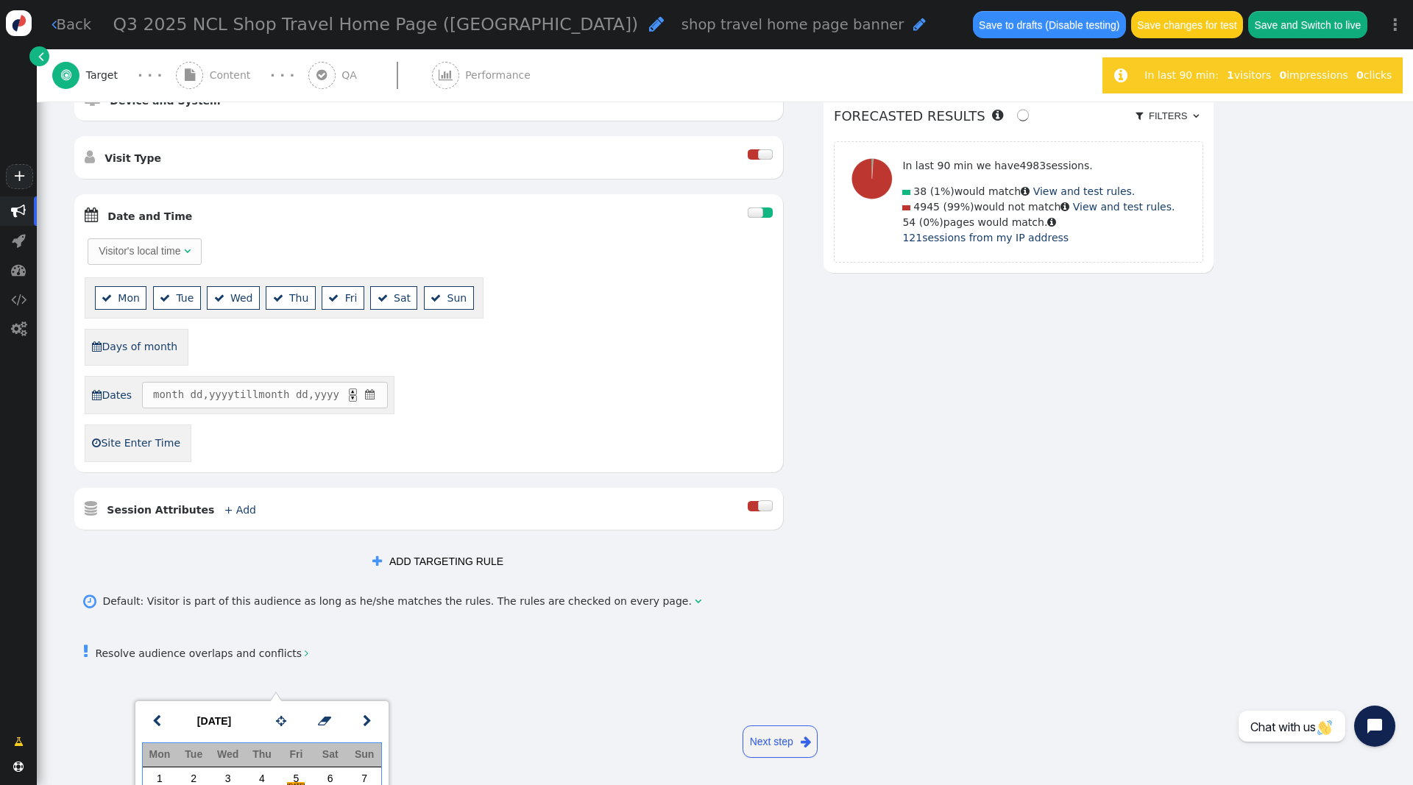
scroll to position [107, 0]
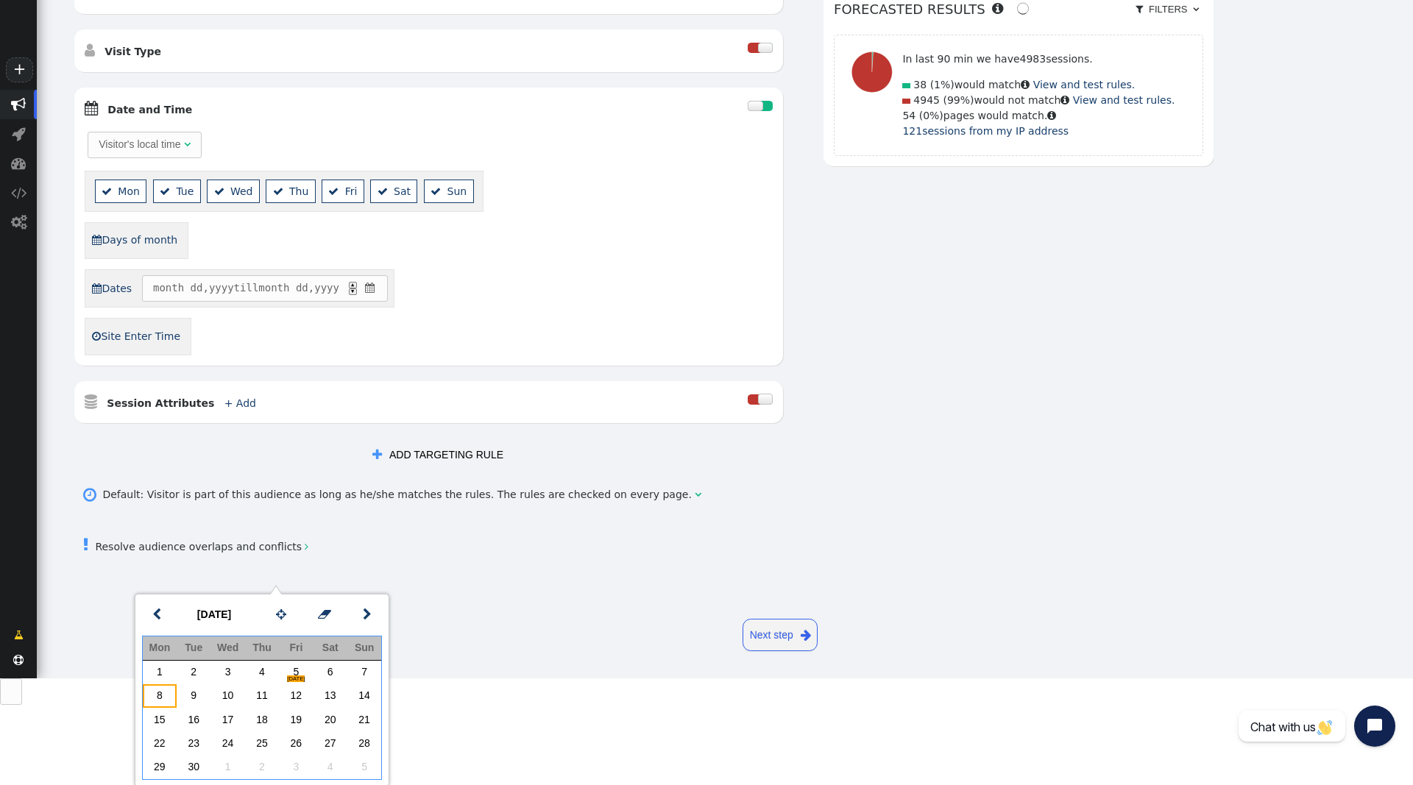
click at [163, 698] on td "8" at bounding box center [160, 696] width 34 height 24
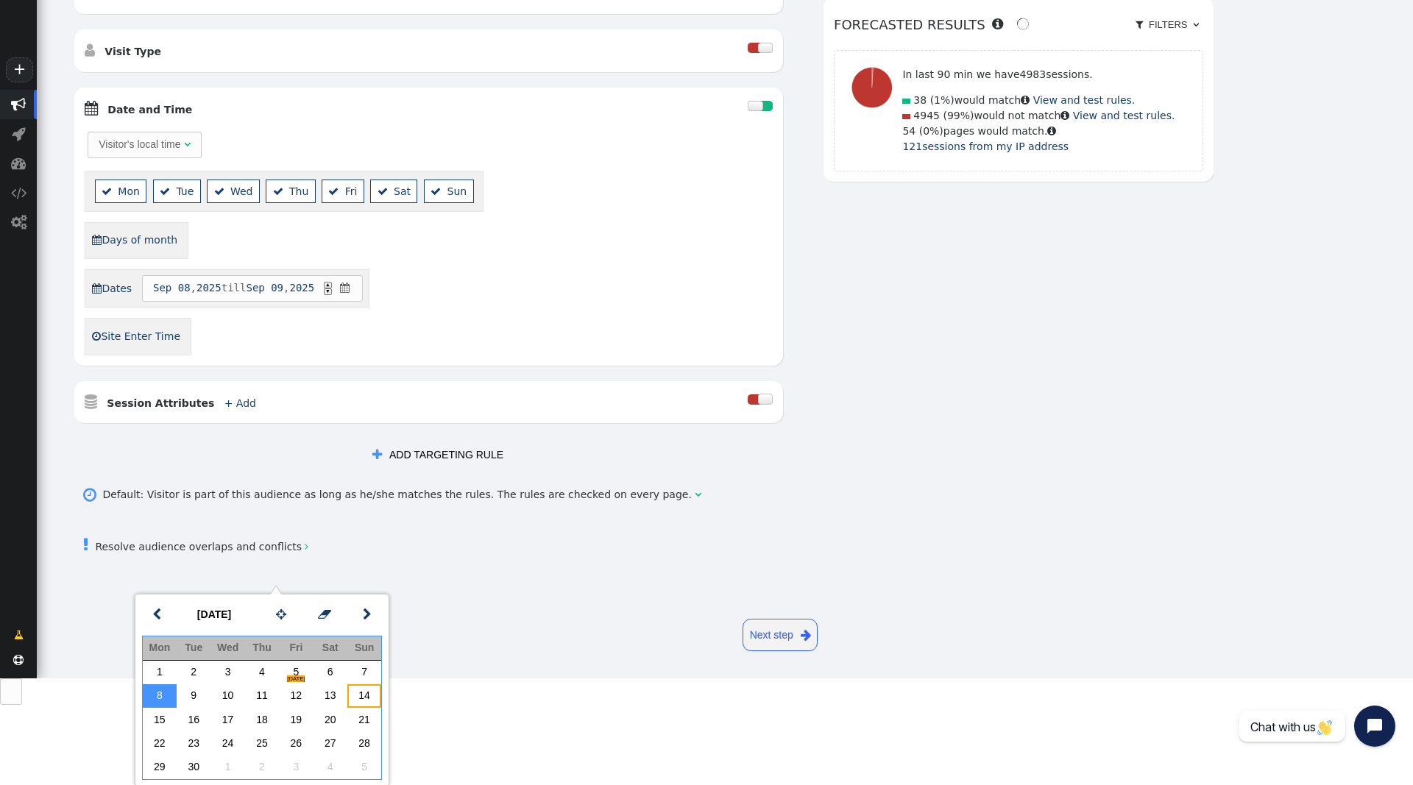
click at [369, 693] on td "14" at bounding box center [364, 696] width 34 height 24
click at [966, 532] on div " Resolve audience overlaps and conflicts " at bounding box center [725, 545] width 1304 height 44
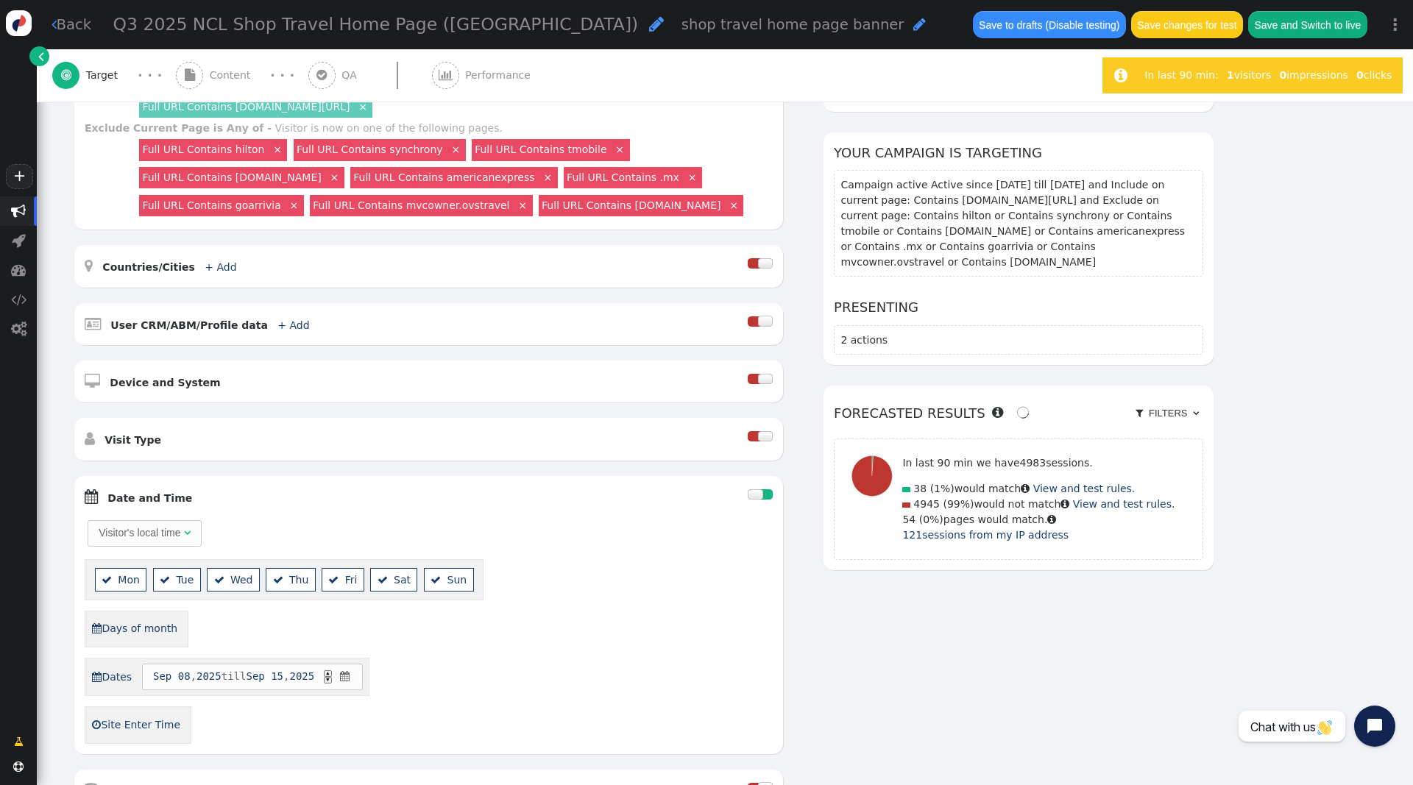
scroll to position [0, 0]
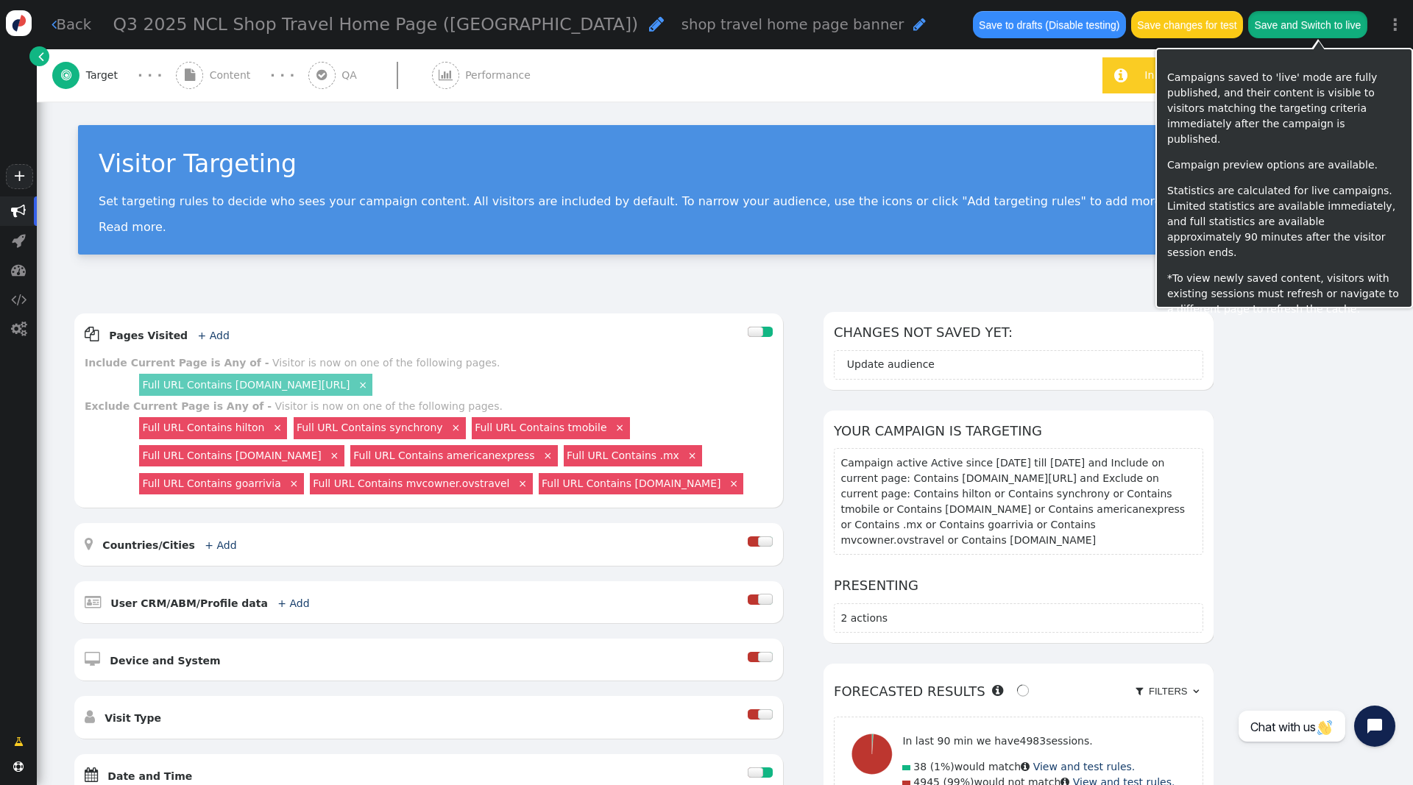
click at [1324, 28] on button "Save and Switch to live" at bounding box center [1307, 24] width 119 height 26
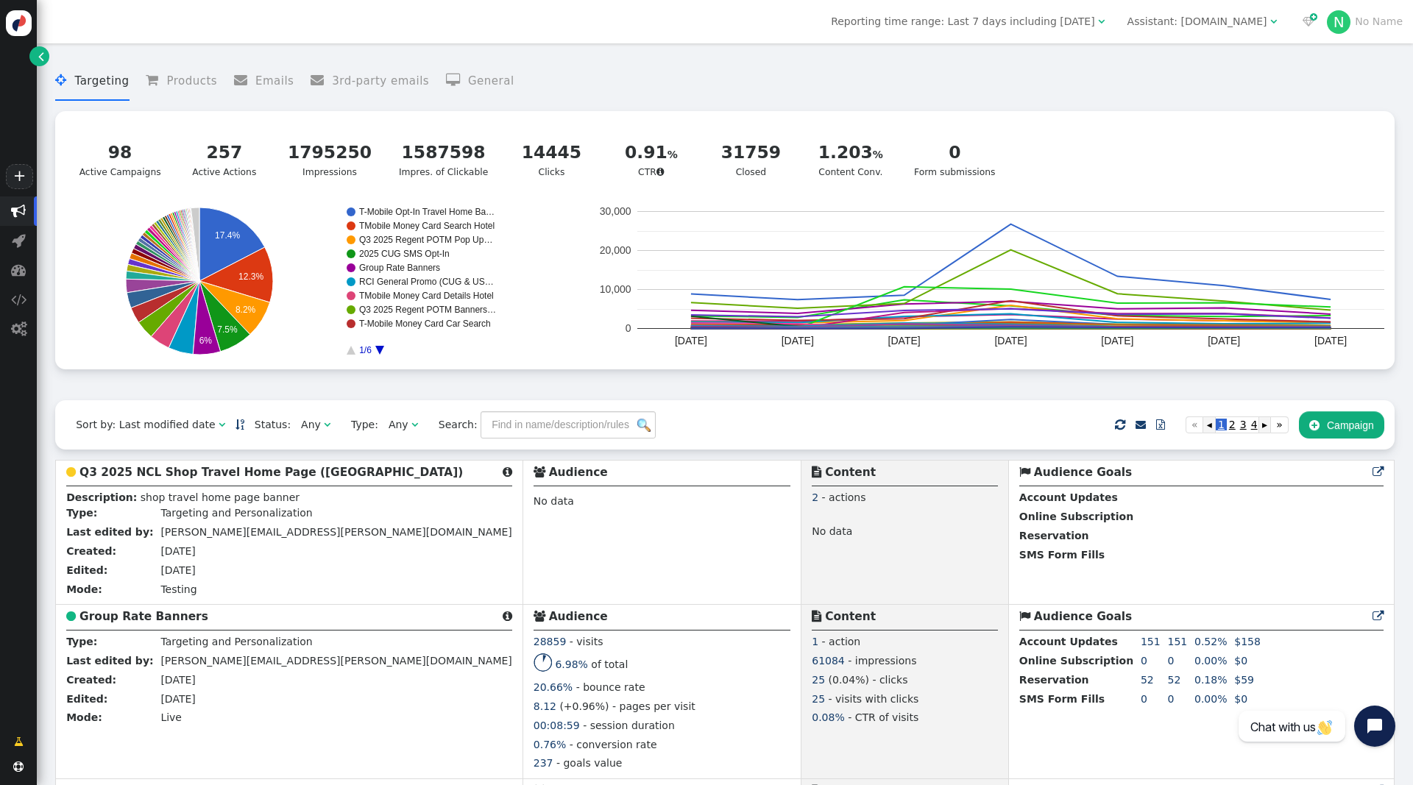
click at [1179, 22] on div "Assistant: mustdotravels.com" at bounding box center [1197, 21] width 140 height 15
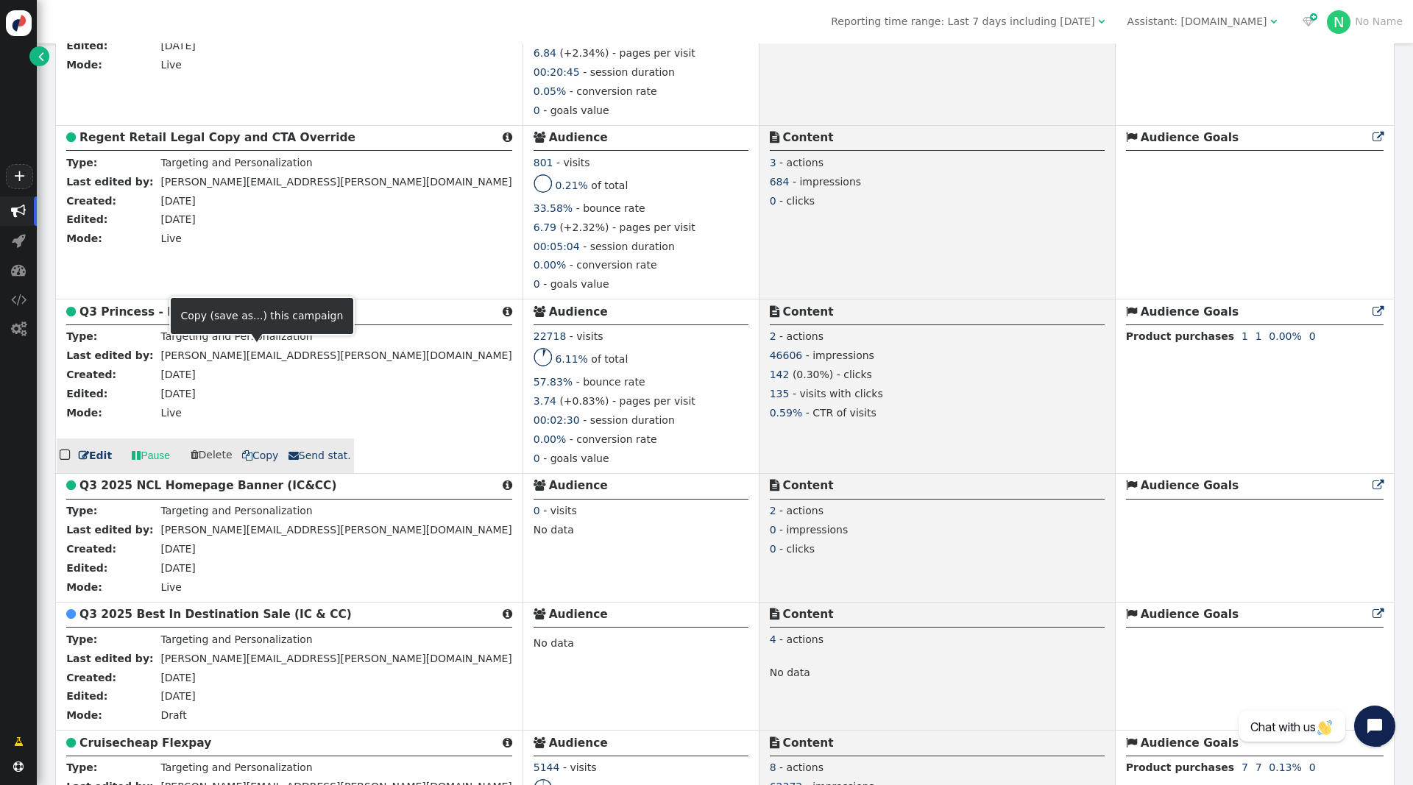
scroll to position [2136, 0]
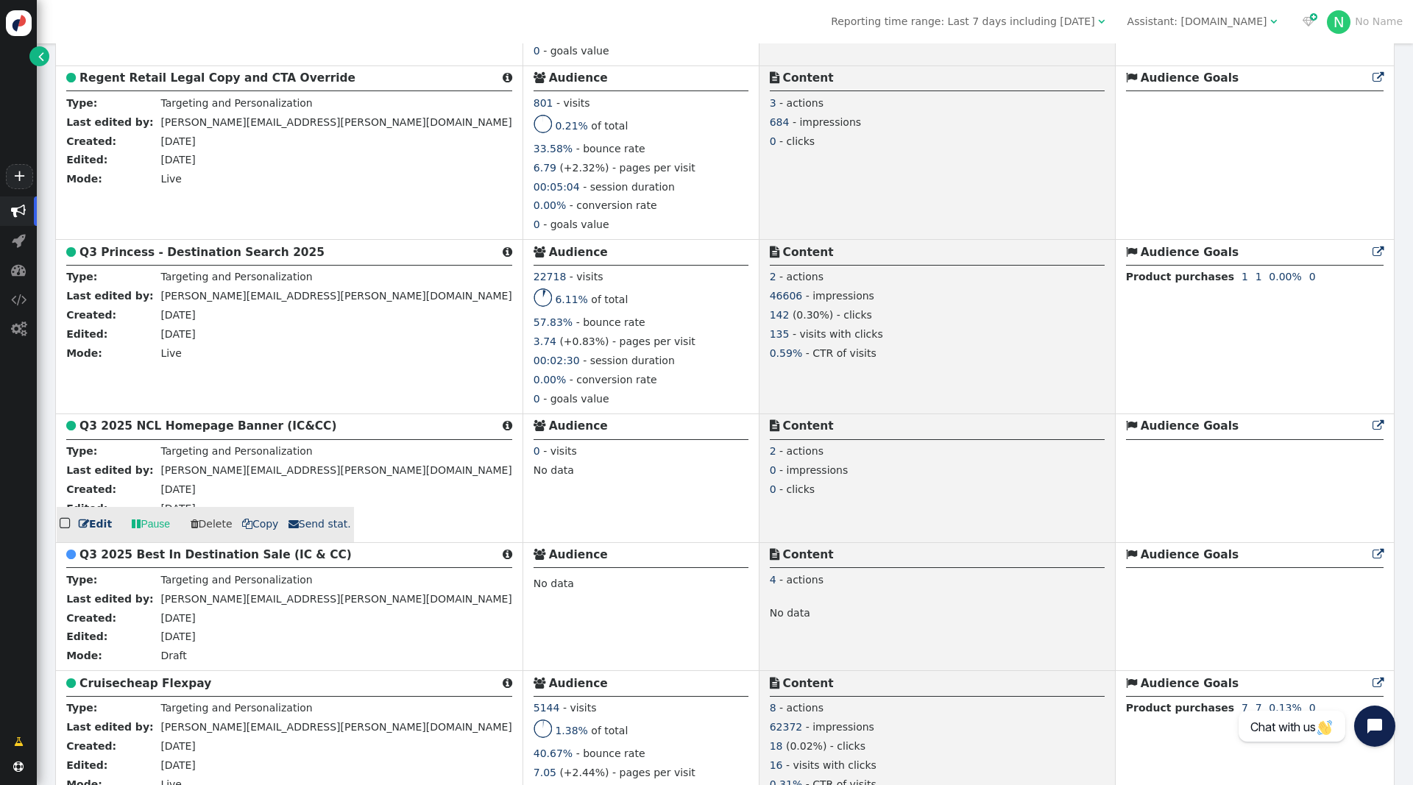
click at [191, 419] on b "Q3 2025 NCL Homepage Banner (IC&CC)" at bounding box center [207, 425] width 257 height 13
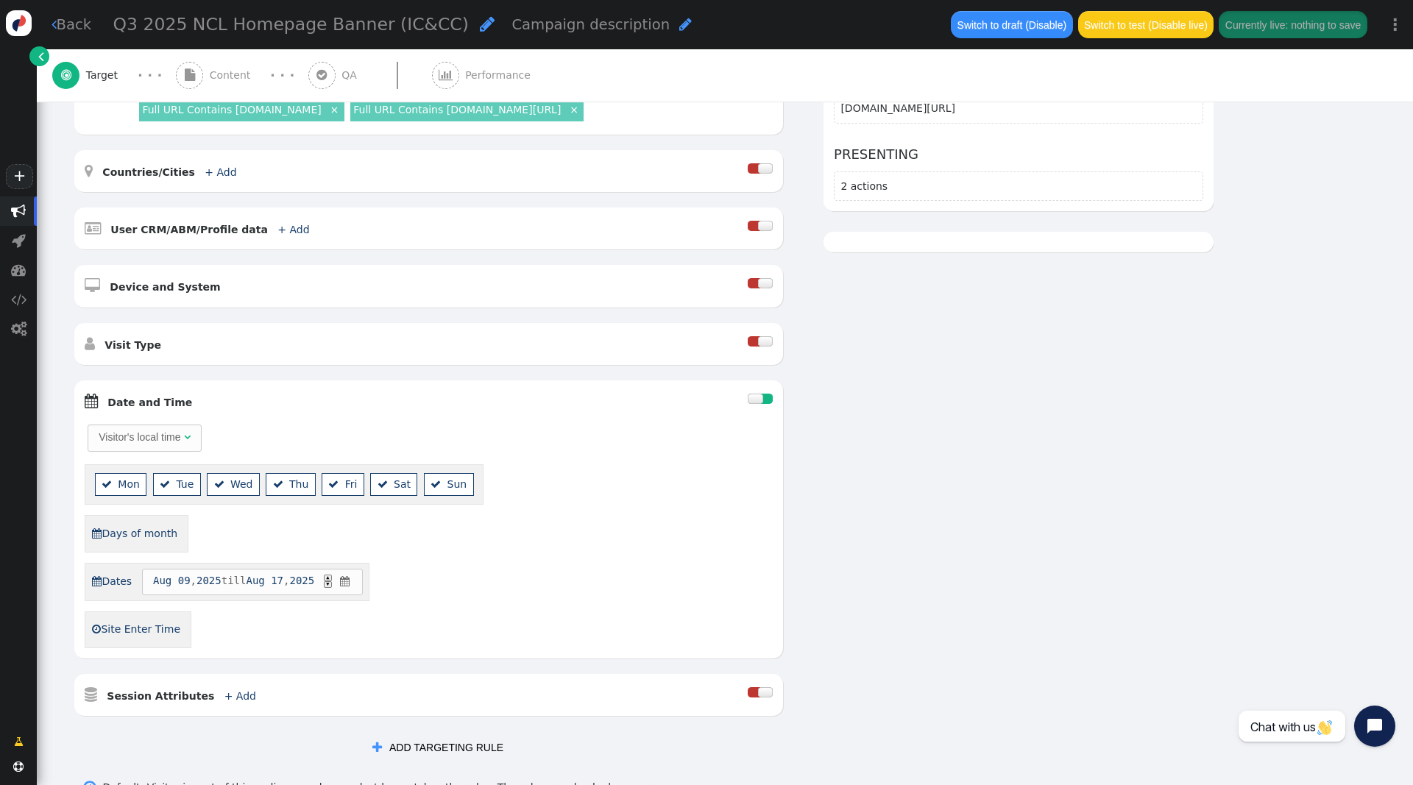
scroll to position [313, 0]
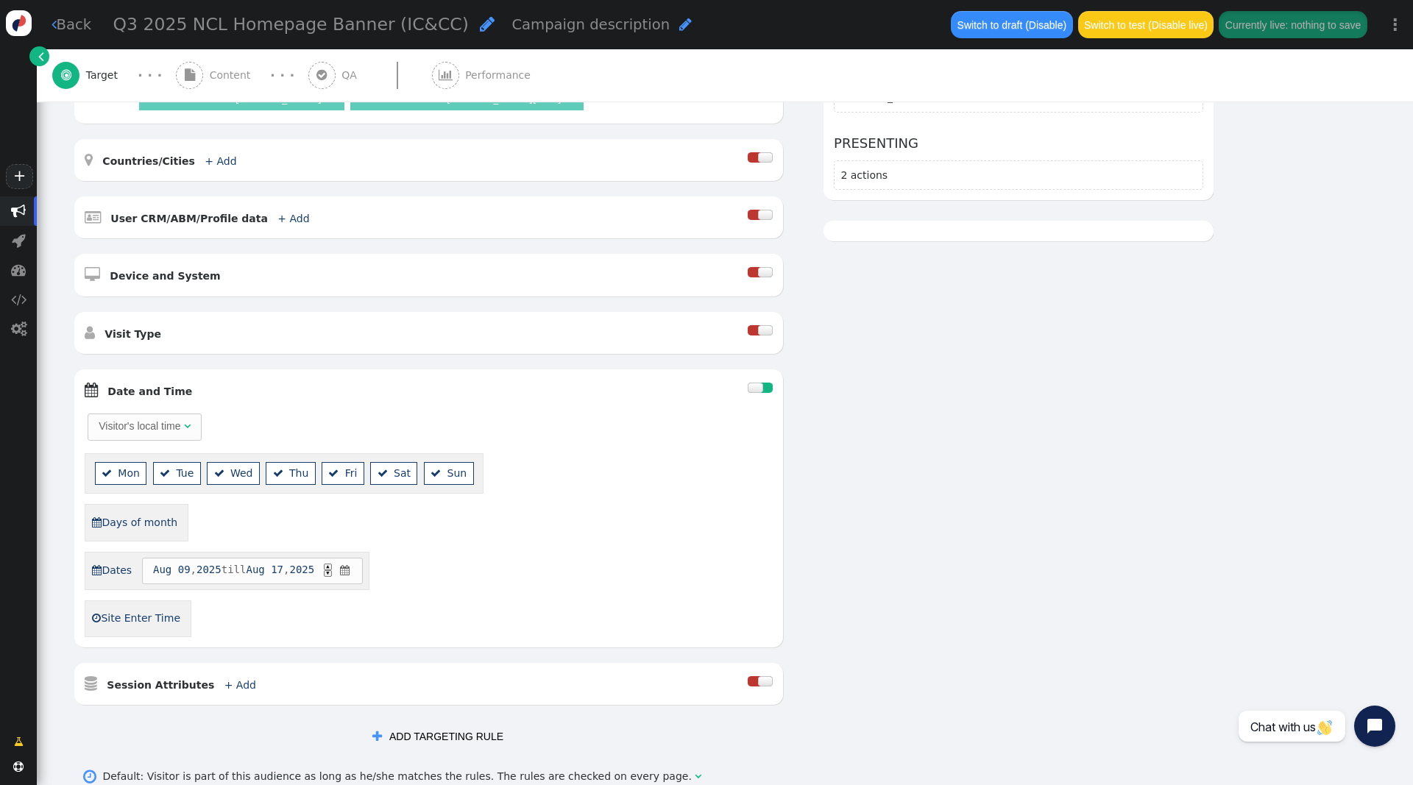
click at [155, 567] on span "Aug" at bounding box center [162, 569] width 18 height 15
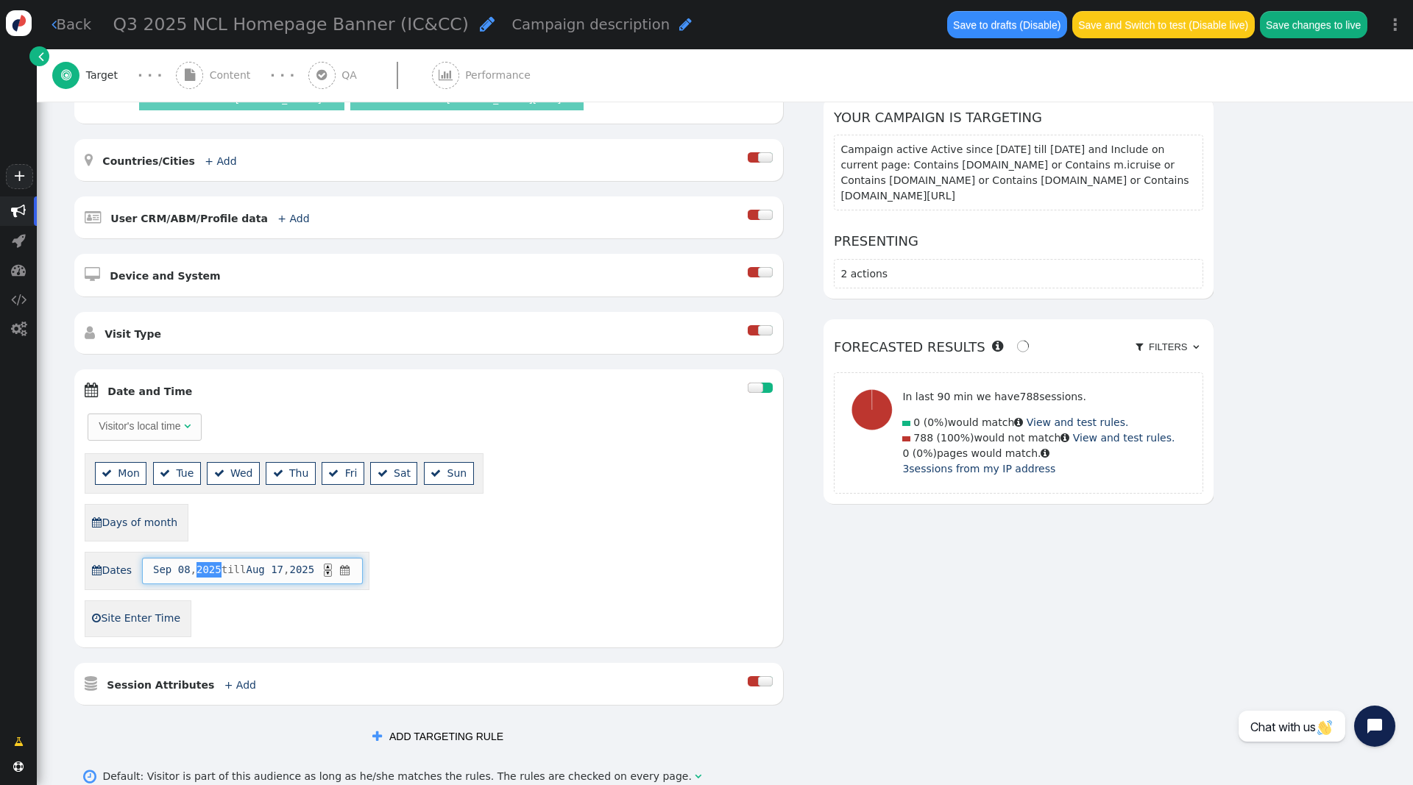
click at [264, 567] on span "Aug" at bounding box center [255, 569] width 18 height 15
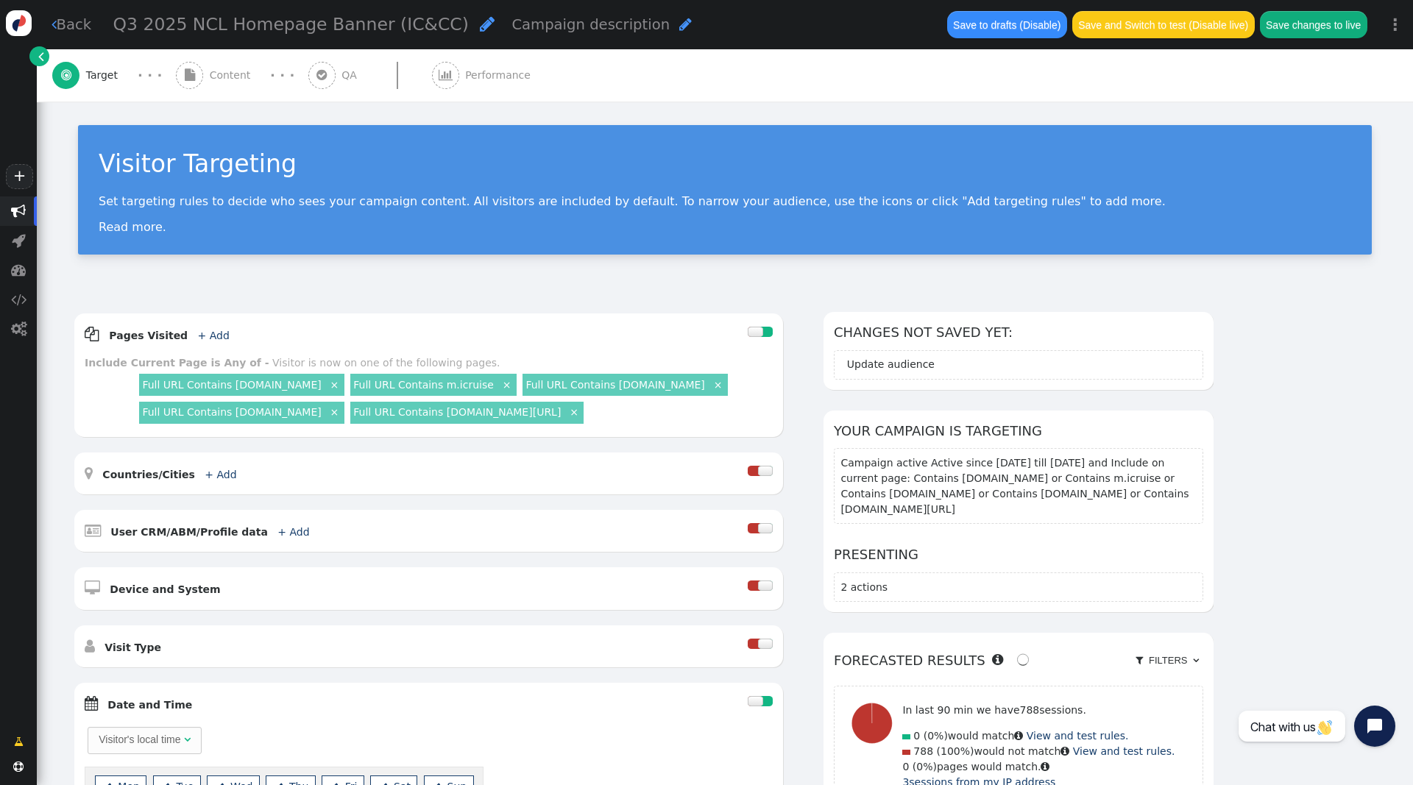
click at [212, 71] on span "Content" at bounding box center [233, 75] width 47 height 15
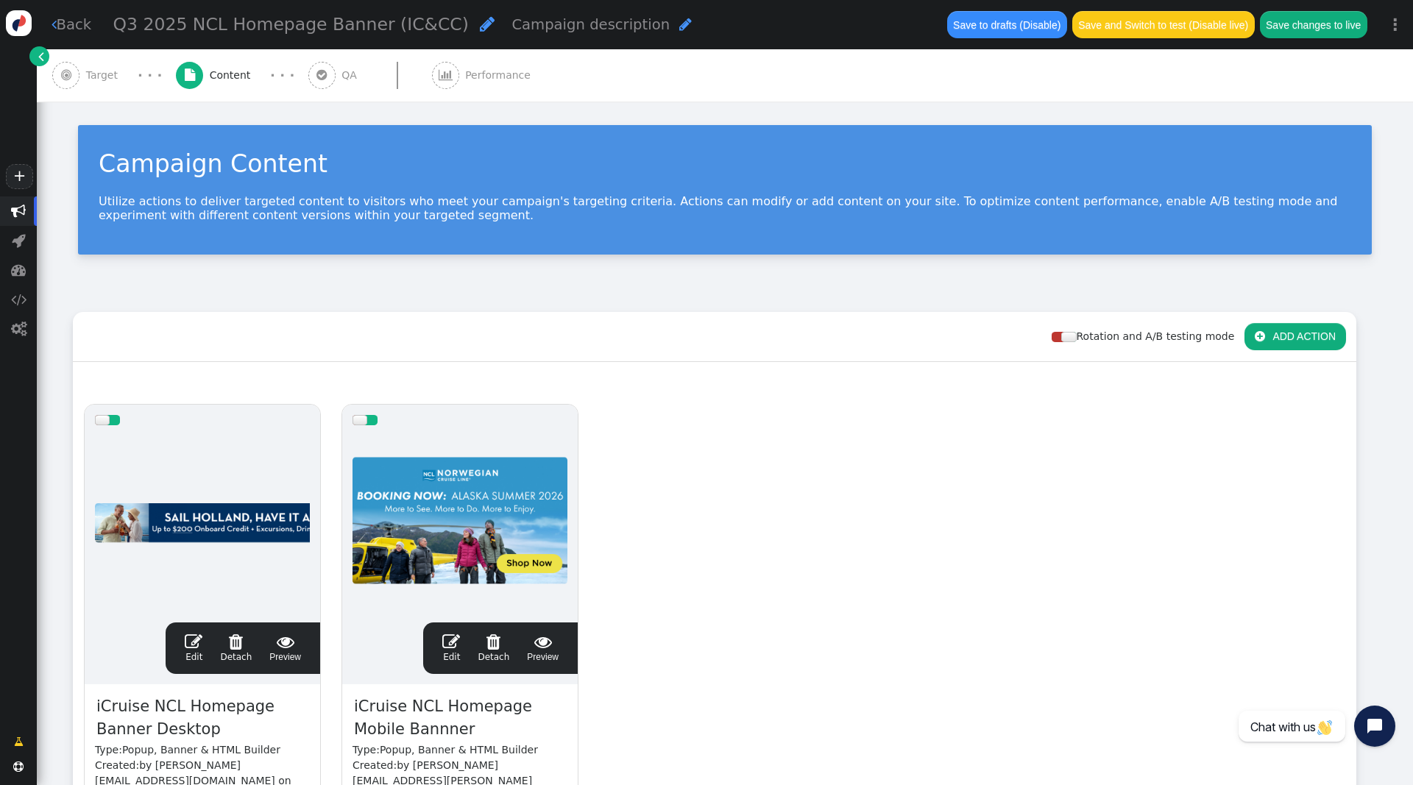
click at [196, 639] on span "" at bounding box center [194, 642] width 18 height 18
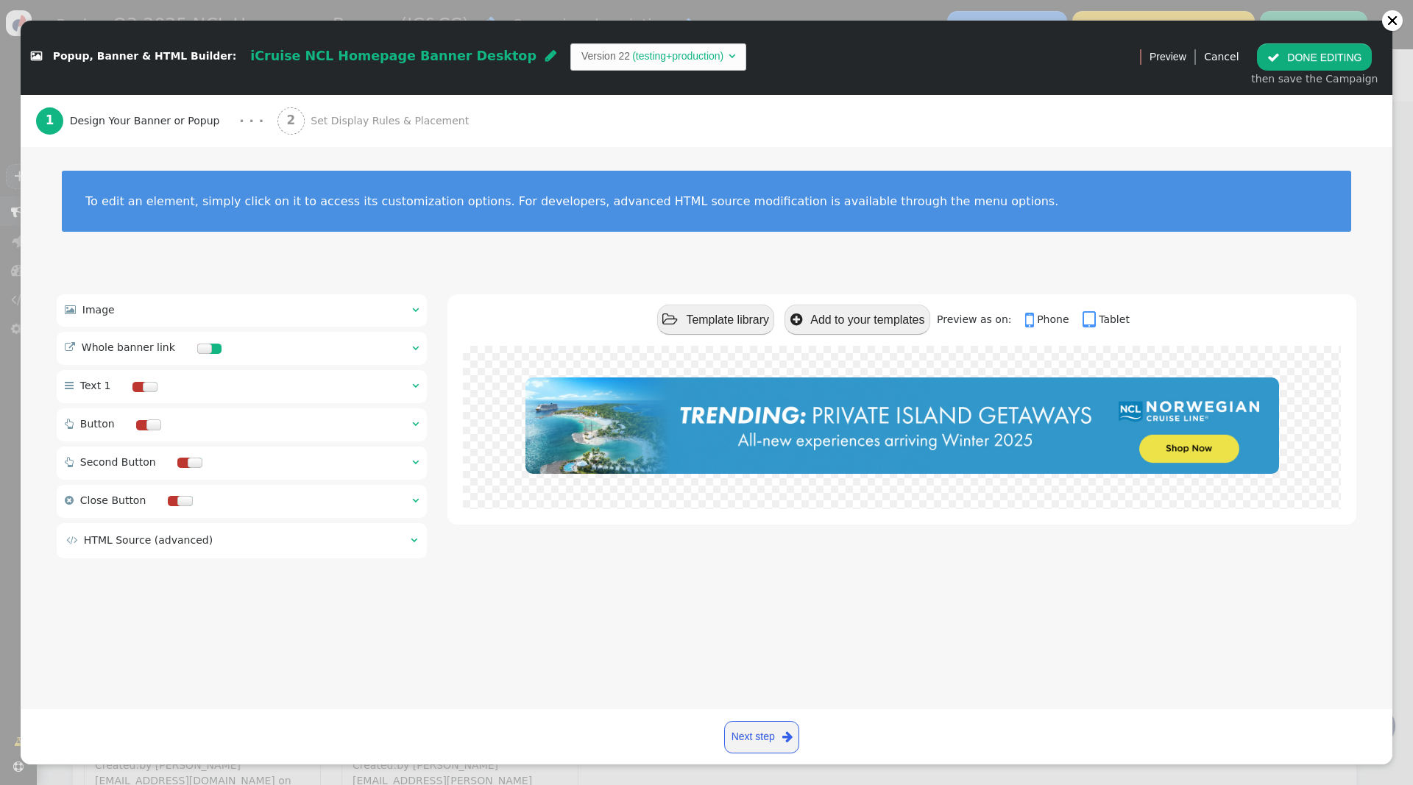
click at [416, 305] on span "" at bounding box center [415, 310] width 7 height 10
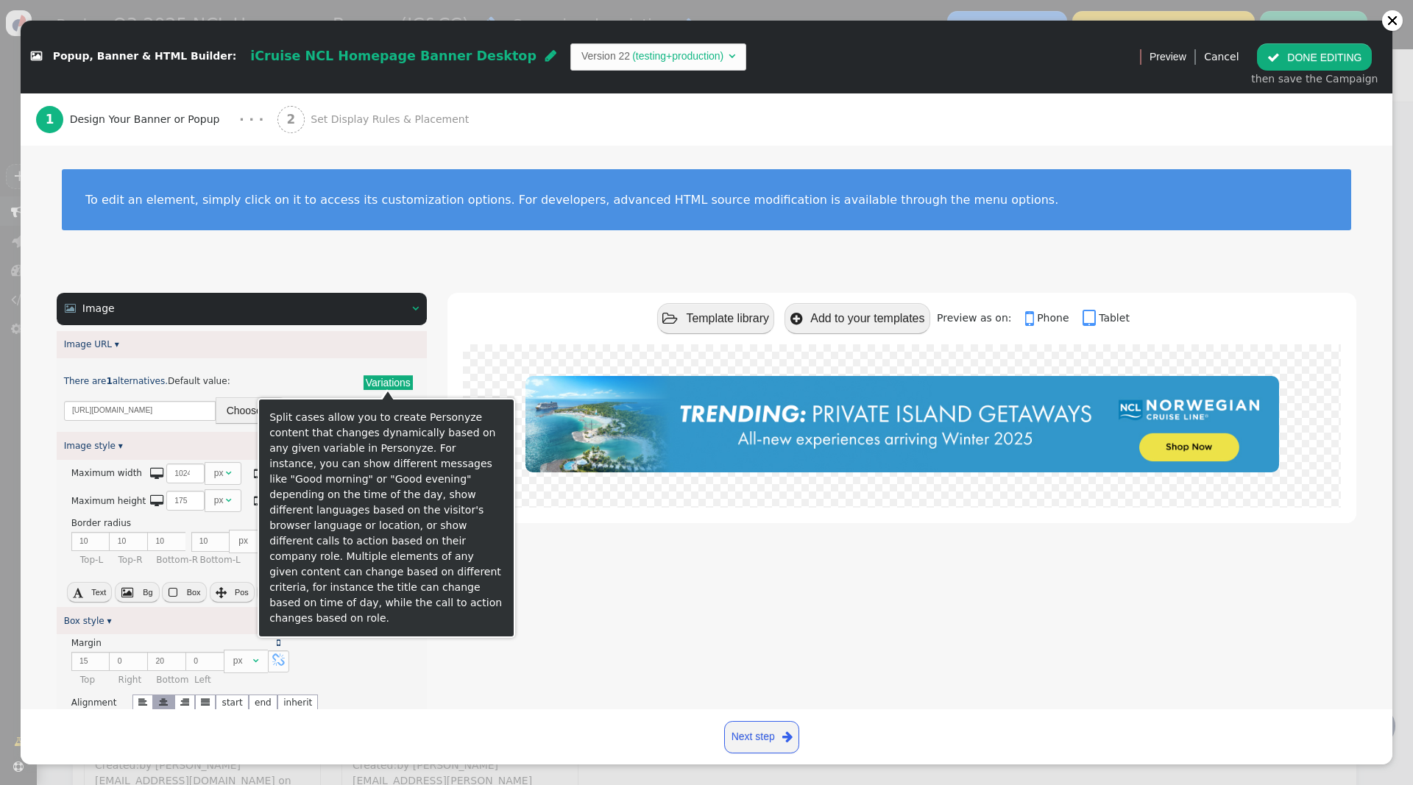
click at [238, 408] on button "Choose file" at bounding box center [253, 410] width 74 height 26
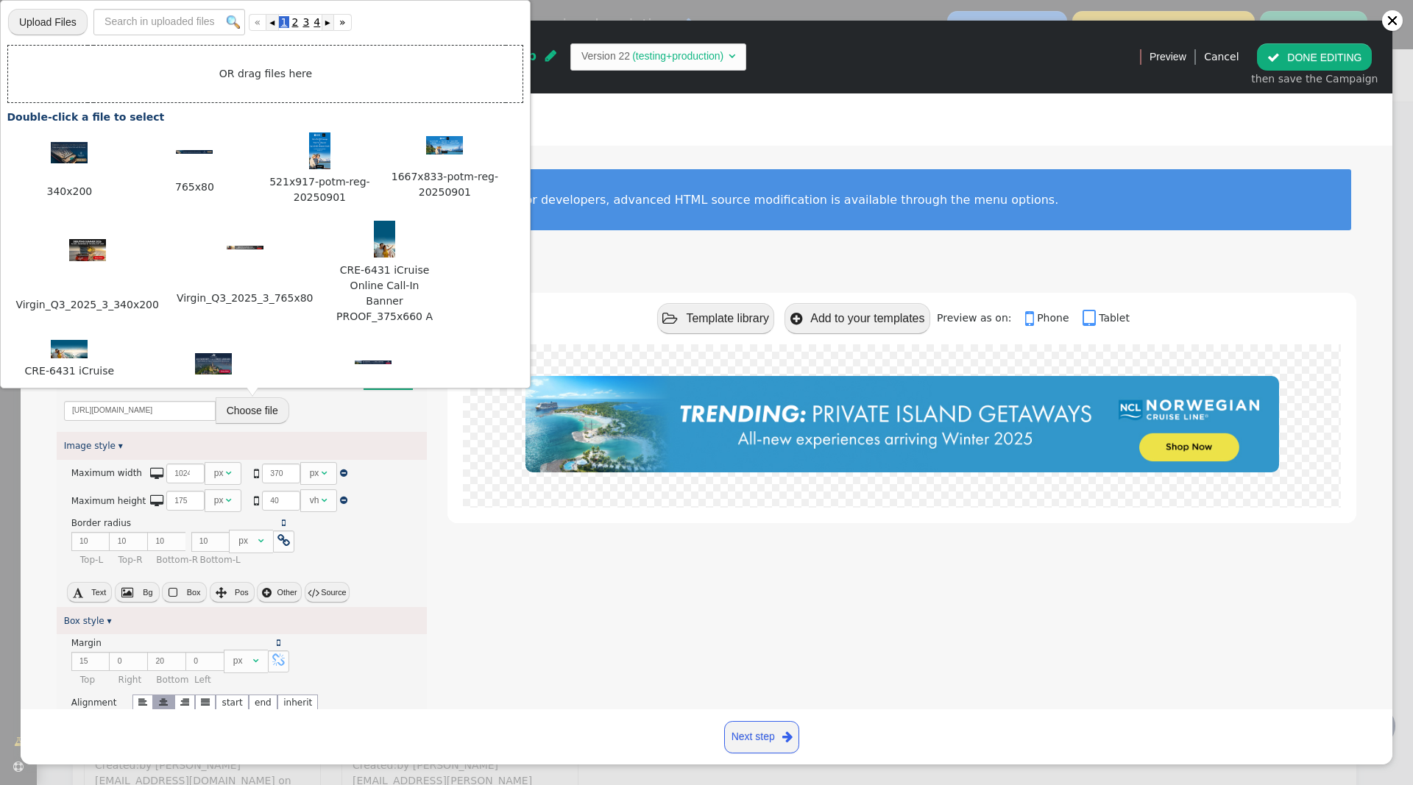
click at [58, 15] on input "file" at bounding box center [47, 21] width 79 height 29
type input "C:\fakepath\Norwegian_Q3_2025_3_1170x150.jpg"
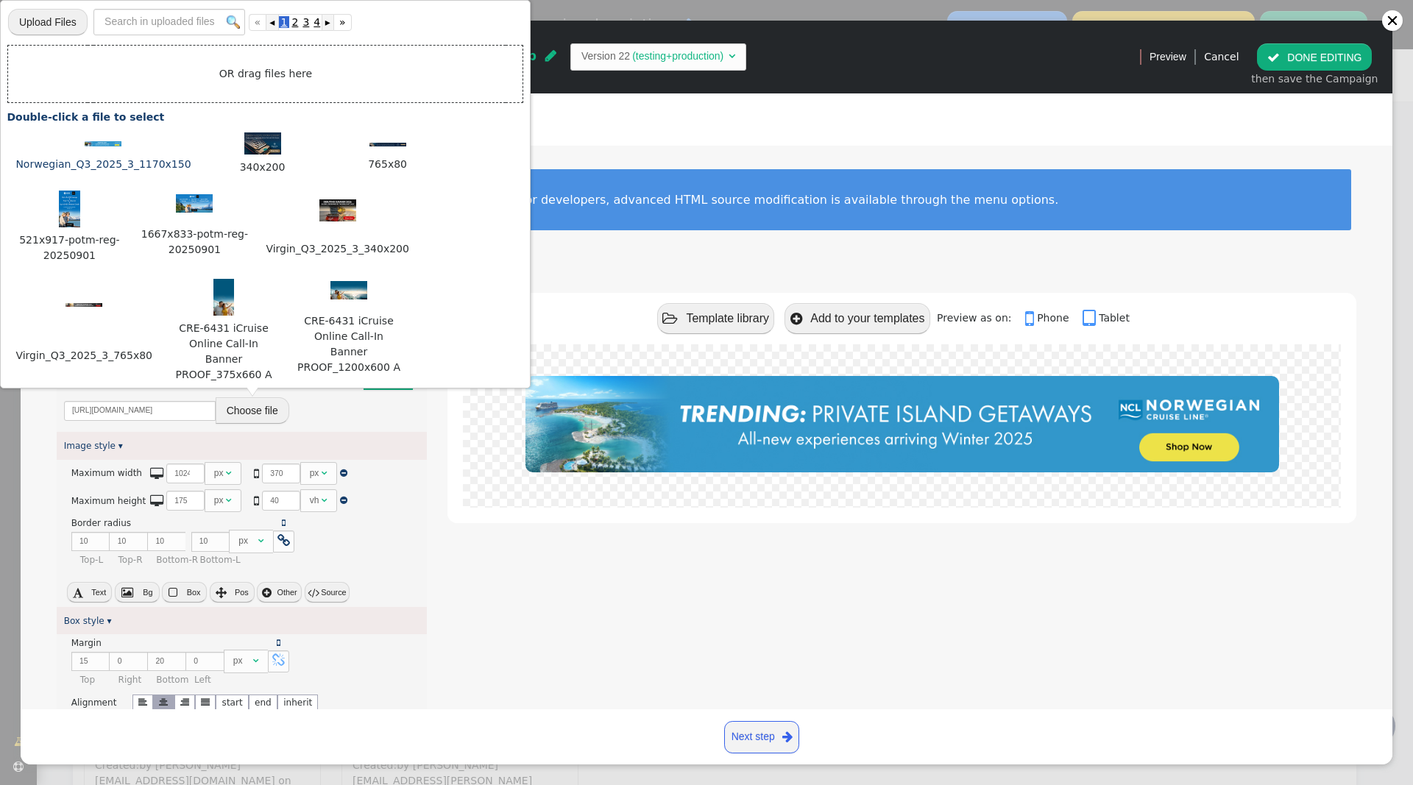
click at [90, 148] on div at bounding box center [103, 142] width 178 height 15
type input "[URL][DOMAIN_NAME]"
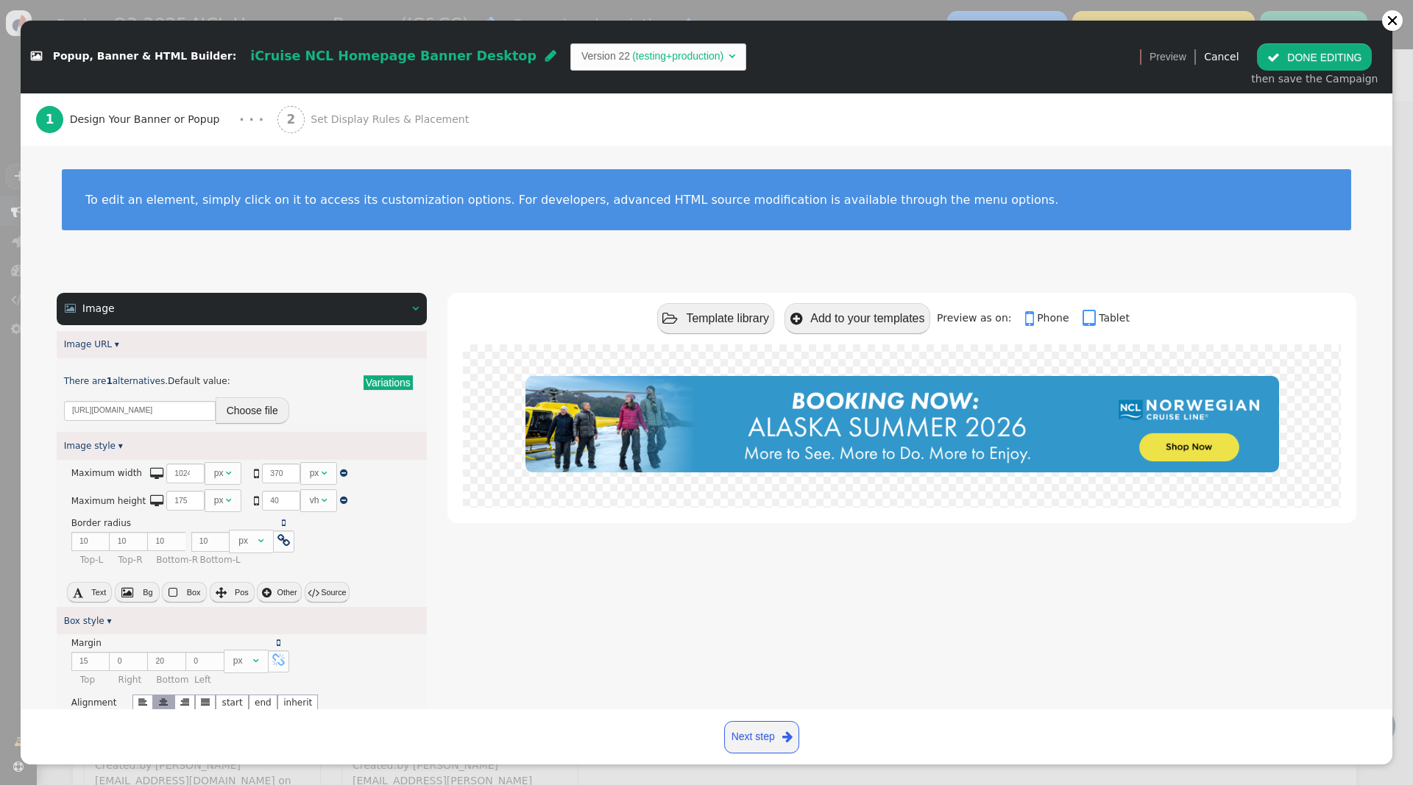
click at [410, 116] on span "Set Display Rules & Placement" at bounding box center [392, 119] width 164 height 15
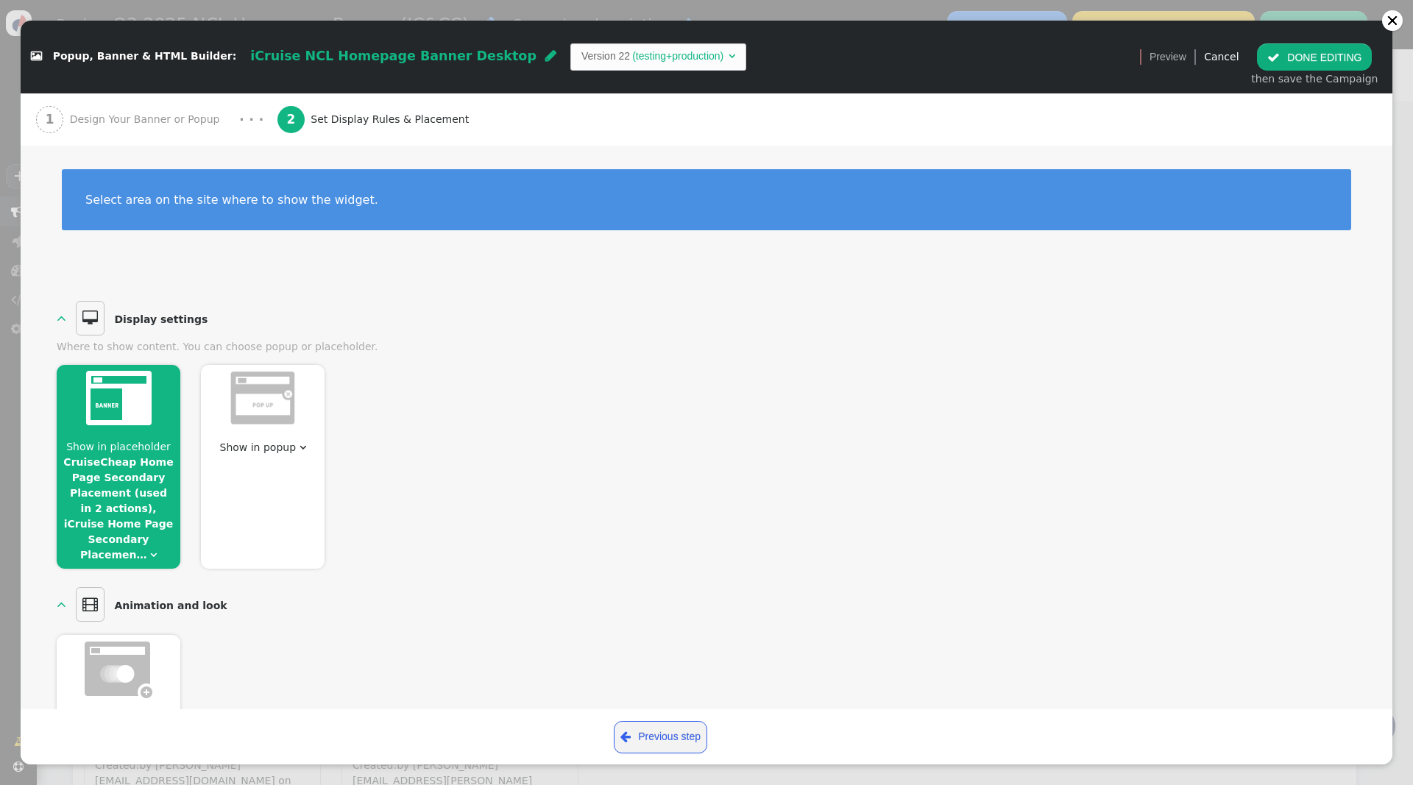
click at [144, 549] on span "Show in placeholder CruiseCheap Home Page Secondary Placement (used in 2 action…" at bounding box center [119, 501] width 124 height 124
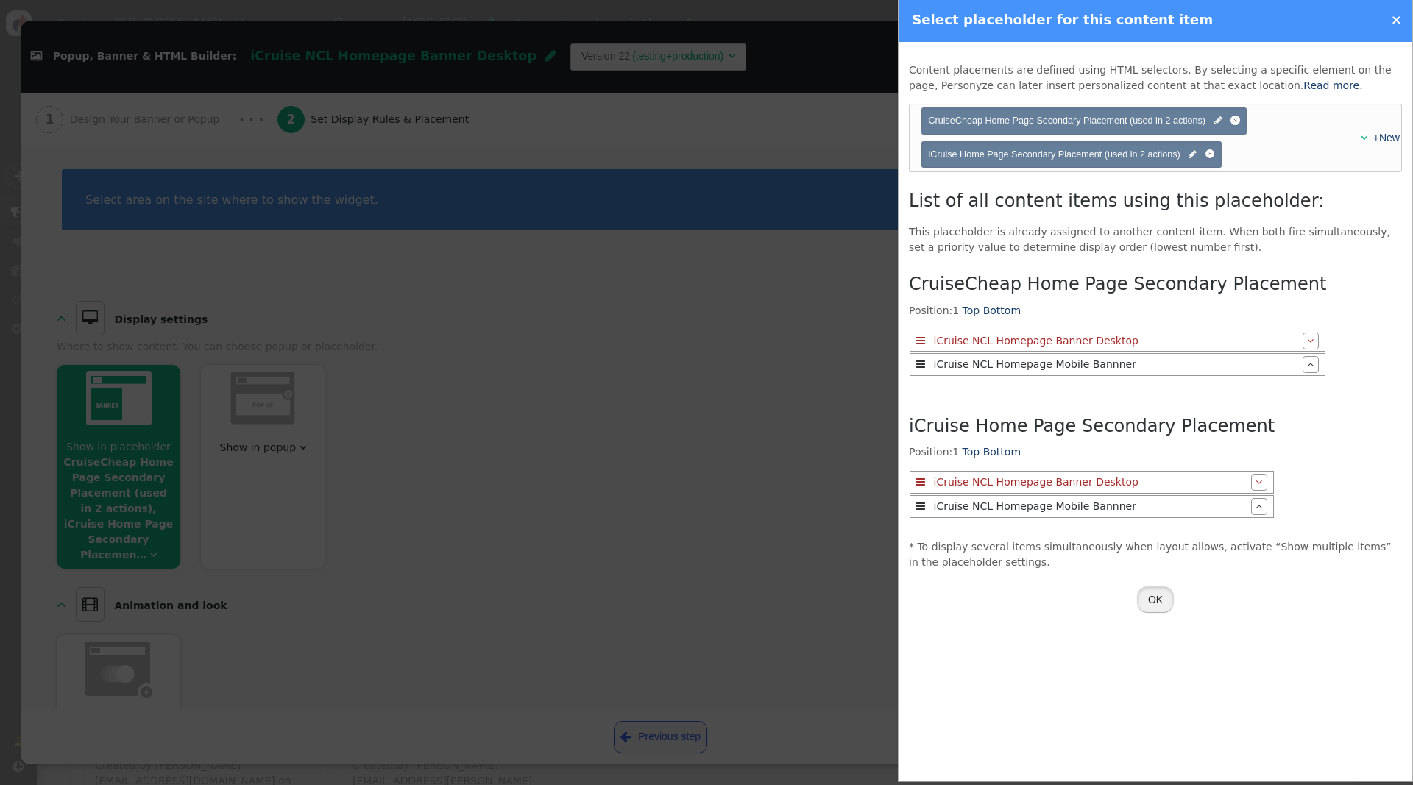
click at [1150, 597] on button "OK" at bounding box center [1155, 599] width 37 height 26
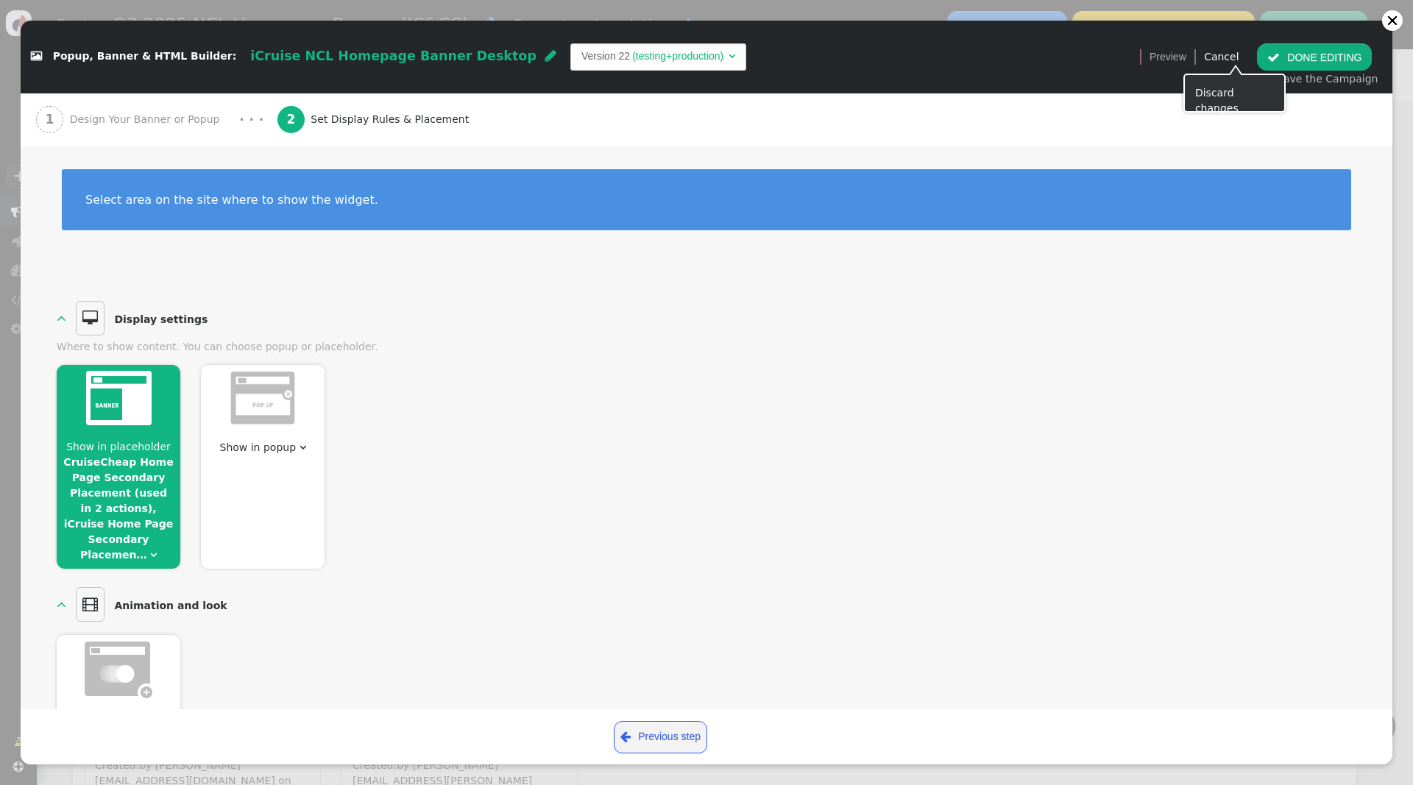
click at [1301, 55] on button " DONE EDITING" at bounding box center [1314, 56] width 115 height 26
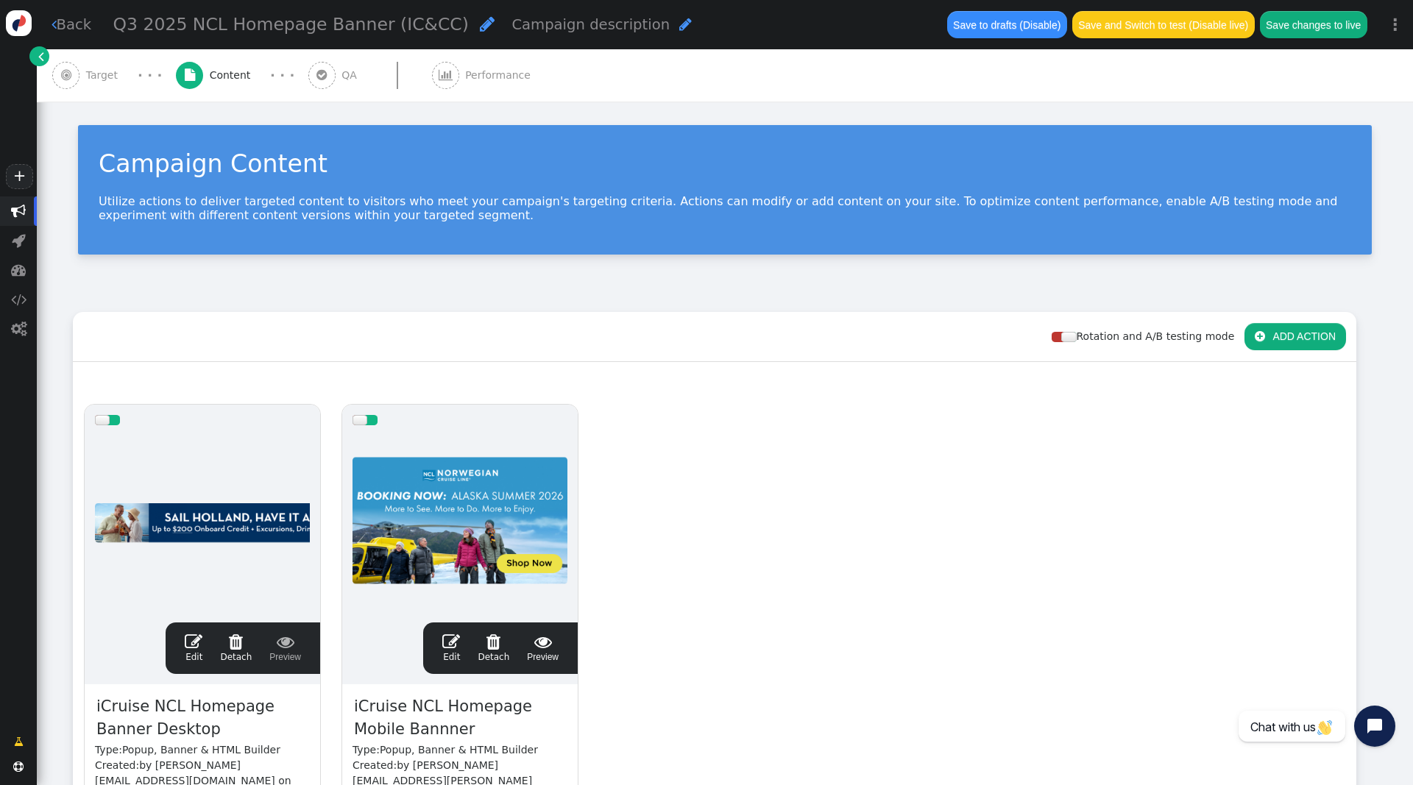
click at [447, 636] on span "" at bounding box center [451, 642] width 18 height 18
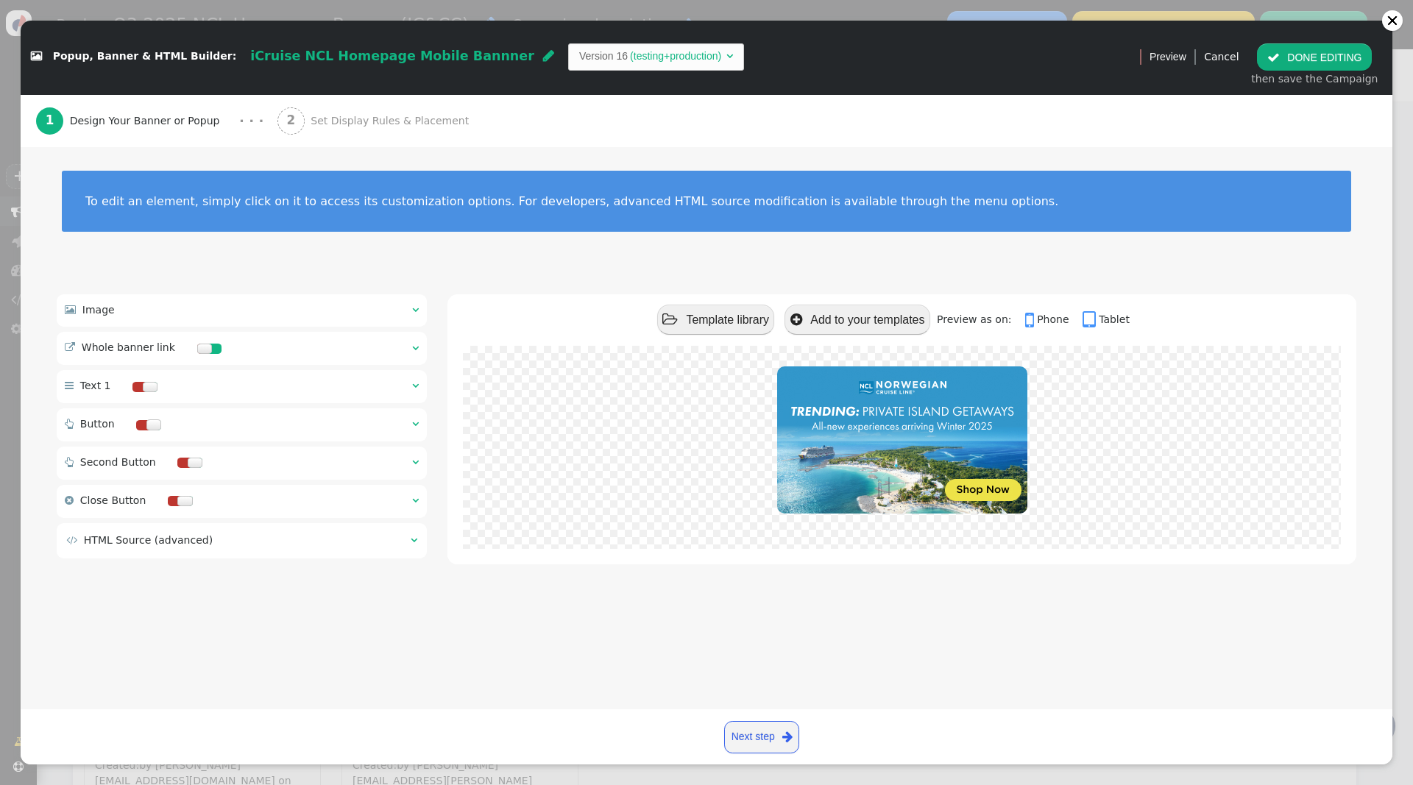
click at [414, 306] on span "" at bounding box center [415, 310] width 7 height 10
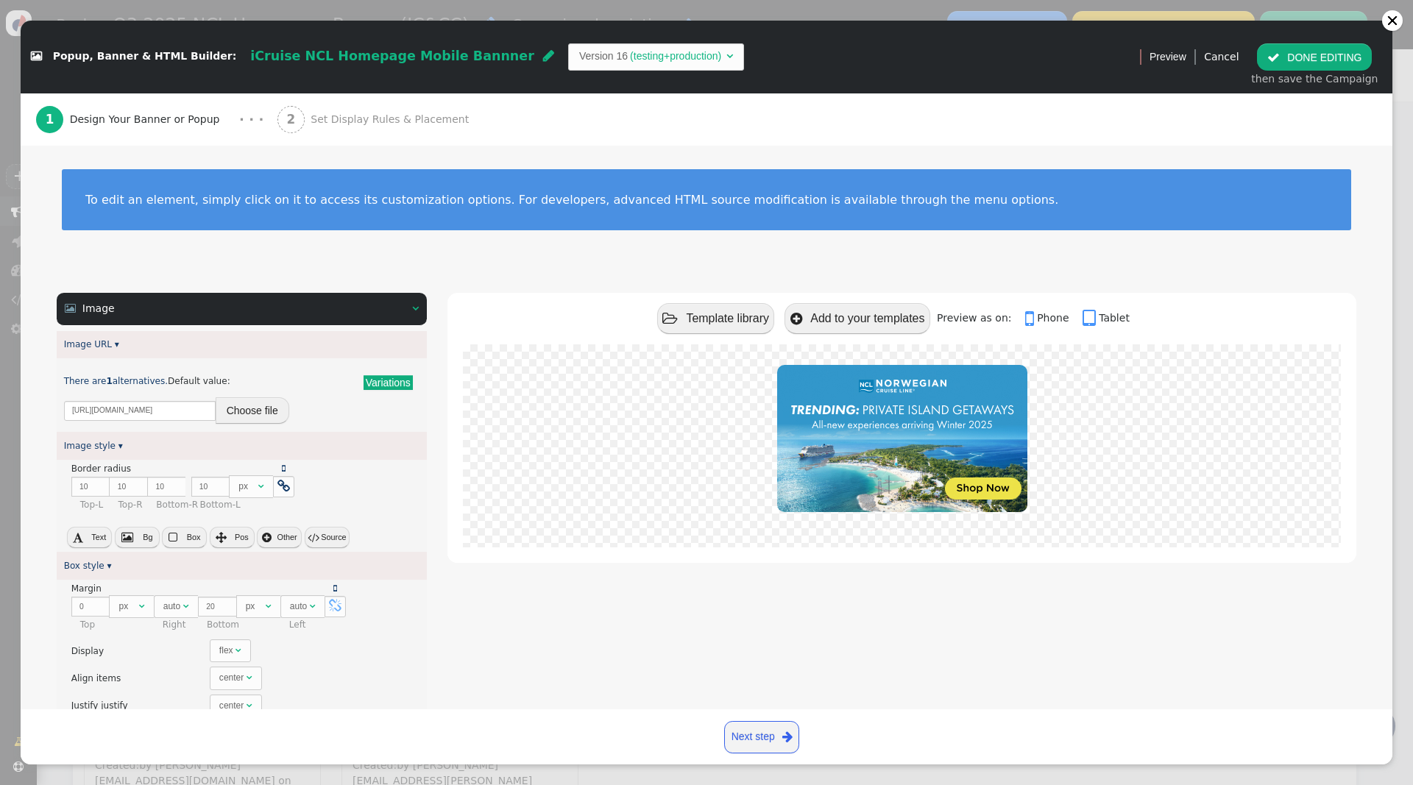
click at [249, 405] on button "Choose file" at bounding box center [253, 410] width 74 height 26
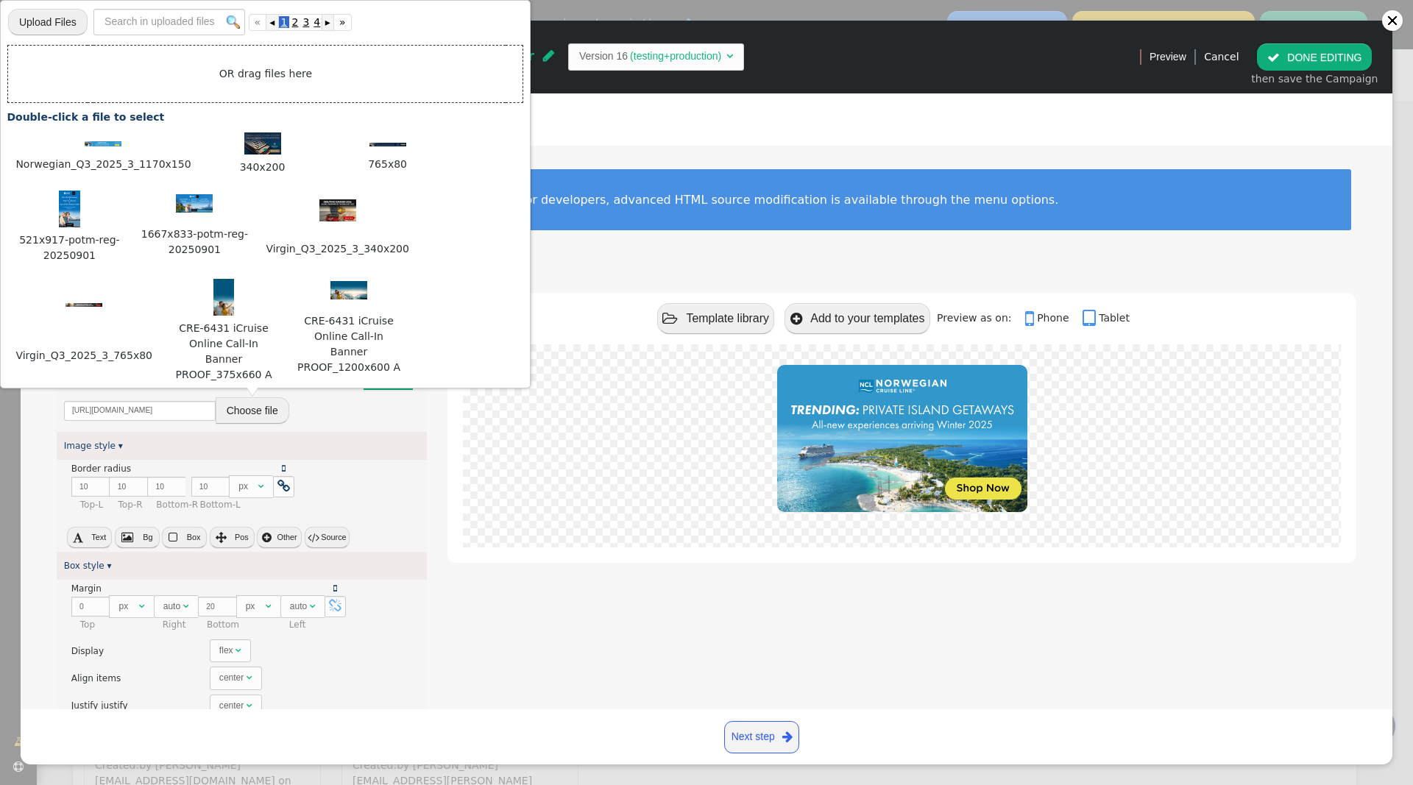
click at [67, 20] on input "file" at bounding box center [47, 21] width 79 height 29
type input "C:\fakepath\Norwegian_Q3_2025_3_340x200.jpg"
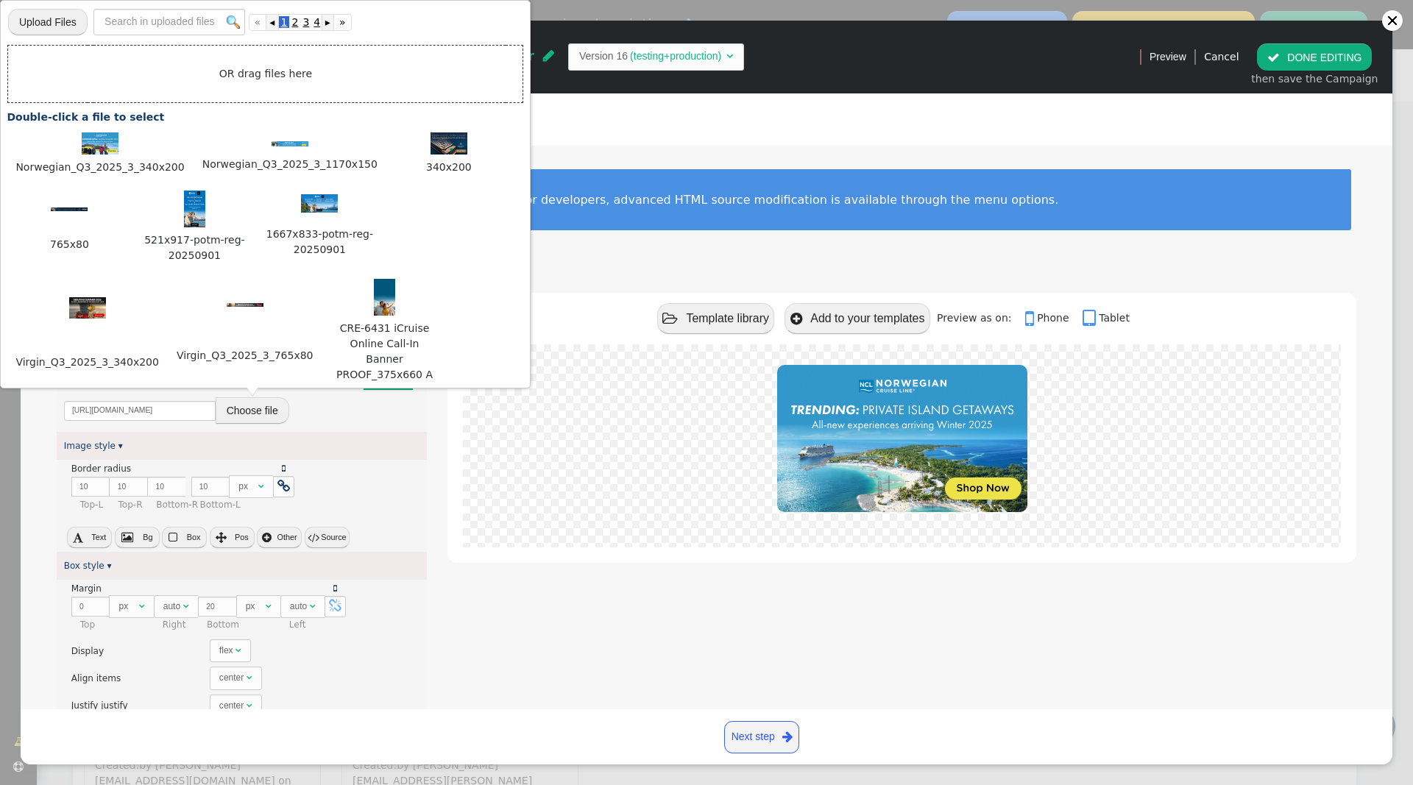
click at [99, 142] on img at bounding box center [100, 143] width 37 height 22
click at [99, 141] on img at bounding box center [100, 143] width 37 height 22
type input "[URL][DOMAIN_NAME]"
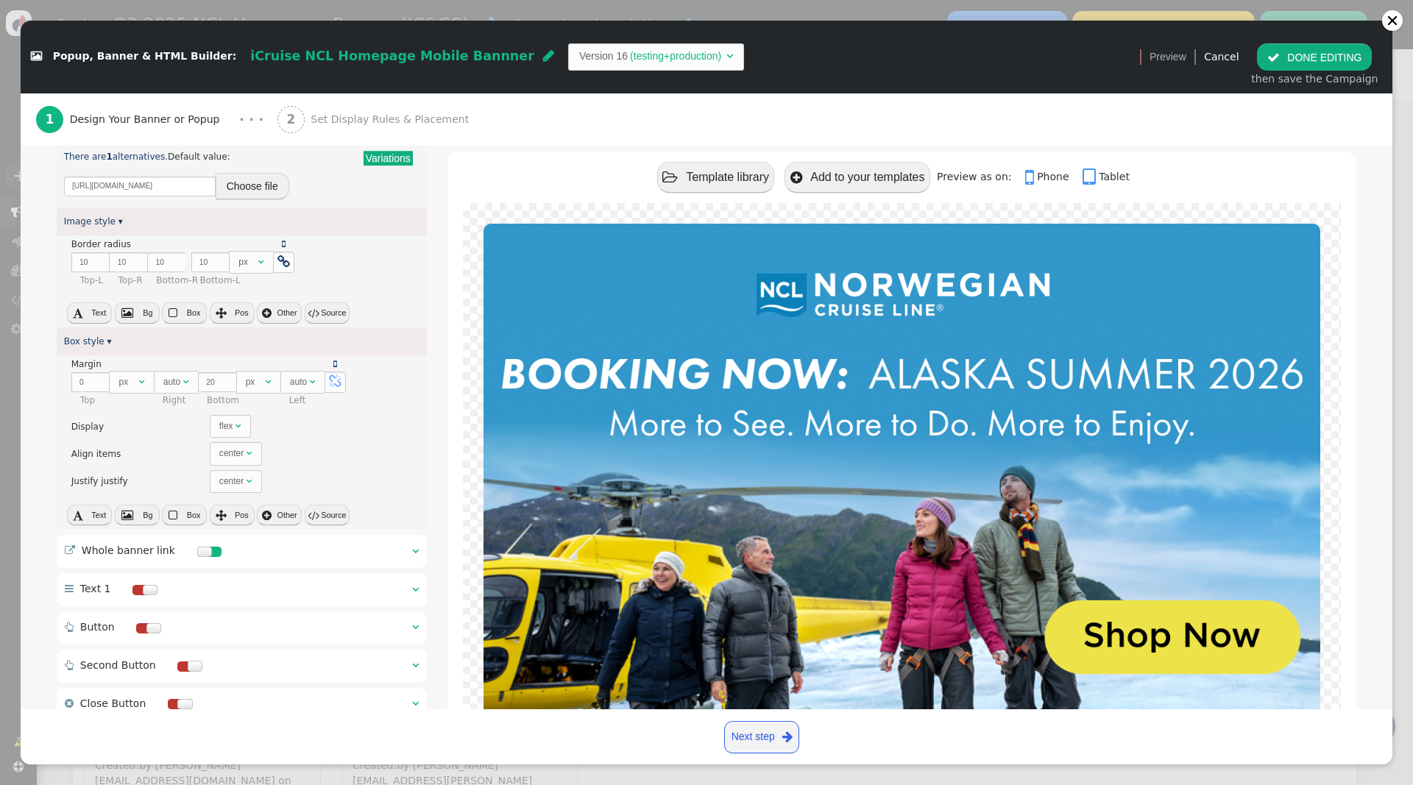
scroll to position [221, 0]
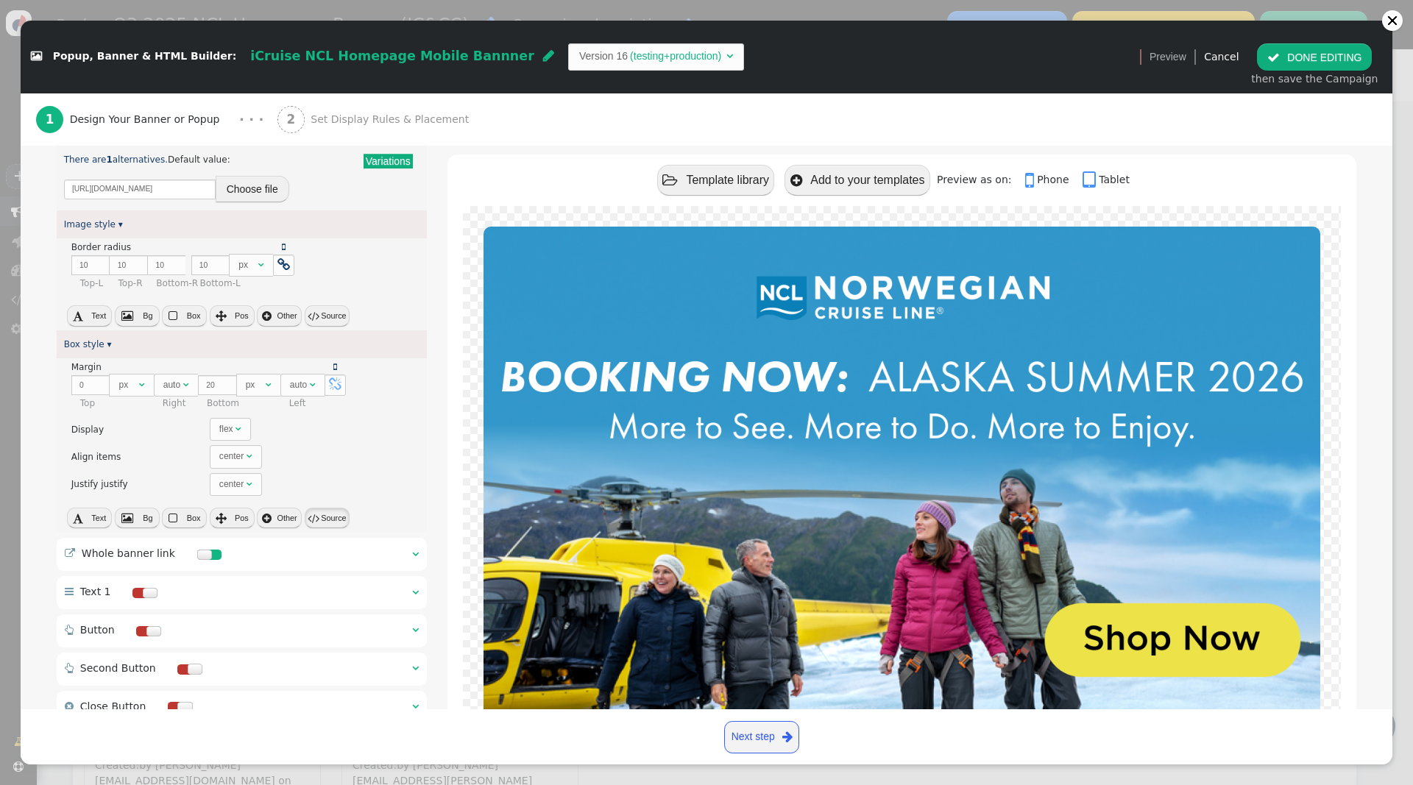
click at [327, 520] on button " Source" at bounding box center [327, 518] width 45 height 21
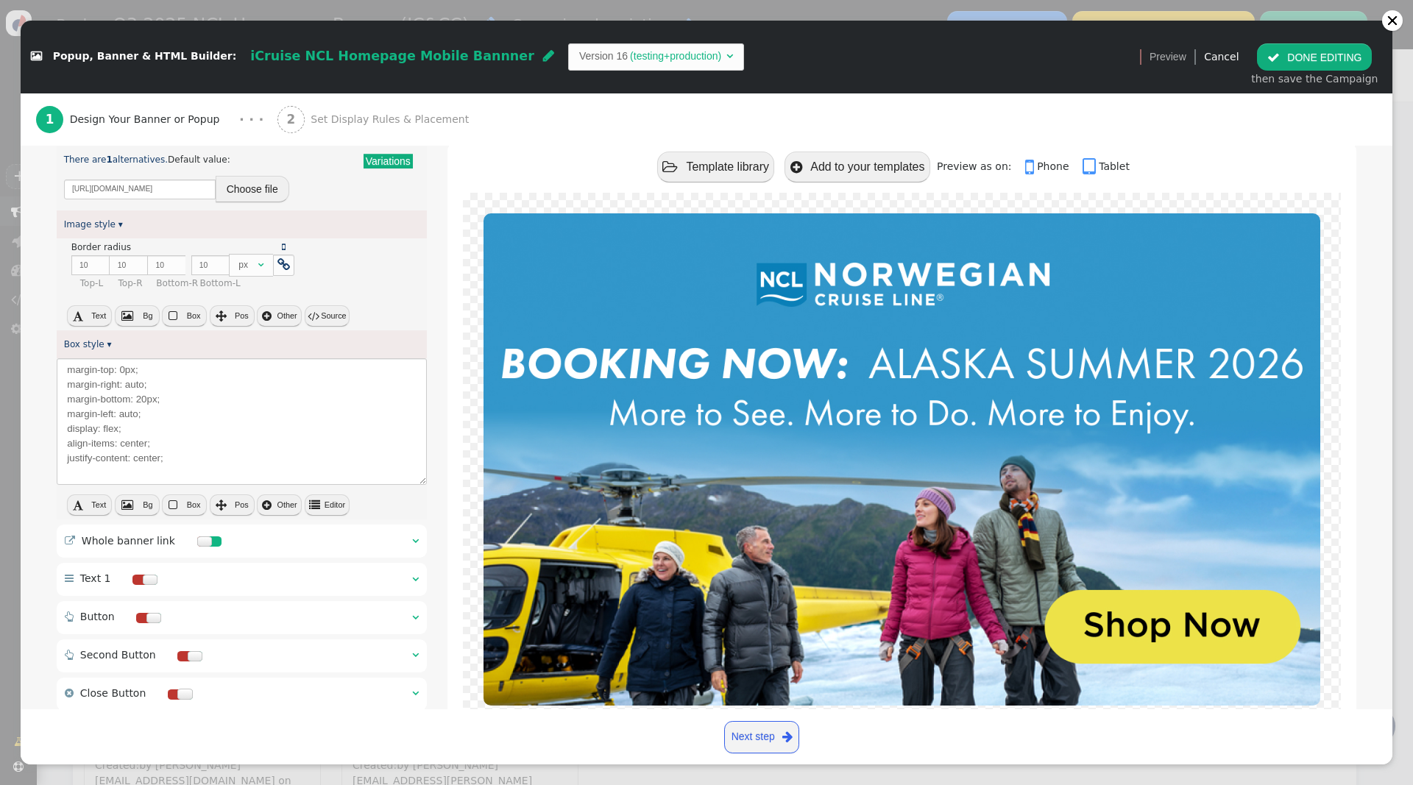
scroll to position [222, 0]
click at [409, 530] on div " Whole banner link  " at bounding box center [242, 540] width 370 height 33
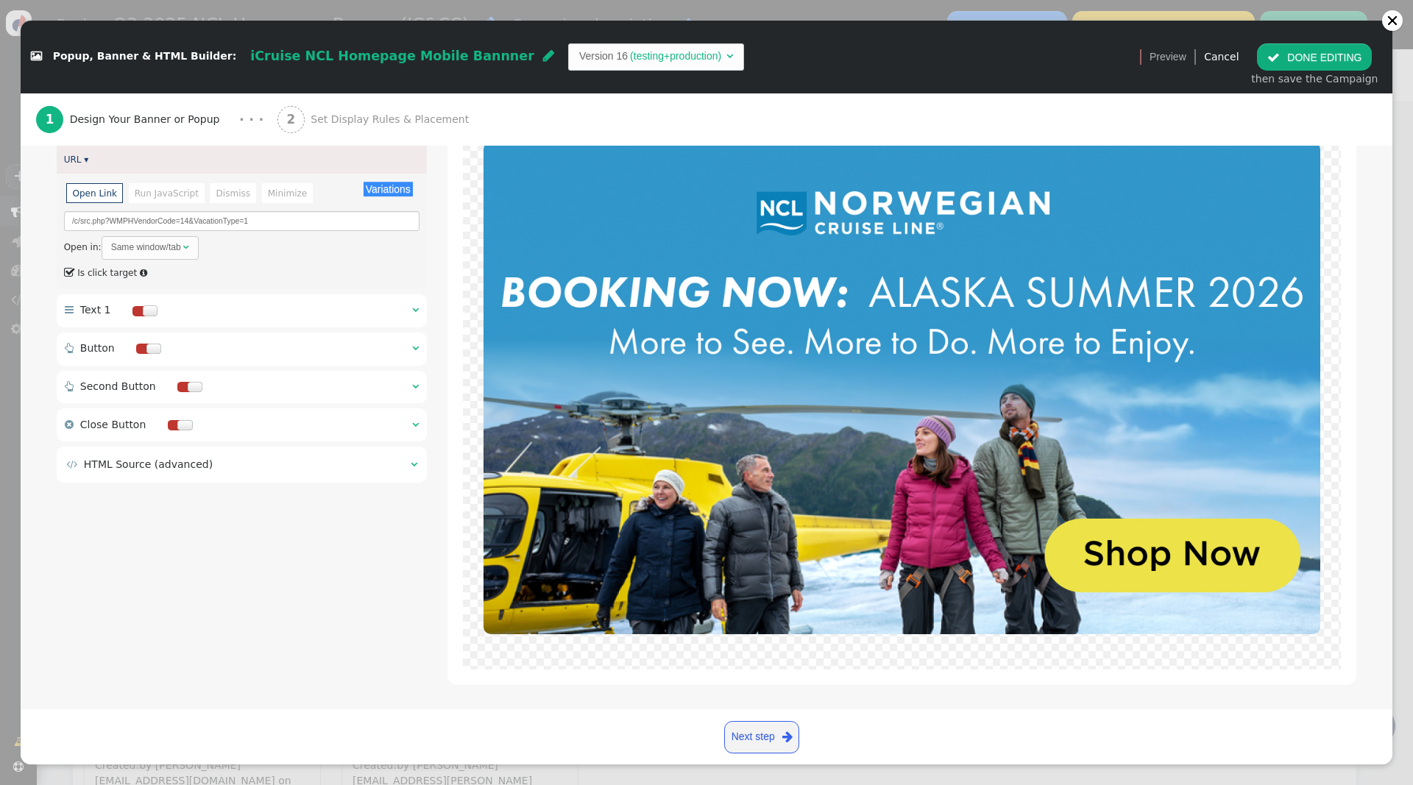
scroll to position [182, 0]
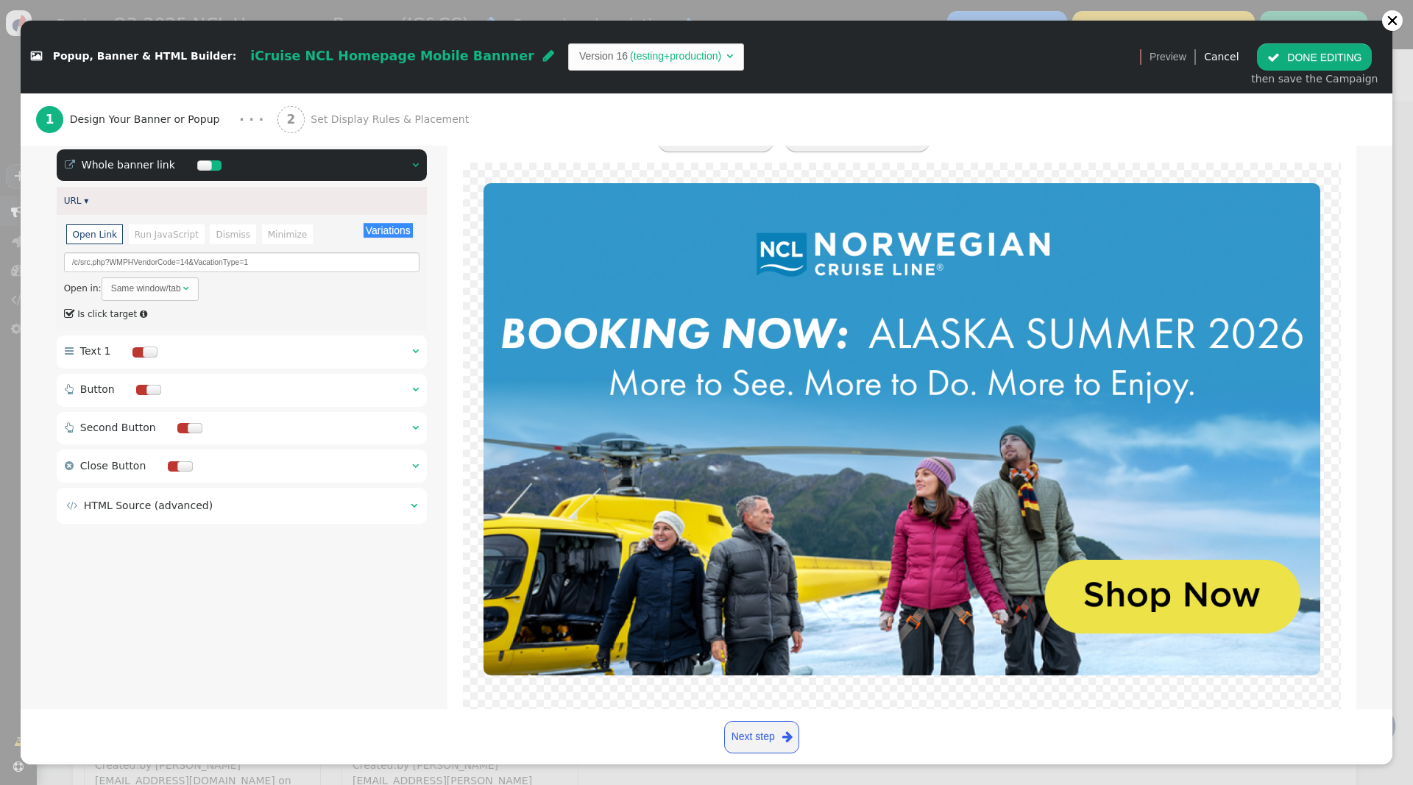
click at [369, 116] on span "Set Display Rules & Placement" at bounding box center [392, 119] width 164 height 15
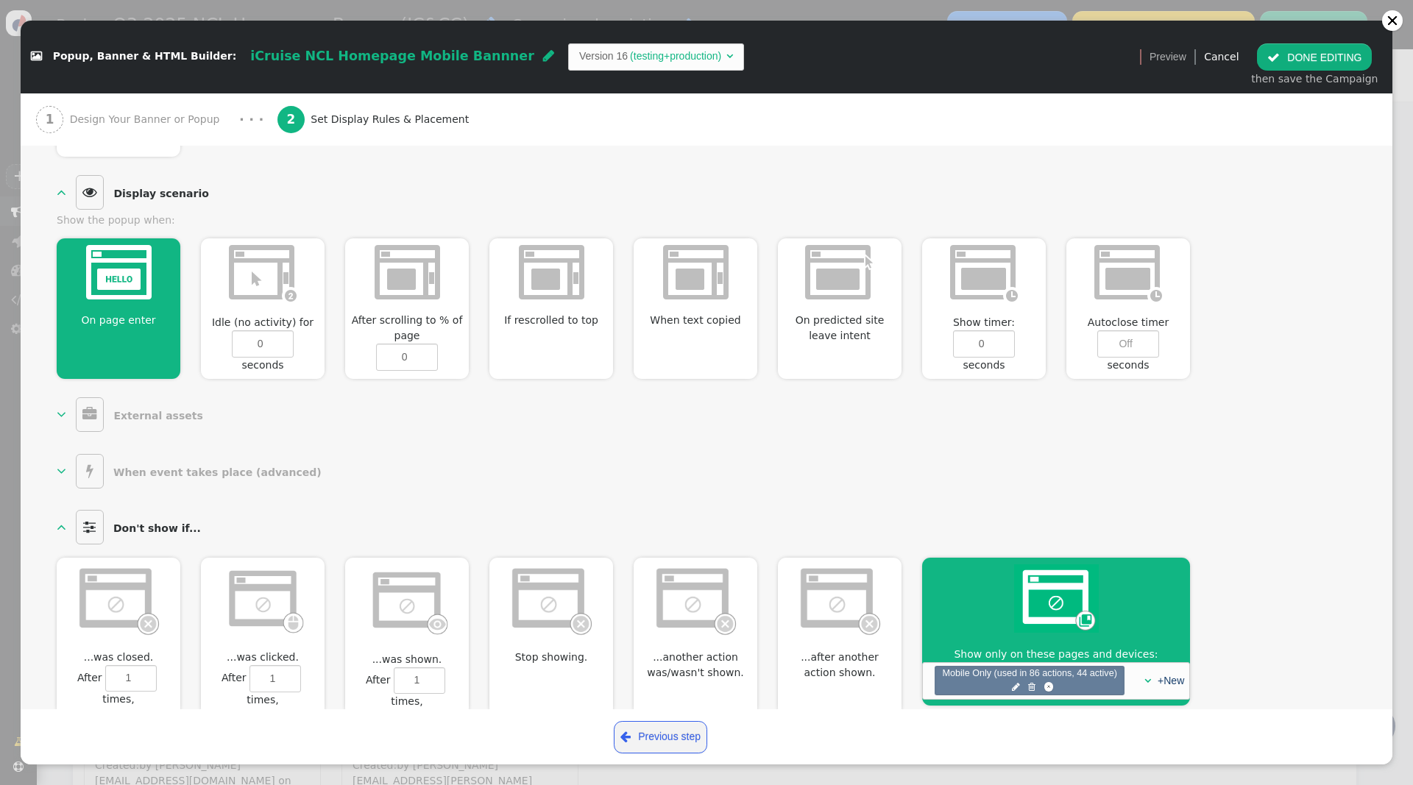
scroll to position [698, 0]
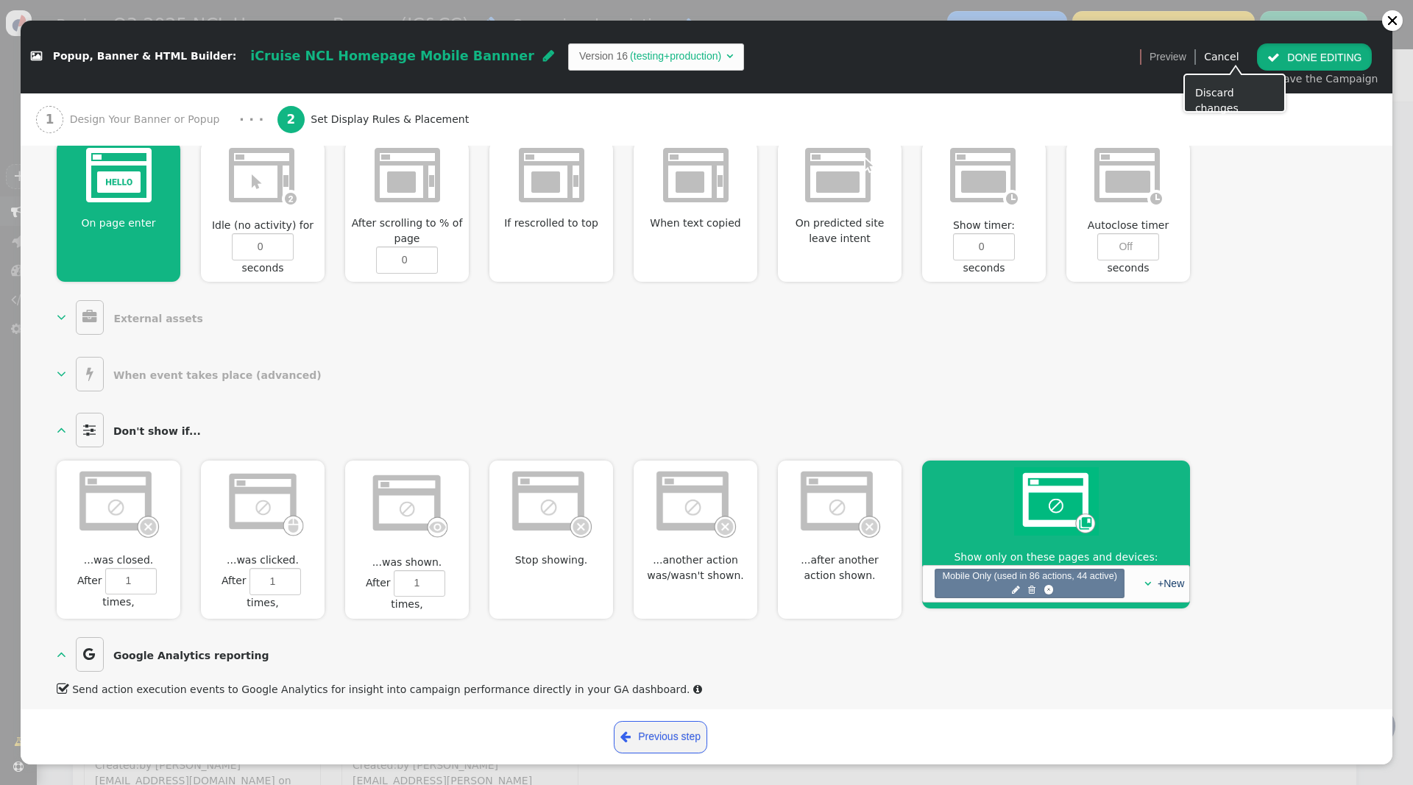
click at [1330, 58] on button " DONE EDITING" at bounding box center [1314, 56] width 115 height 26
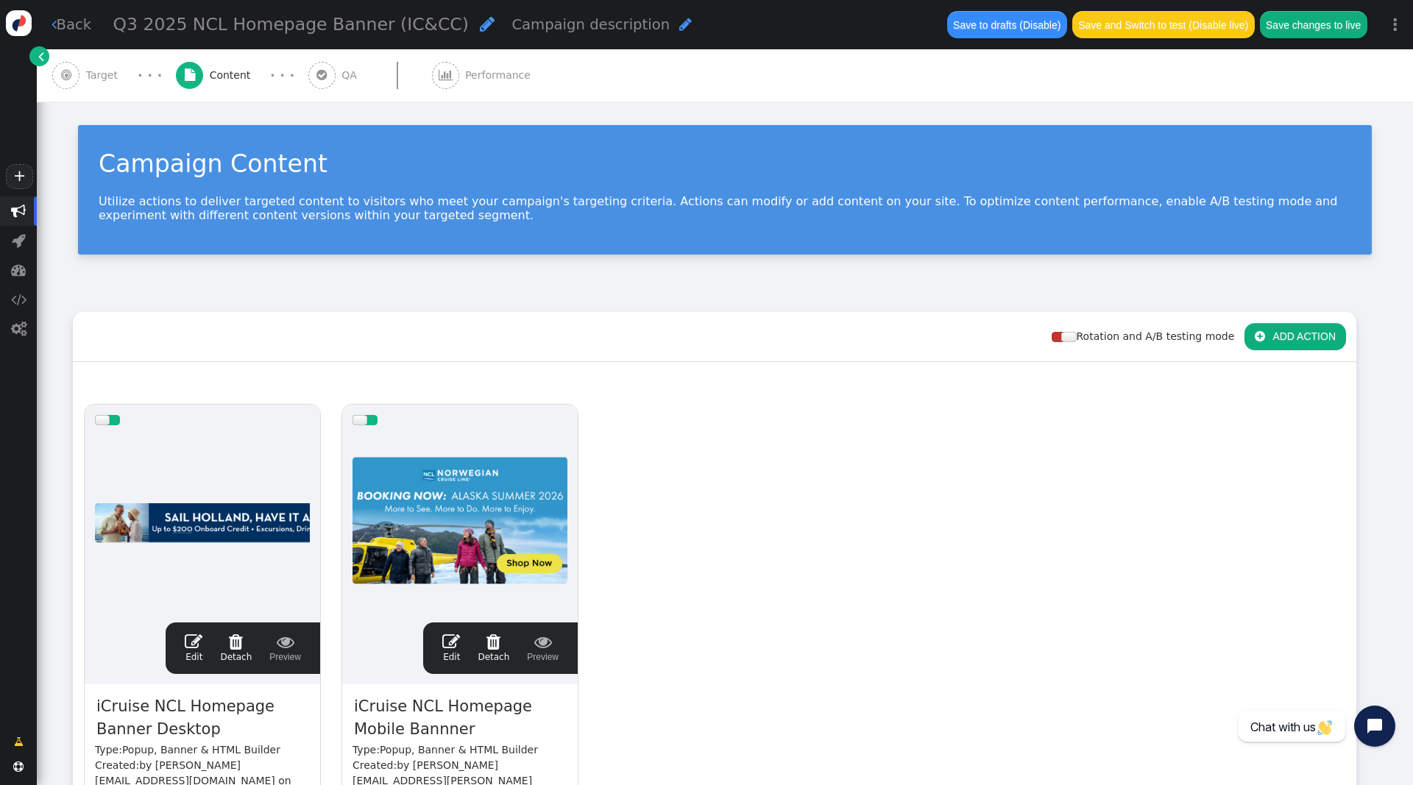
click at [104, 77] on span "Target" at bounding box center [105, 75] width 38 height 15
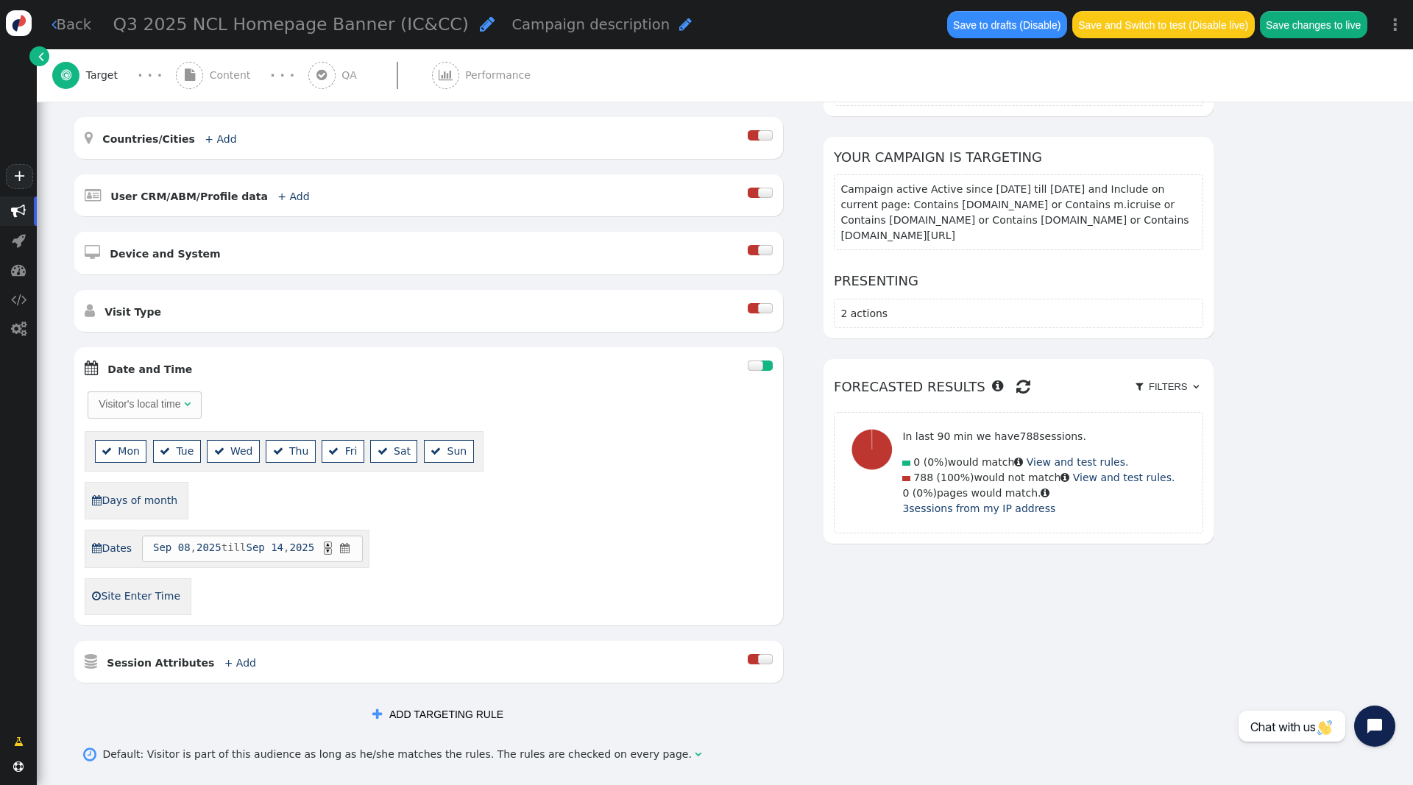
scroll to position [343, 0]
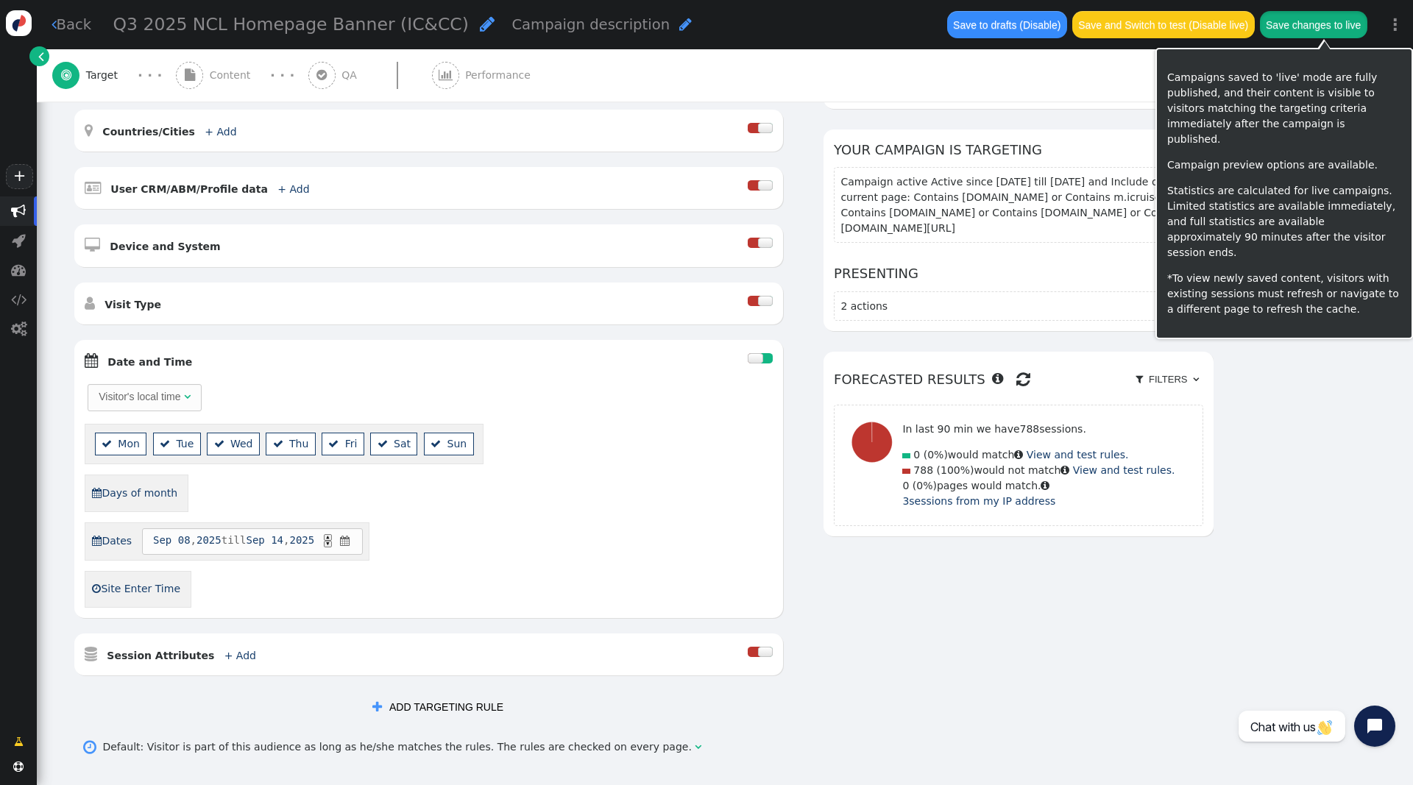
click at [1301, 32] on button "Save changes to live" at bounding box center [1313, 24] width 107 height 26
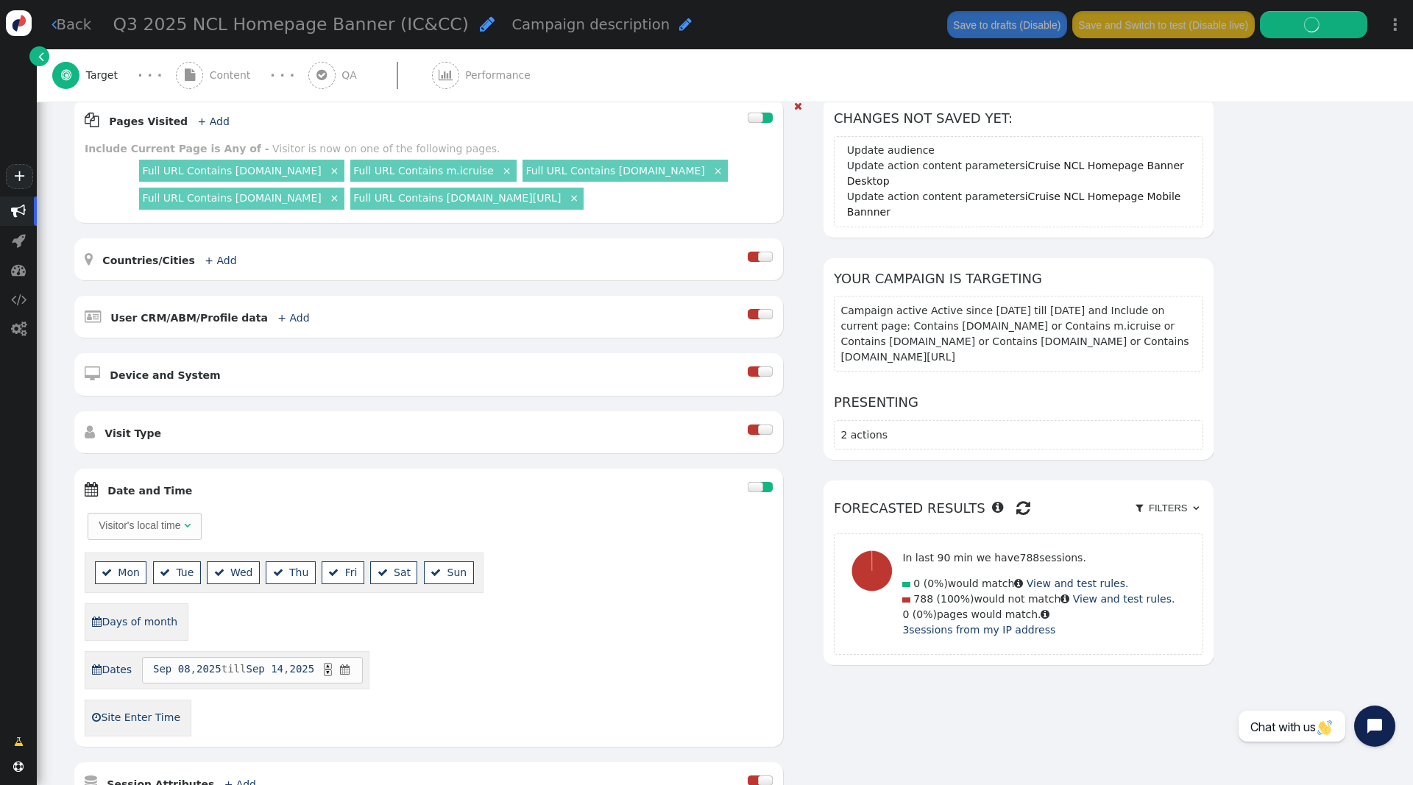
scroll to position [0, 0]
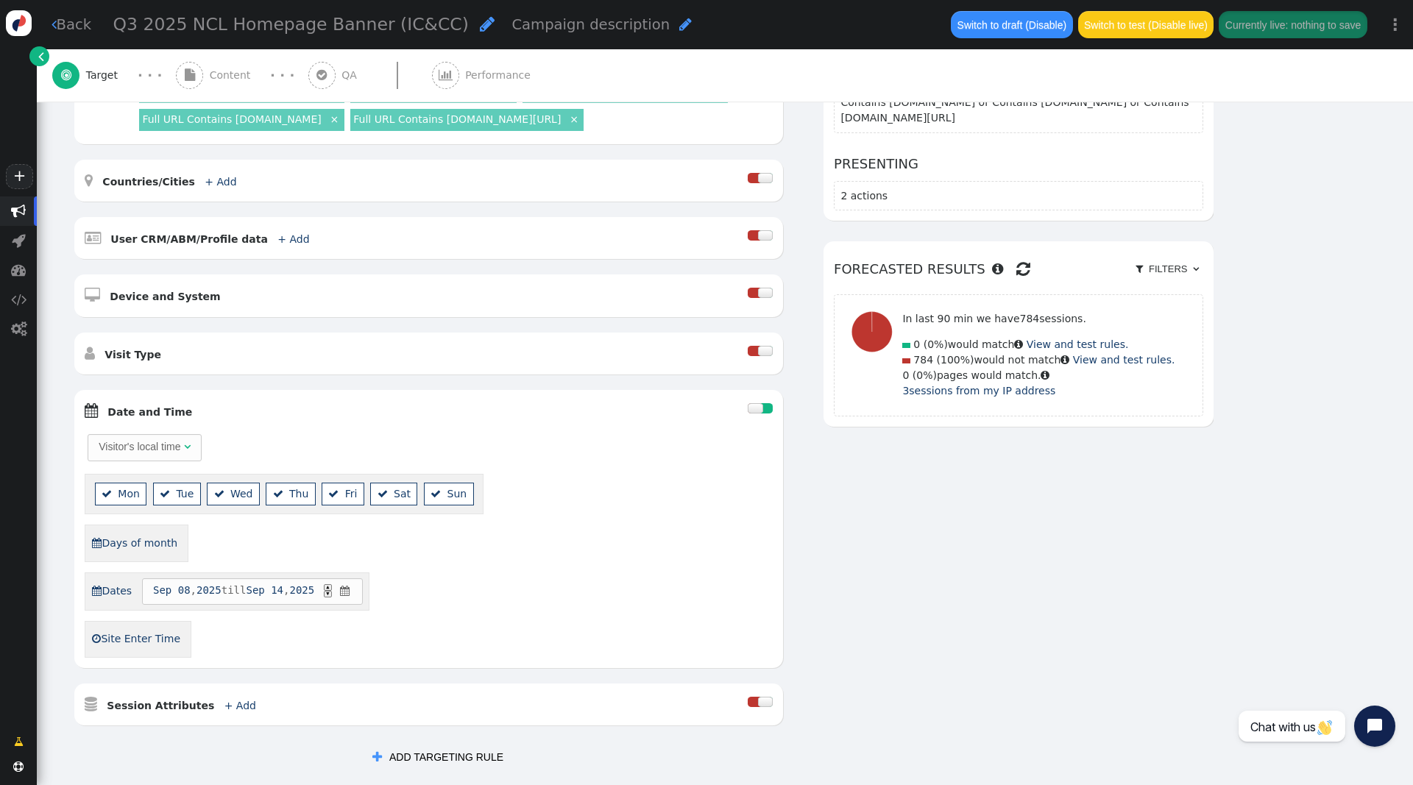
scroll to position [291, 0]
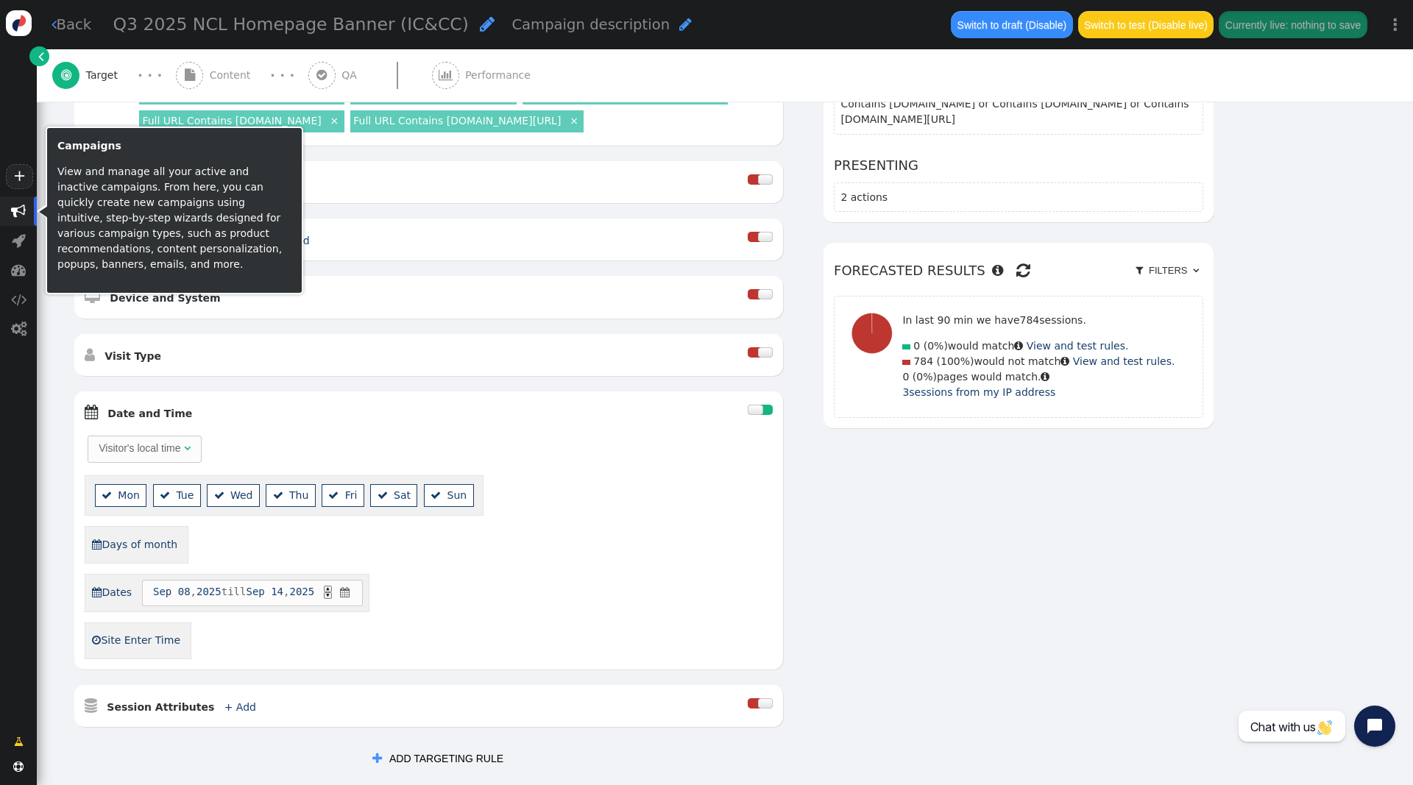
click at [14, 216] on span "" at bounding box center [18, 211] width 15 height 15
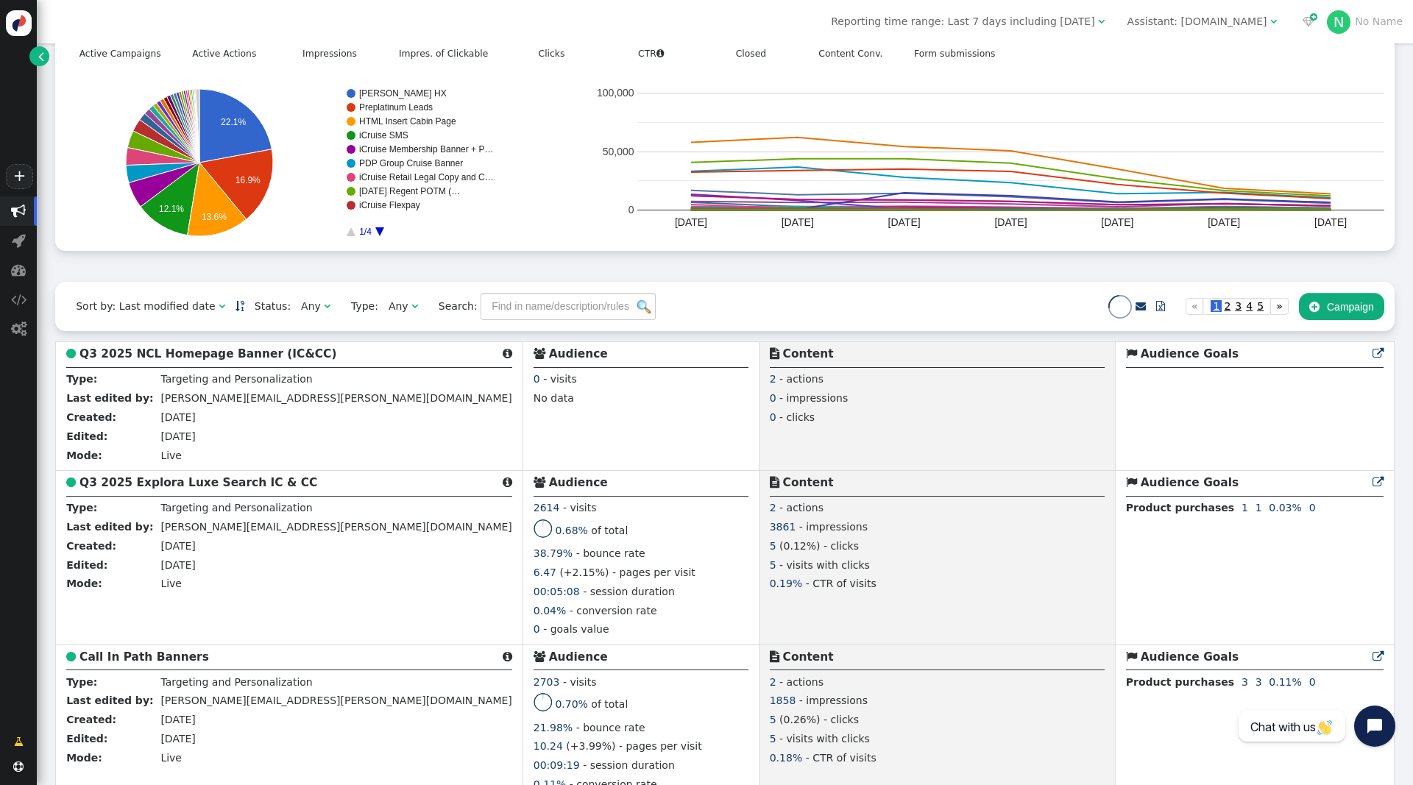
scroll to position [304, 0]
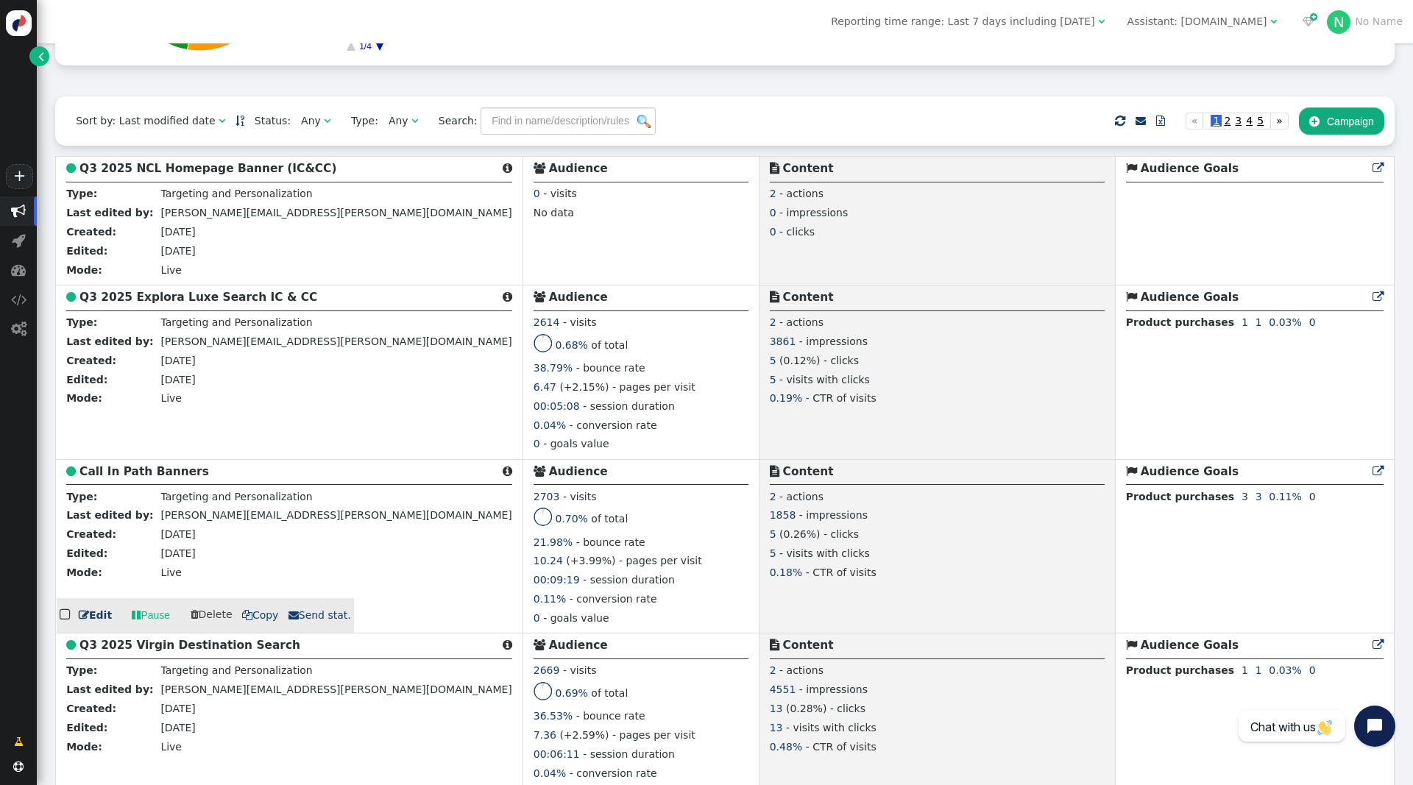
click at [150, 478] on b "Call In Path Banners" at bounding box center [143, 471] width 129 height 13
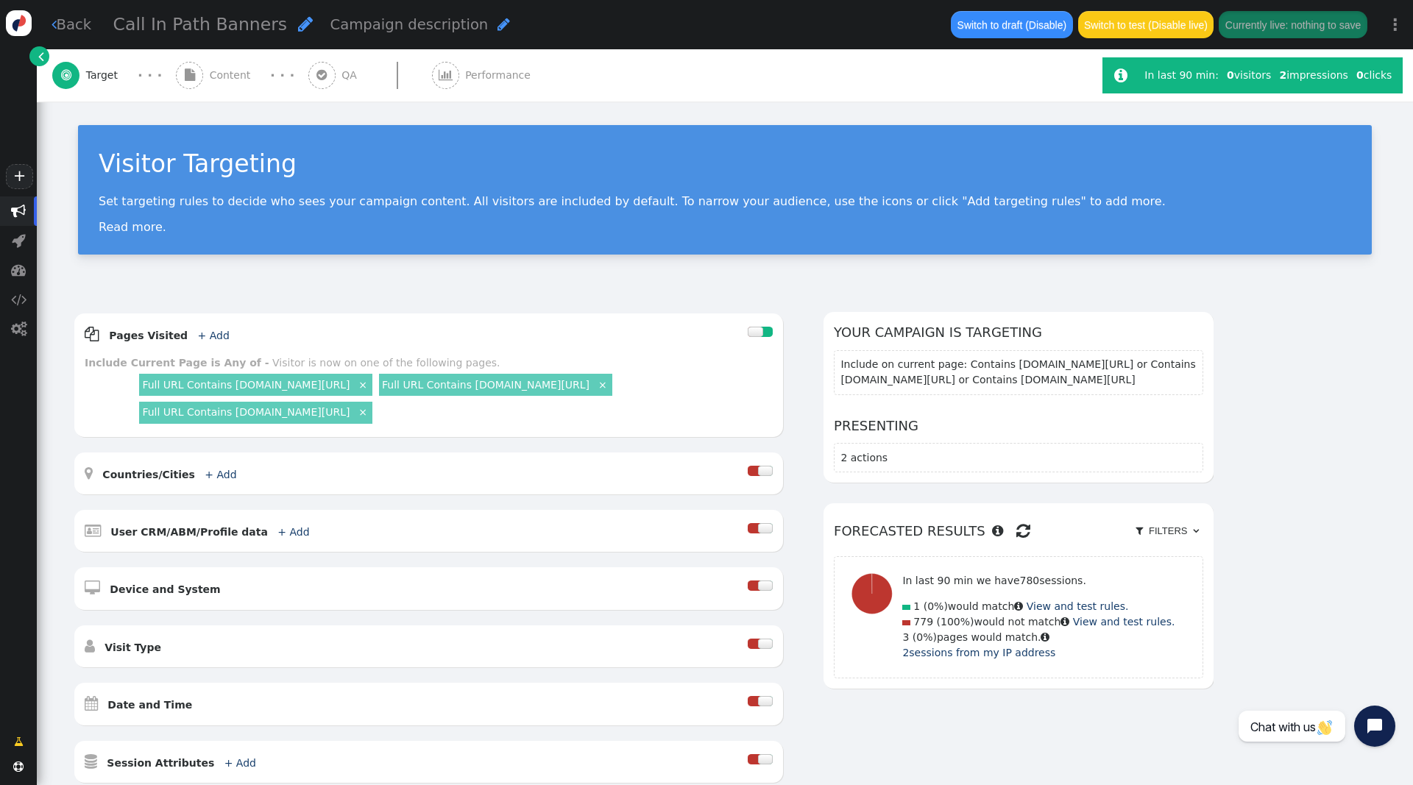
click at [439, 74] on span "" at bounding box center [446, 75] width 14 height 12
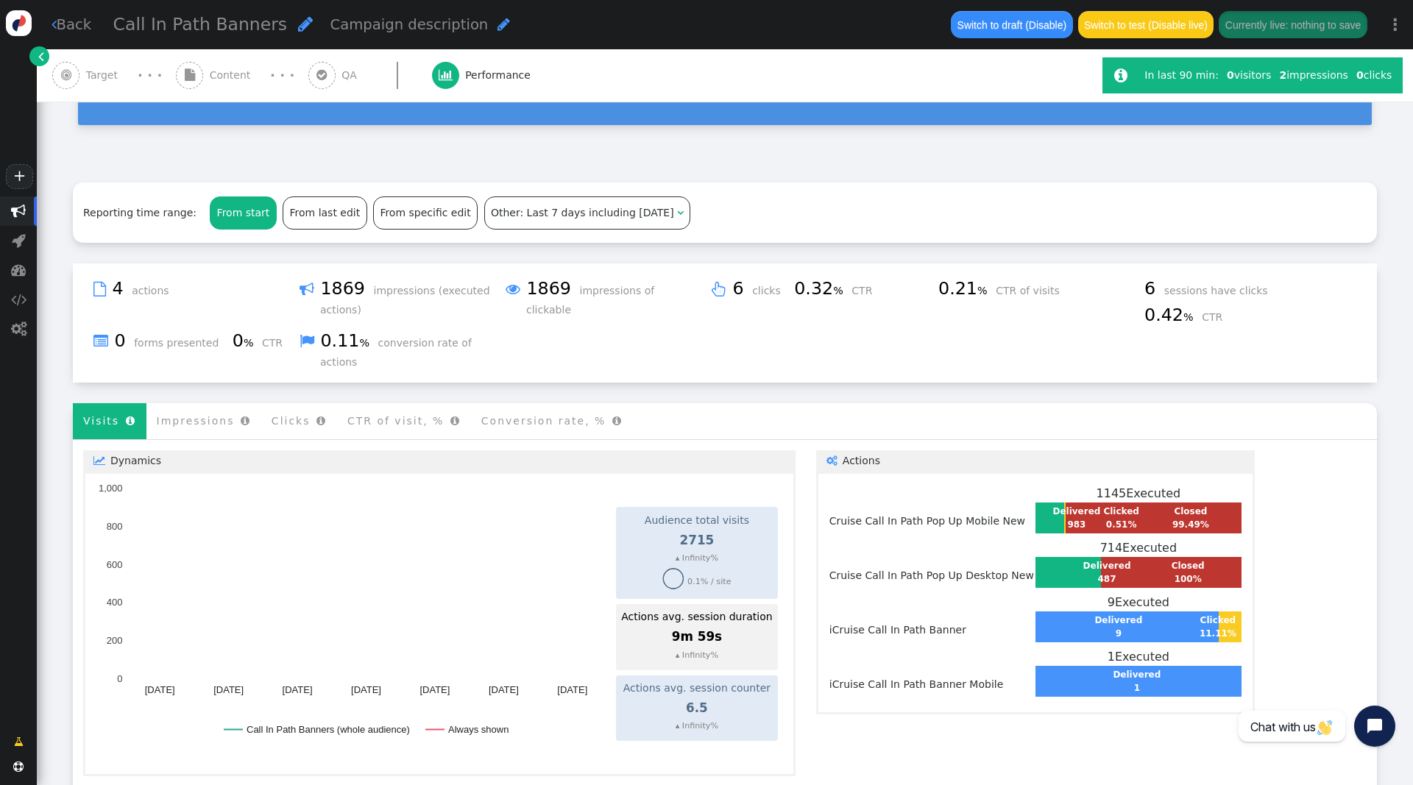
scroll to position [163, 0]
